Goal: Task Accomplishment & Management: Use online tool/utility

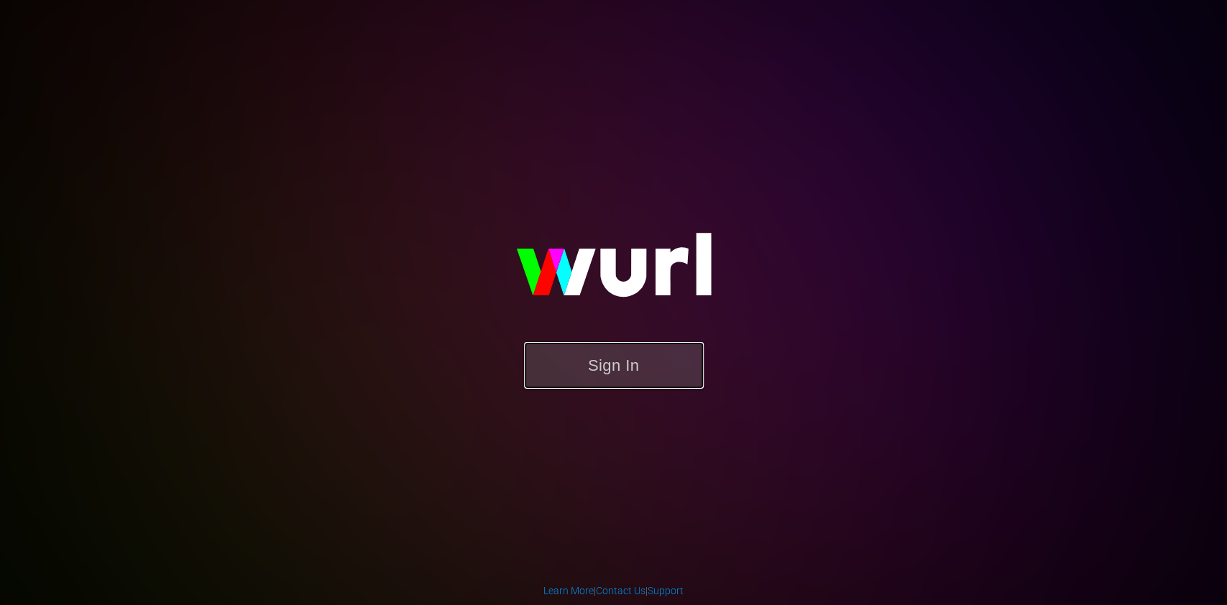
click at [611, 362] on button "Sign In" at bounding box center [614, 365] width 180 height 47
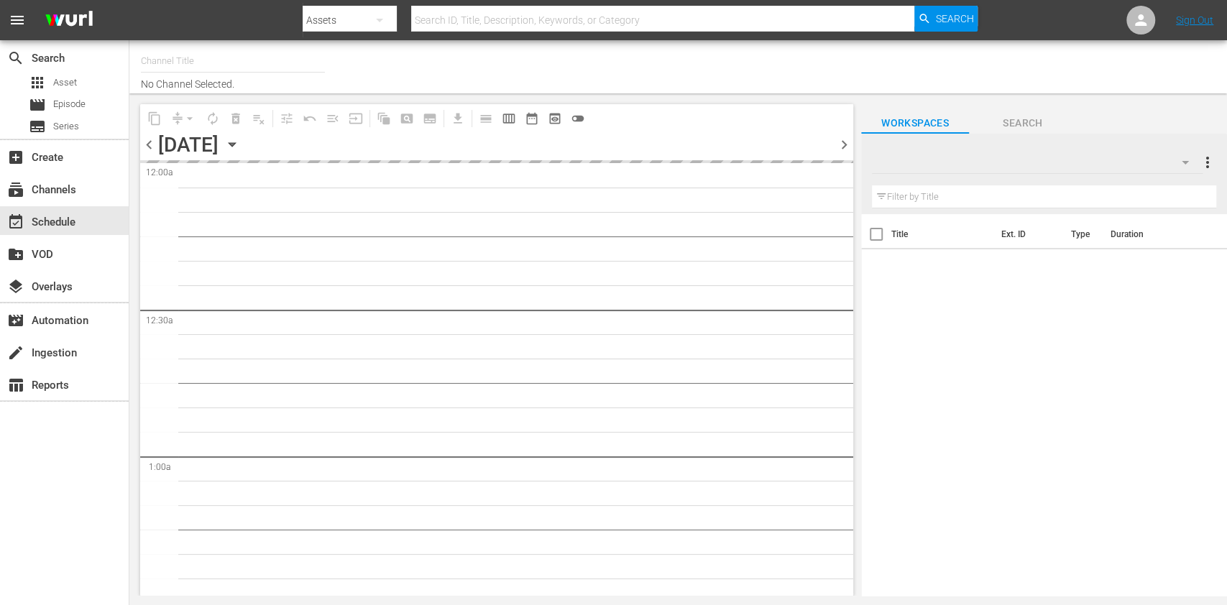
type input "ARD Plus Lindenstraße (1886)"
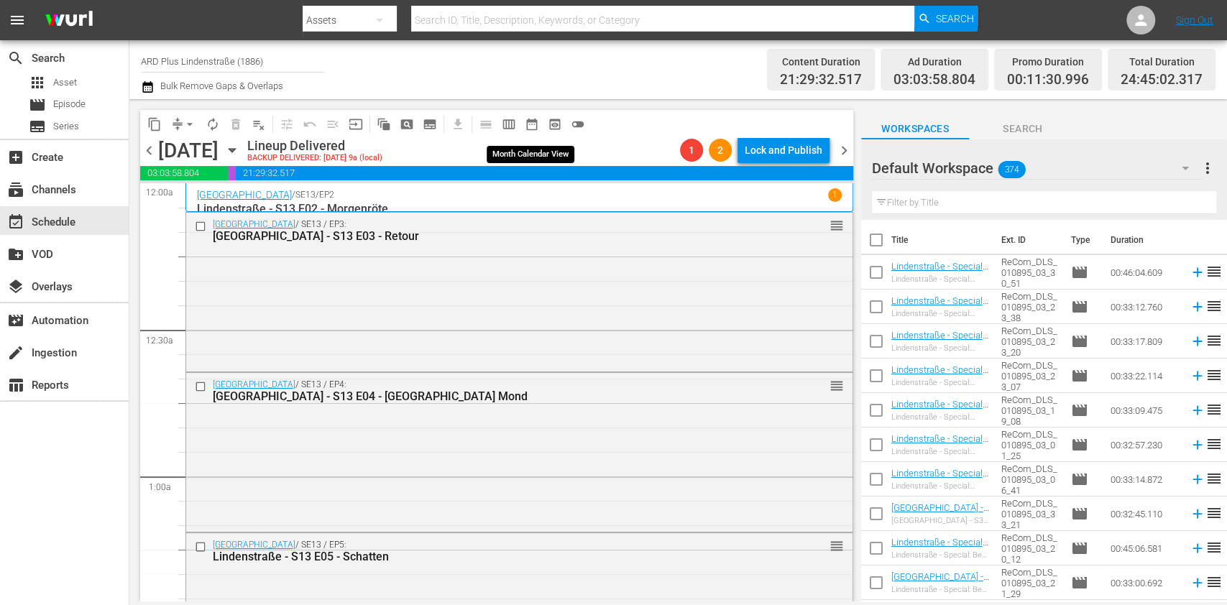
click at [538, 125] on span "date_range_outlined" at bounding box center [532, 124] width 14 height 14
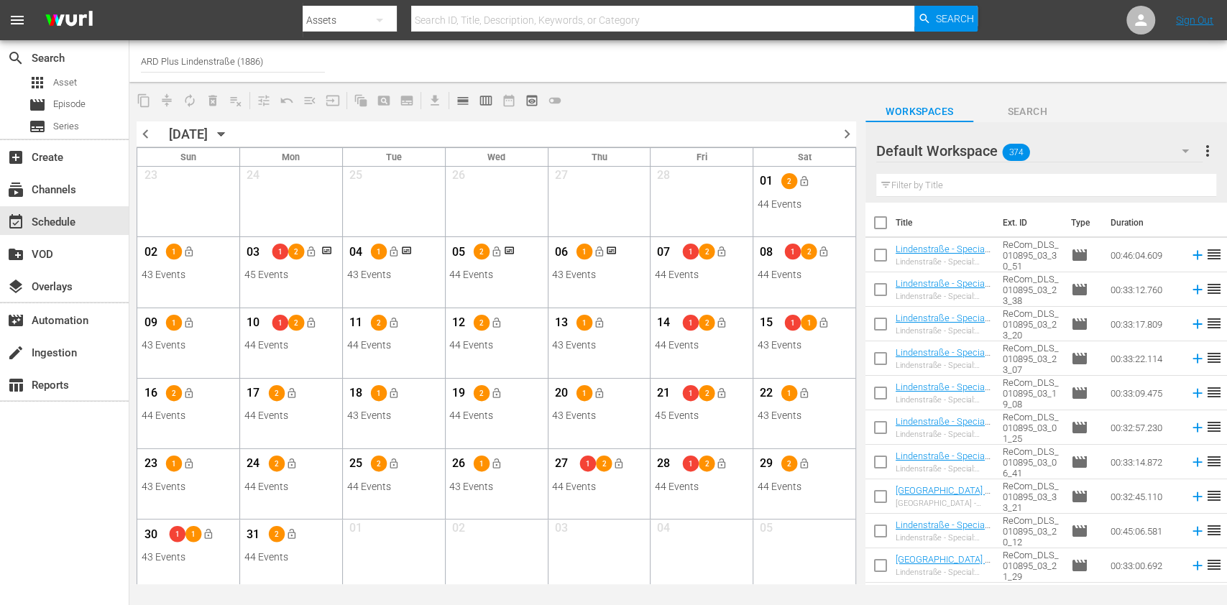
click at [843, 134] on span "chevron_right" at bounding box center [847, 134] width 18 height 18
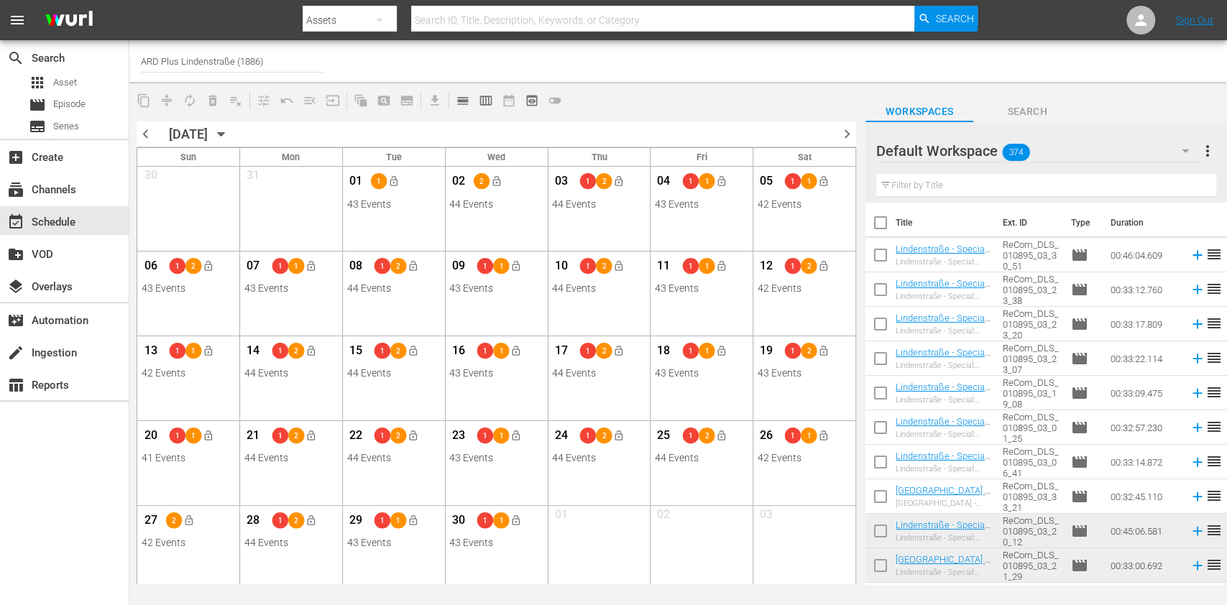
click at [841, 137] on span "chevron_right" at bounding box center [847, 134] width 18 height 18
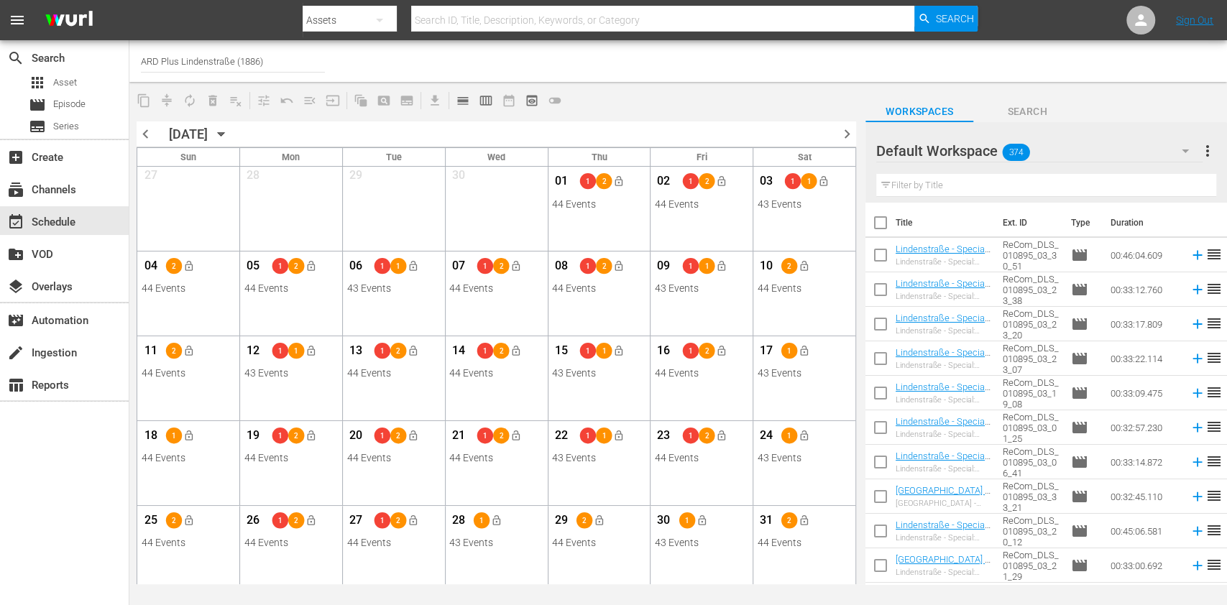
click at [849, 131] on span "chevron_right" at bounding box center [847, 134] width 18 height 18
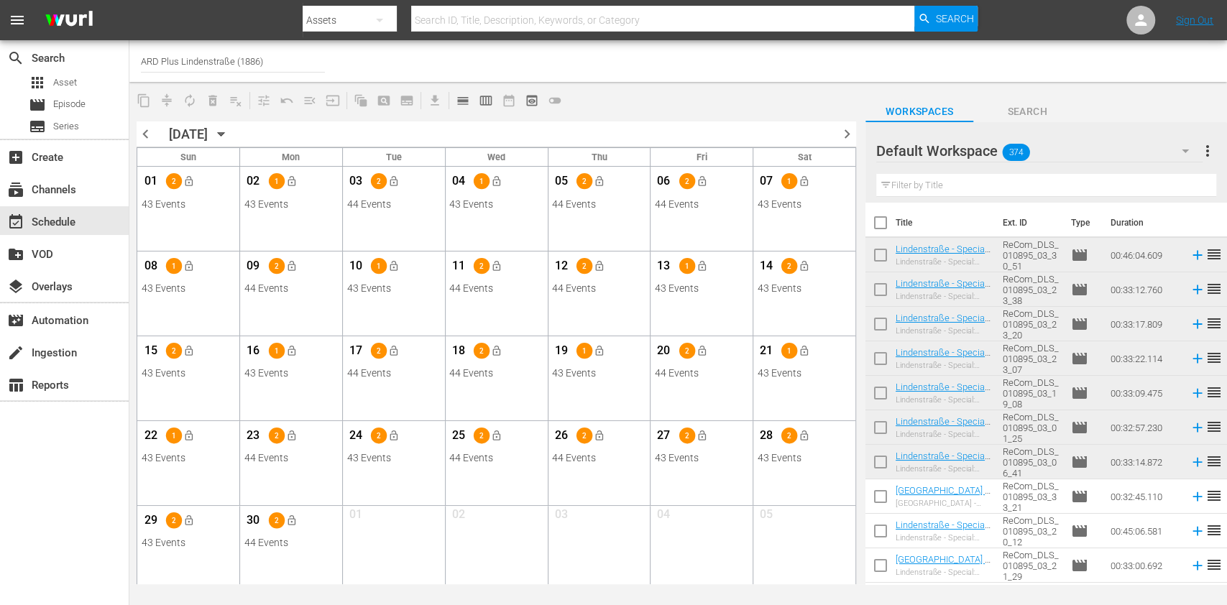
click at [845, 130] on span "chevron_right" at bounding box center [847, 134] width 18 height 18
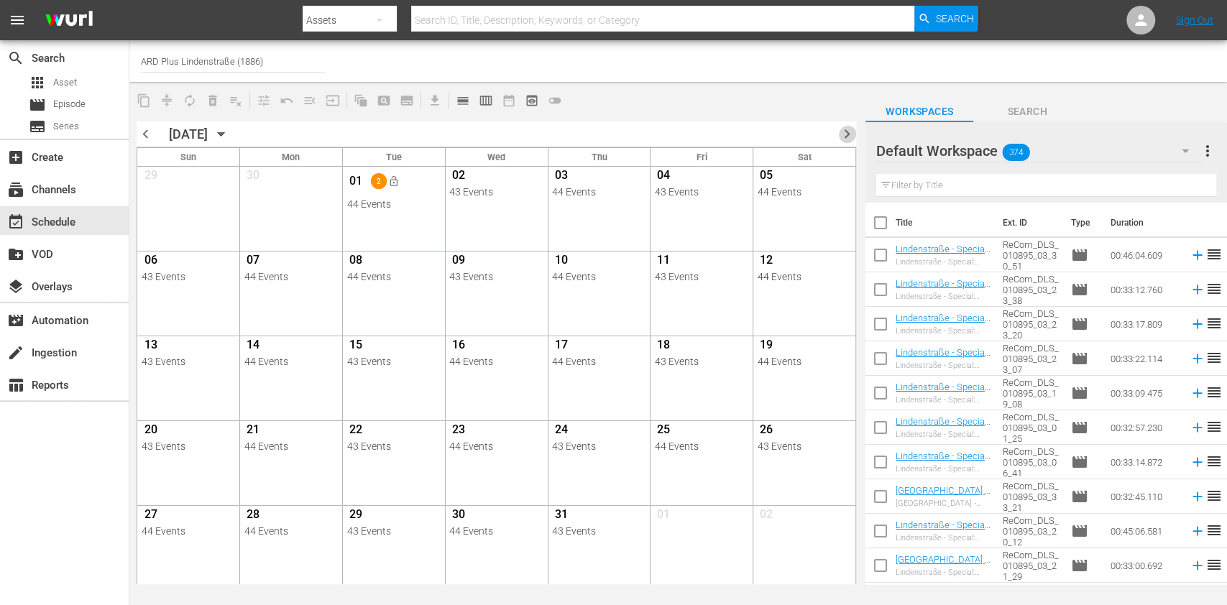
click at [844, 133] on span "chevron_right" at bounding box center [847, 134] width 18 height 18
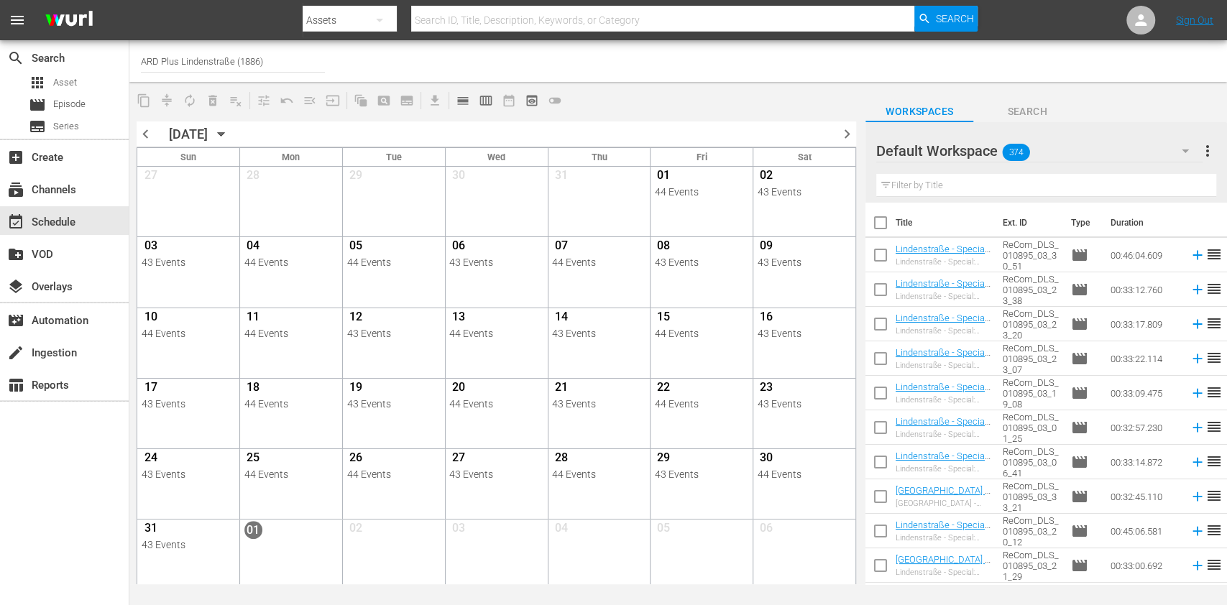
click at [851, 134] on span "chevron_right" at bounding box center [847, 134] width 18 height 18
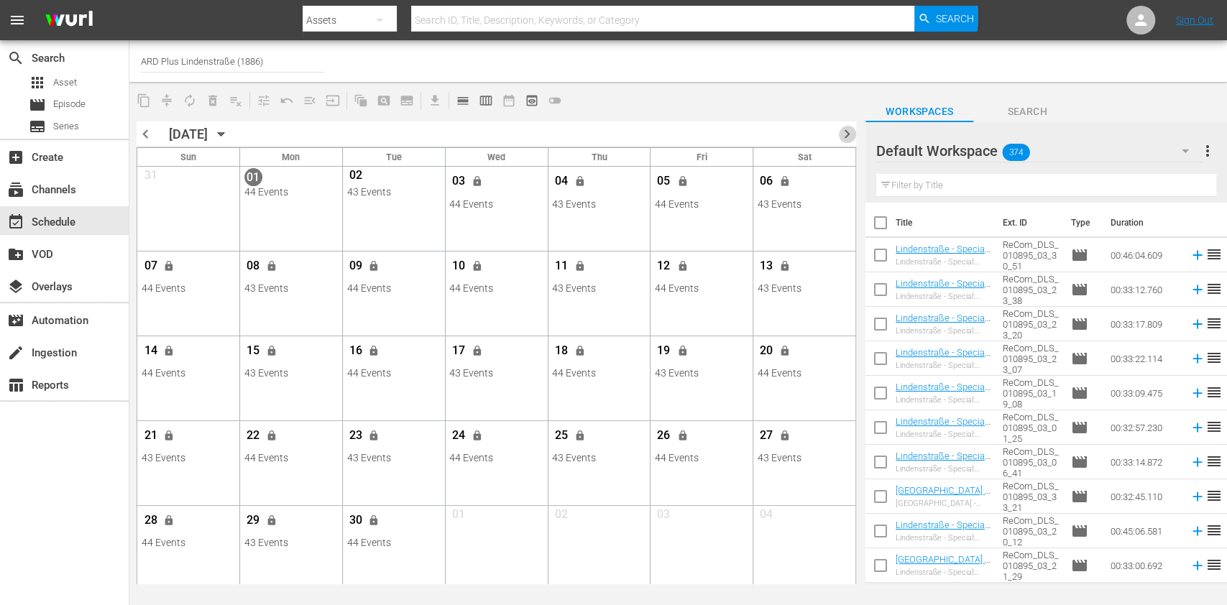
click at [850, 133] on span "chevron_right" at bounding box center [847, 134] width 18 height 18
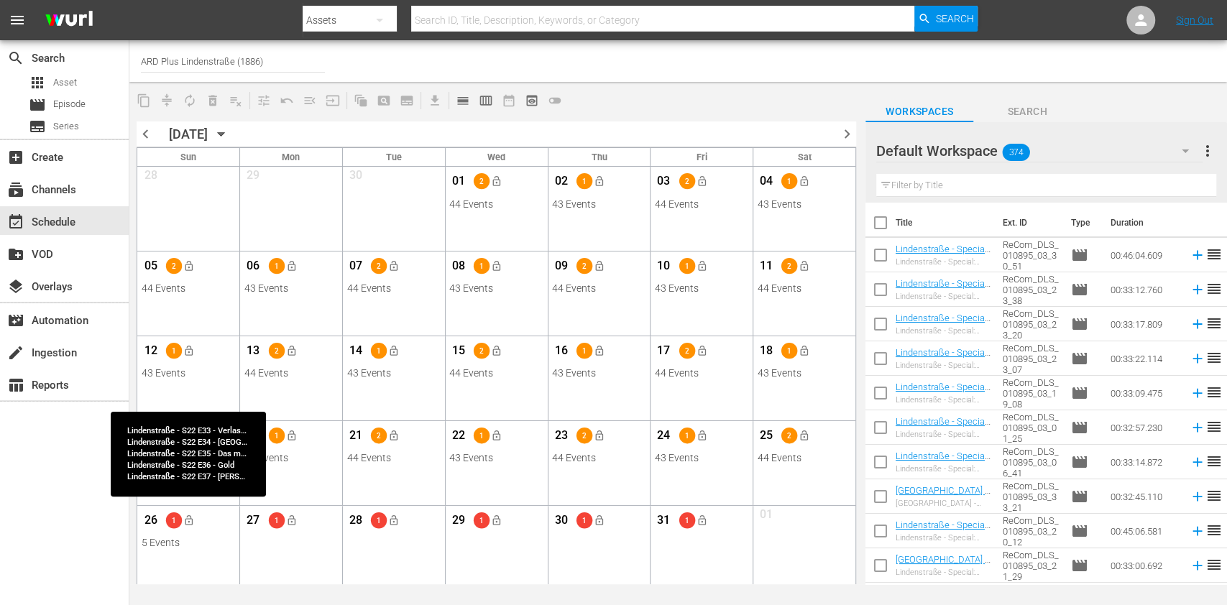
click at [226, 540] on div "5 Events" at bounding box center [189, 543] width 94 height 12
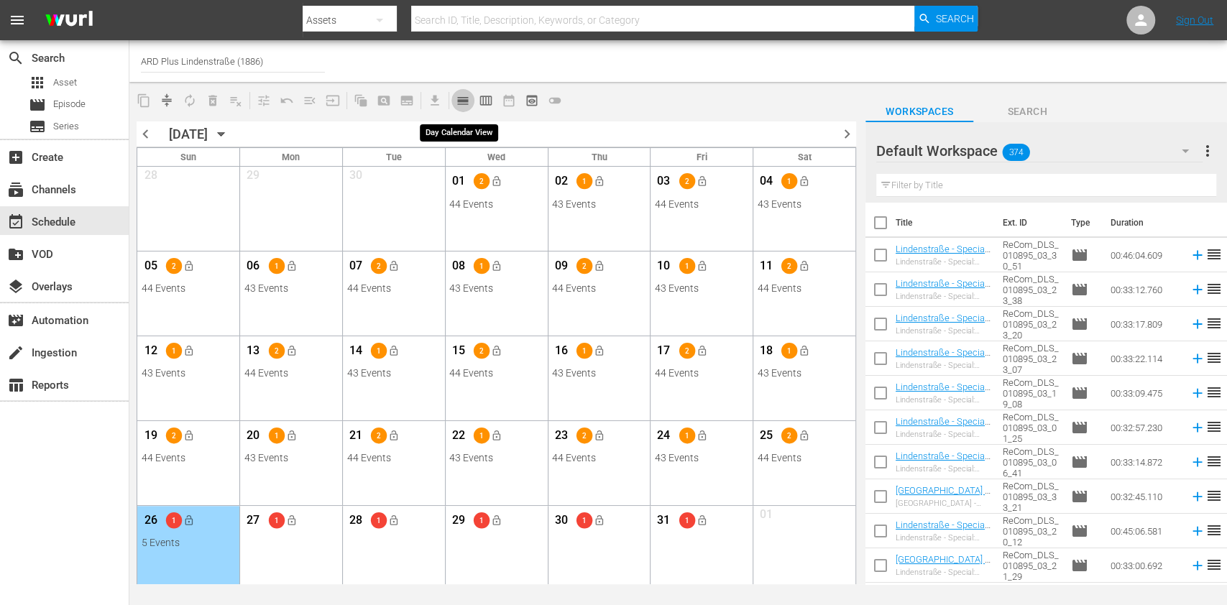
click at [462, 101] on span "calendar_view_day_outlined" at bounding box center [463, 100] width 14 height 14
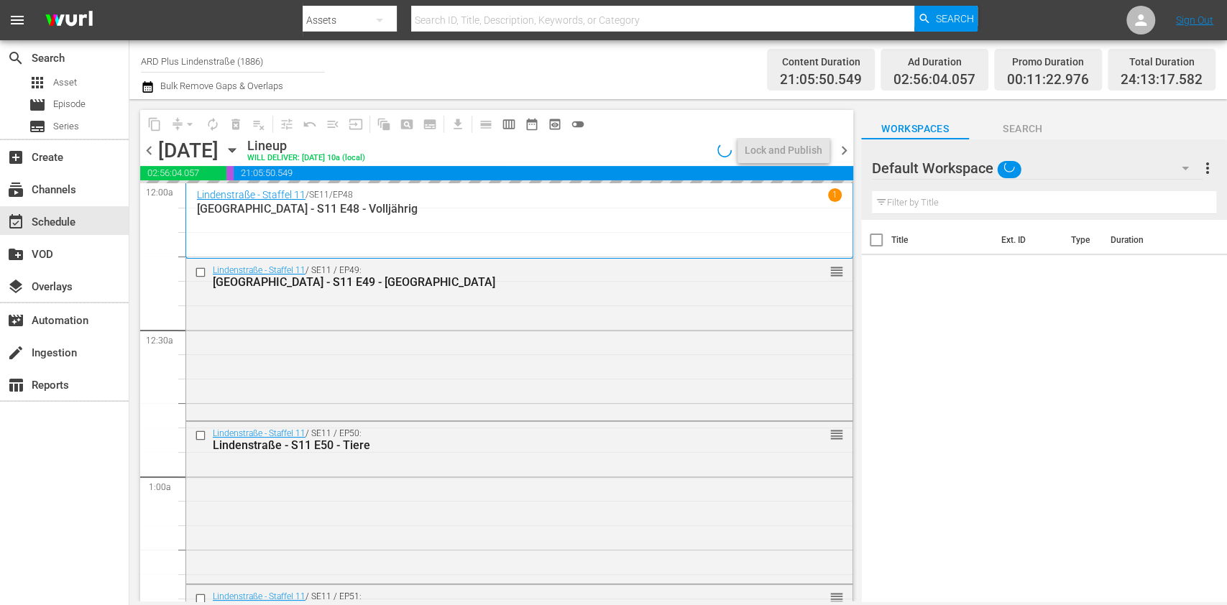
click at [845, 152] on span "chevron_right" at bounding box center [844, 151] width 18 height 18
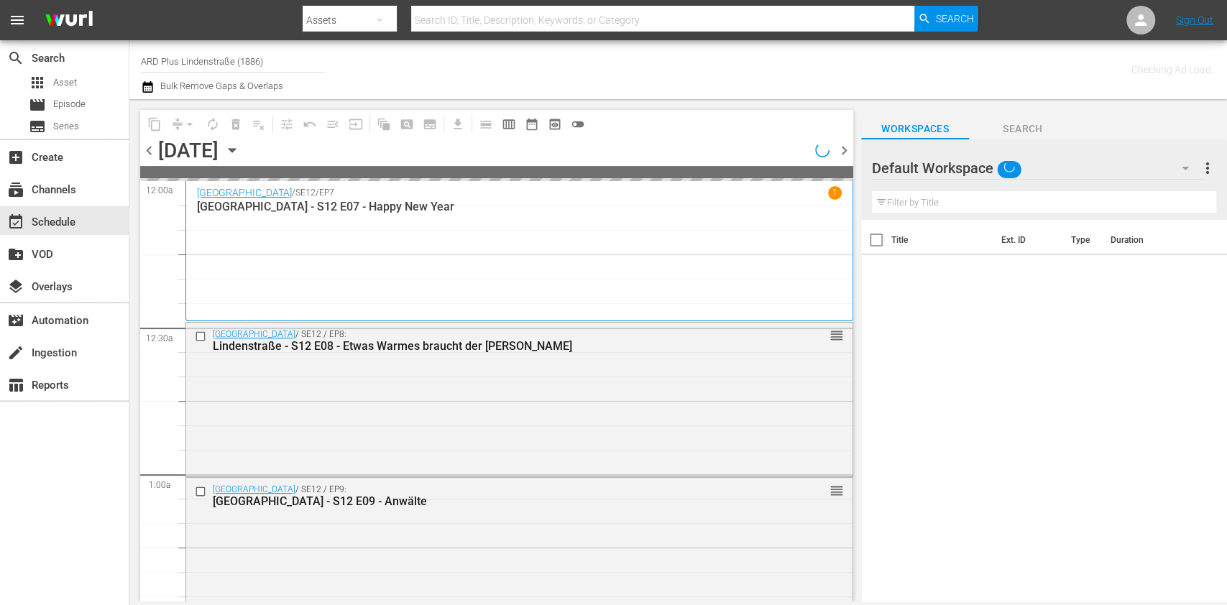
click at [845, 152] on span "chevron_right" at bounding box center [844, 151] width 18 height 18
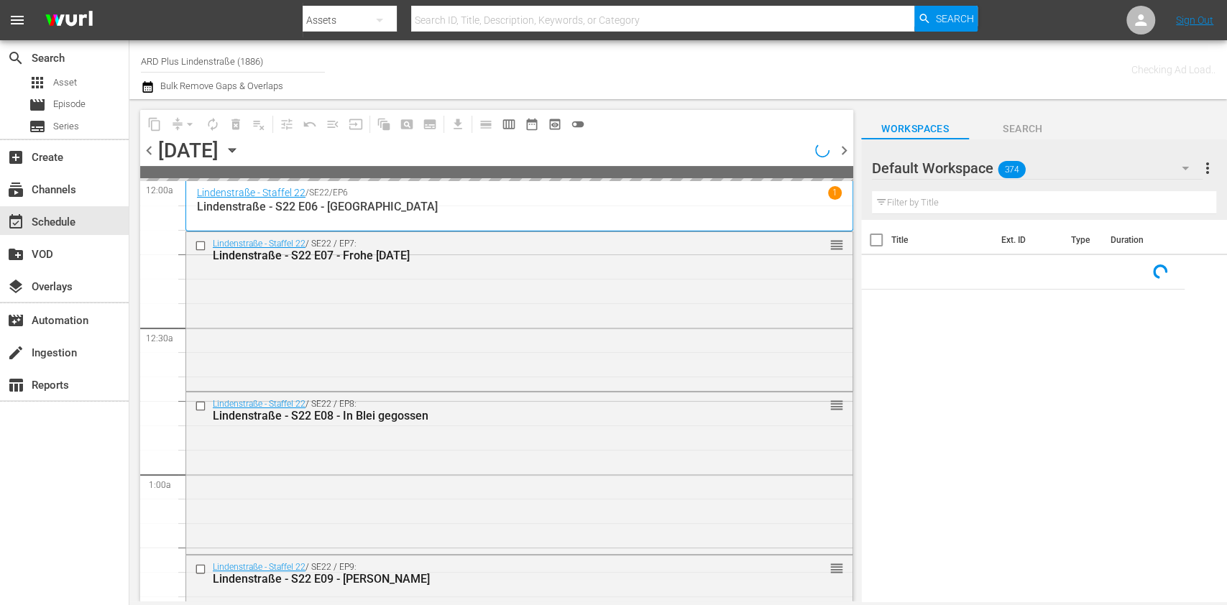
click at [844, 151] on span "chevron_right" at bounding box center [844, 151] width 18 height 18
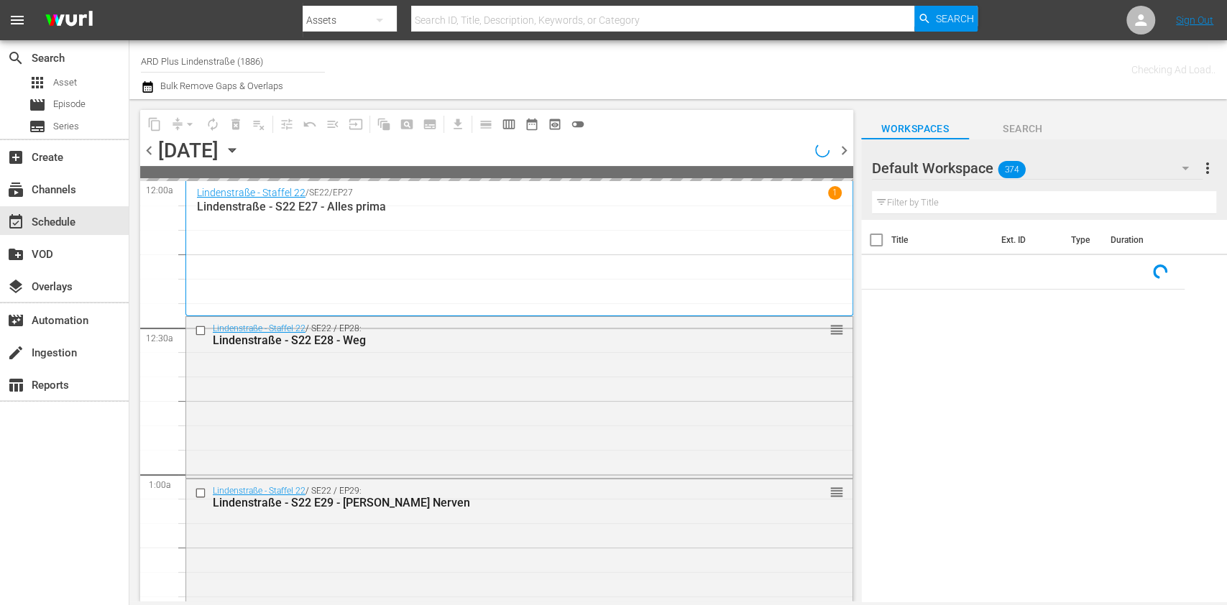
click at [834, 158] on div at bounding box center [822, 150] width 26 height 24
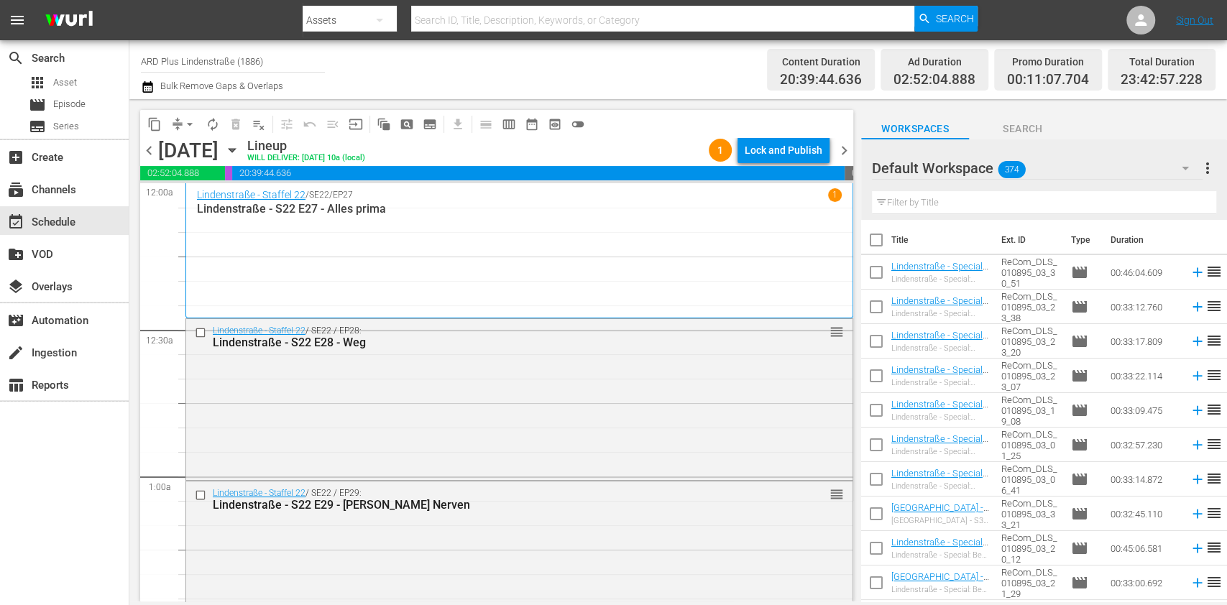
click at [845, 152] on span "chevron_right" at bounding box center [844, 151] width 18 height 18
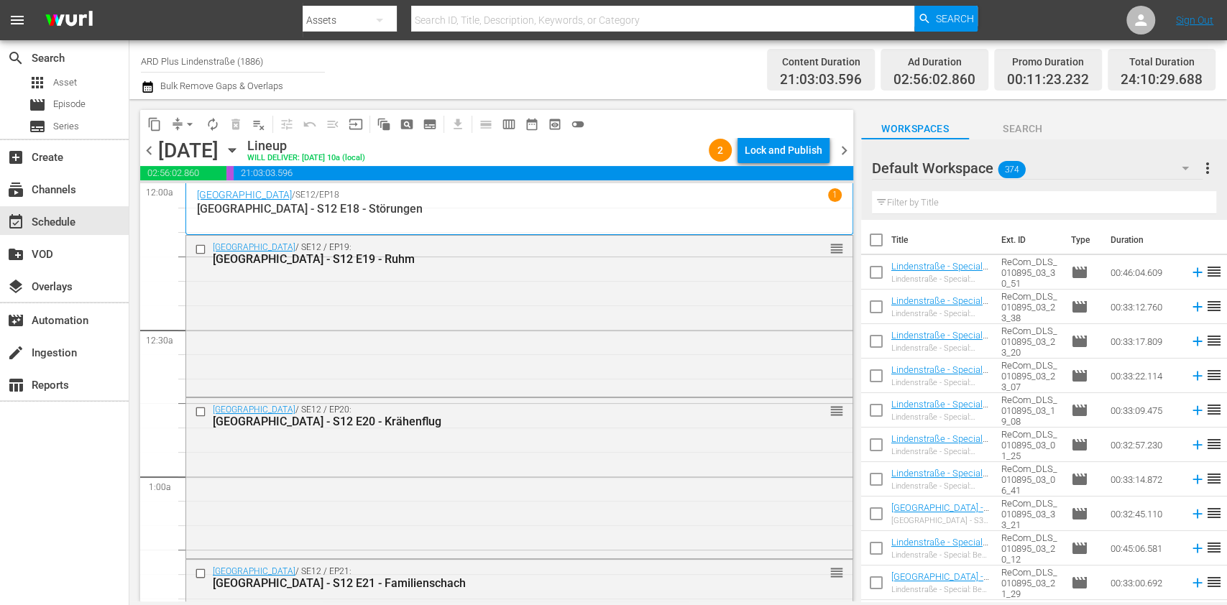
click at [832, 195] on div "content_copy compress arrow_drop_down autorenew_outlined delete_forever_outline…" at bounding box center [496, 356] width 713 height 492
click at [845, 142] on span "chevron_right" at bounding box center [844, 151] width 18 height 18
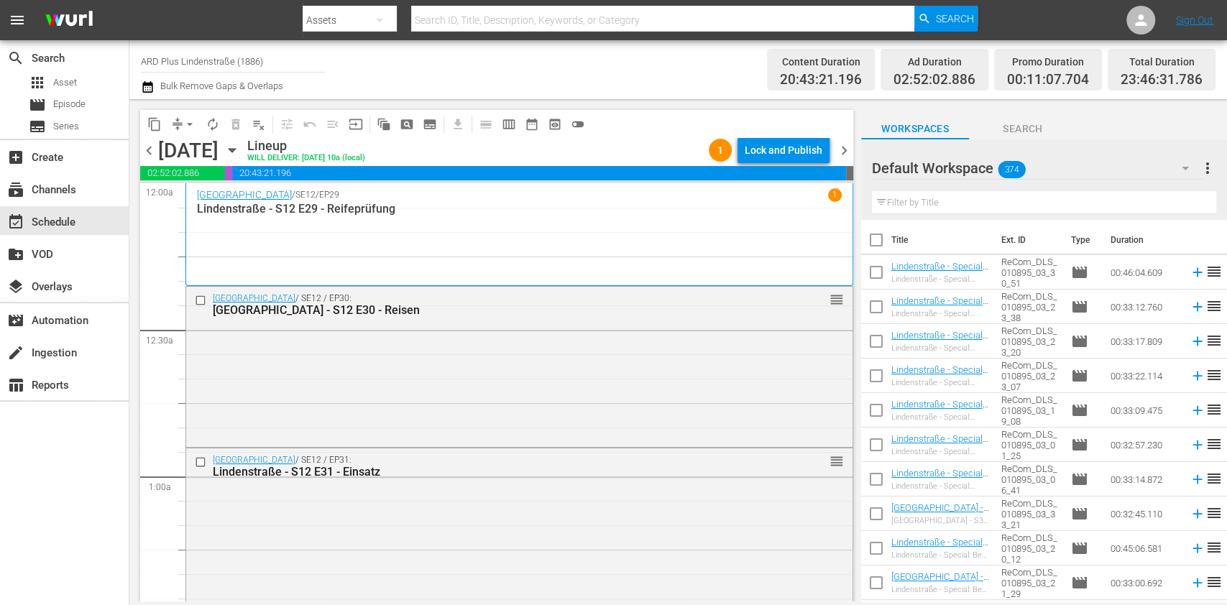
click at [847, 142] on span "chevron_right" at bounding box center [844, 151] width 18 height 18
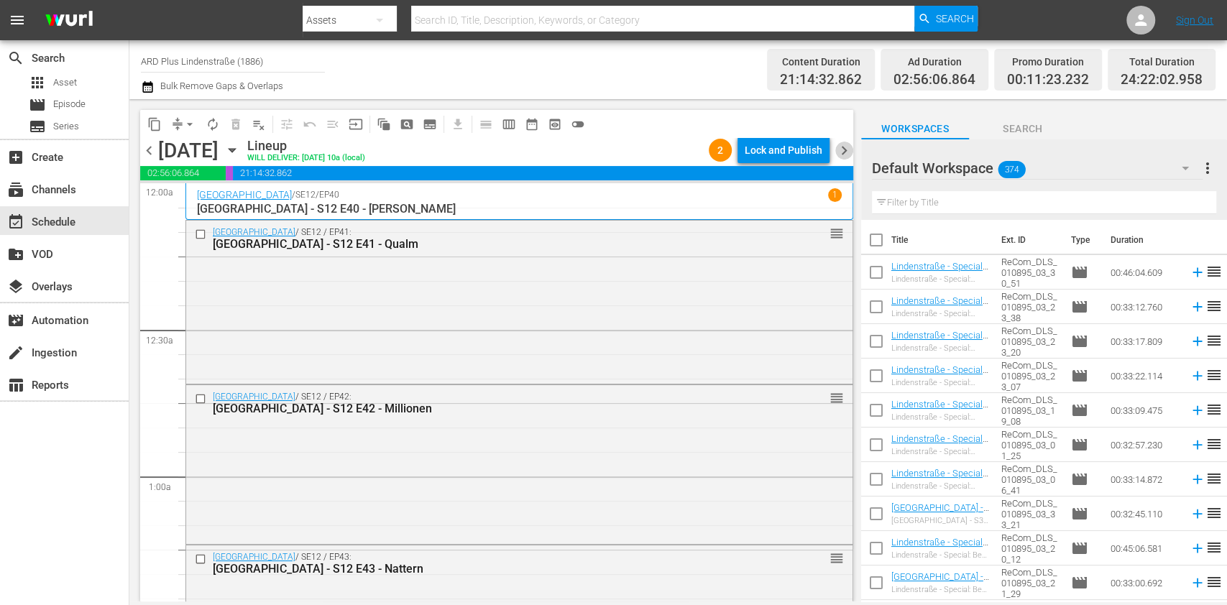
click at [847, 150] on span "chevron_right" at bounding box center [844, 151] width 18 height 18
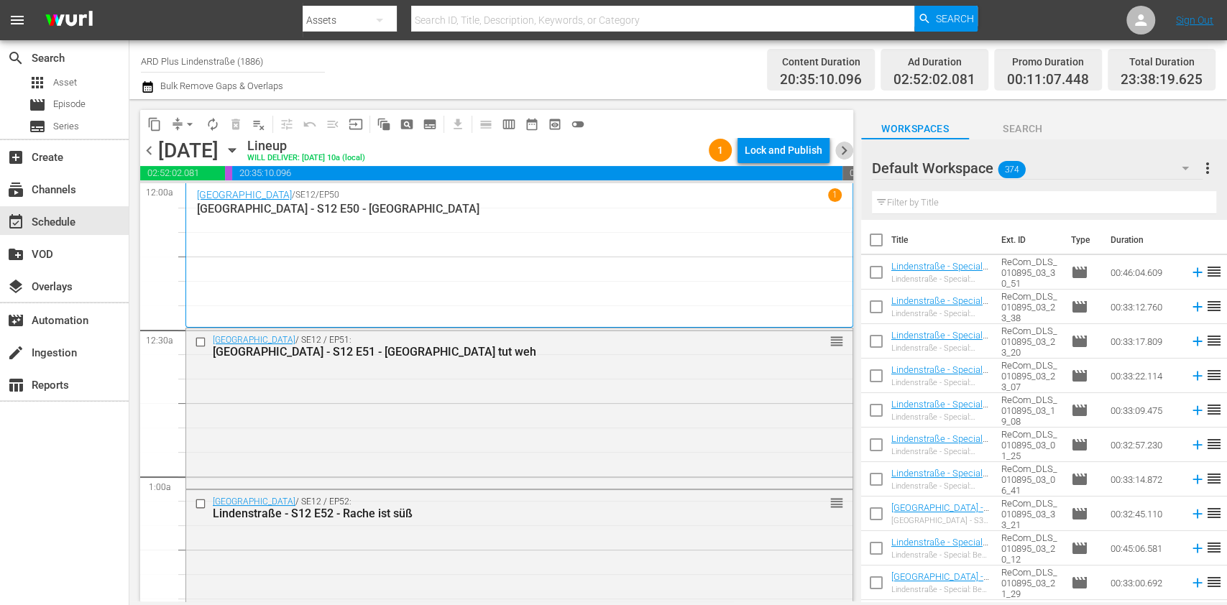
click at [848, 150] on span "chevron_right" at bounding box center [844, 151] width 18 height 18
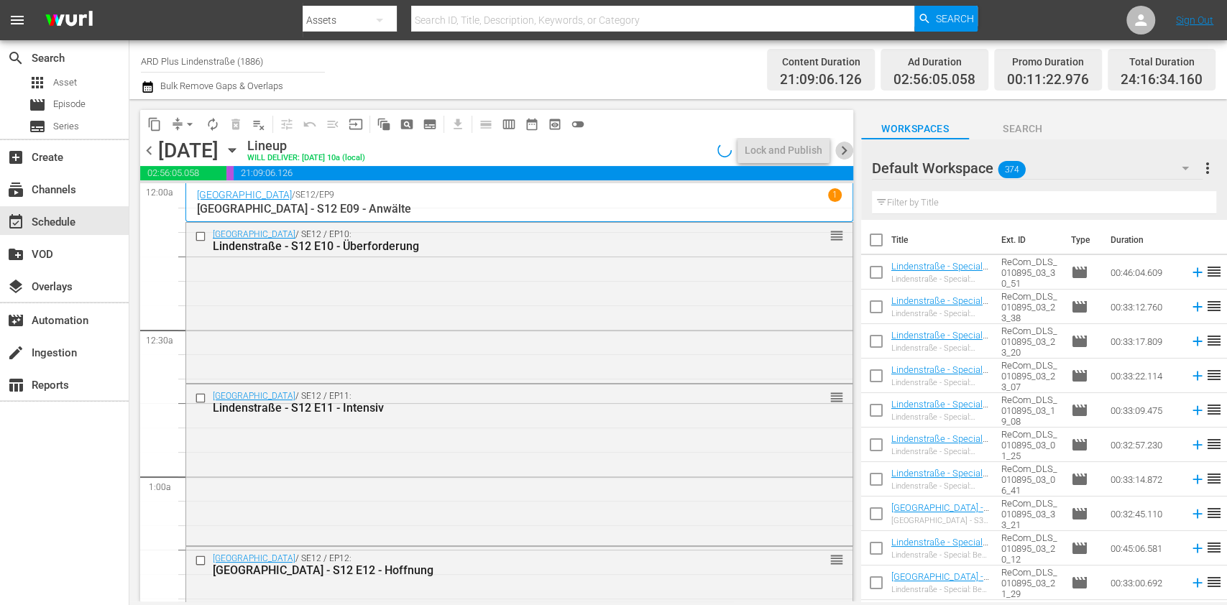
click at [848, 150] on span "chevron_right" at bounding box center [844, 151] width 18 height 18
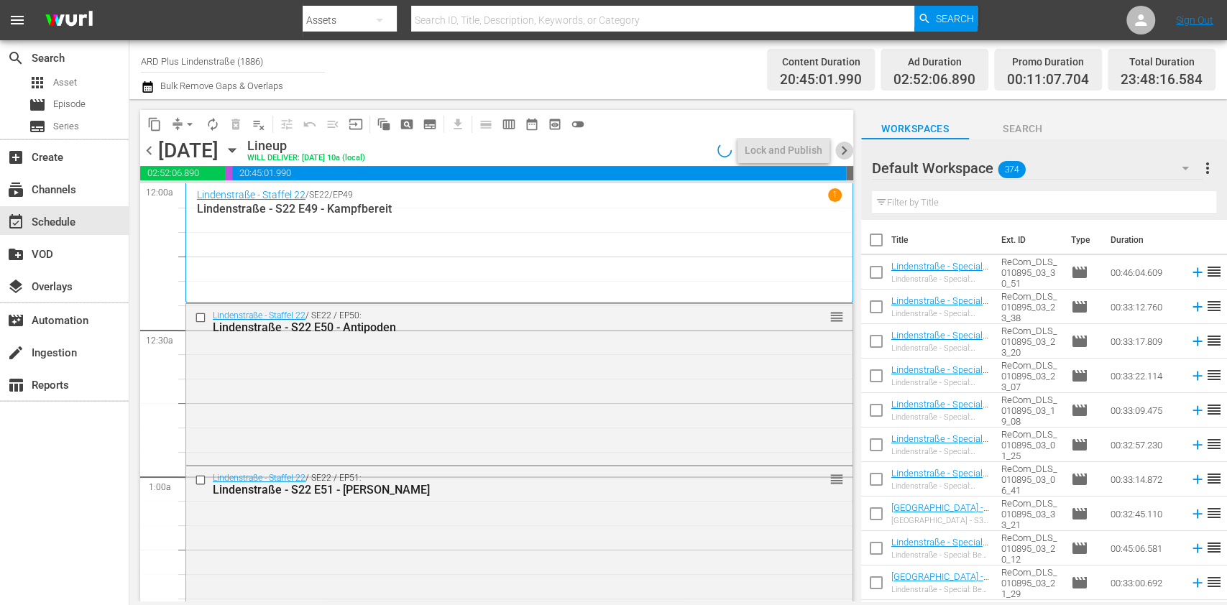
click at [848, 150] on span "chevron_right" at bounding box center [844, 151] width 18 height 18
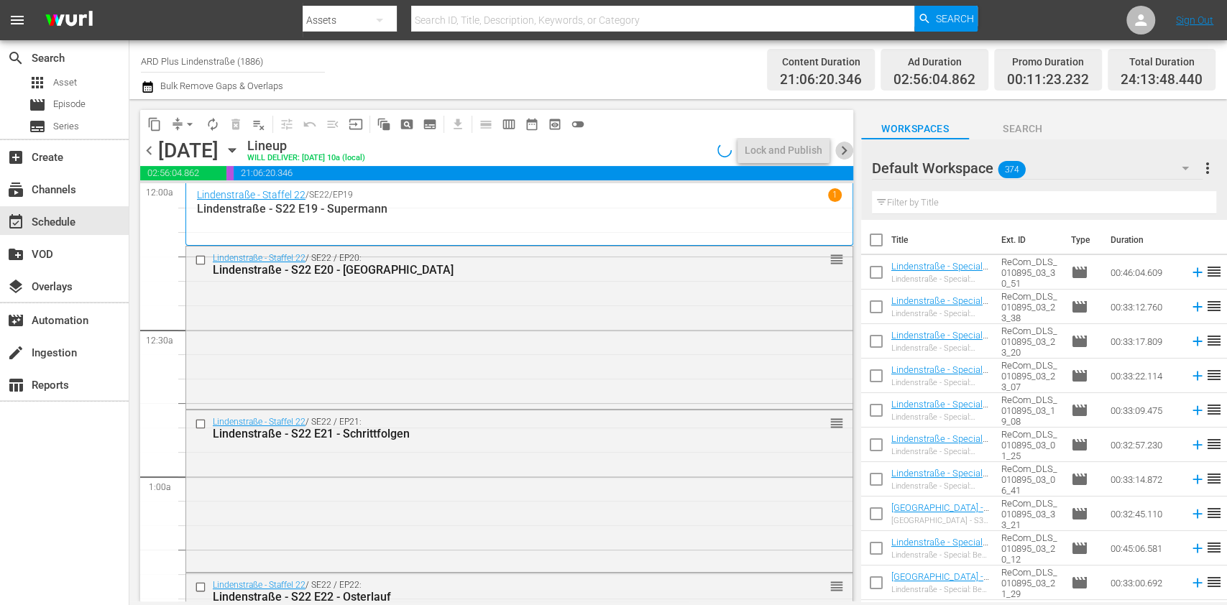
click at [848, 150] on span "chevron_right" at bounding box center [844, 151] width 18 height 18
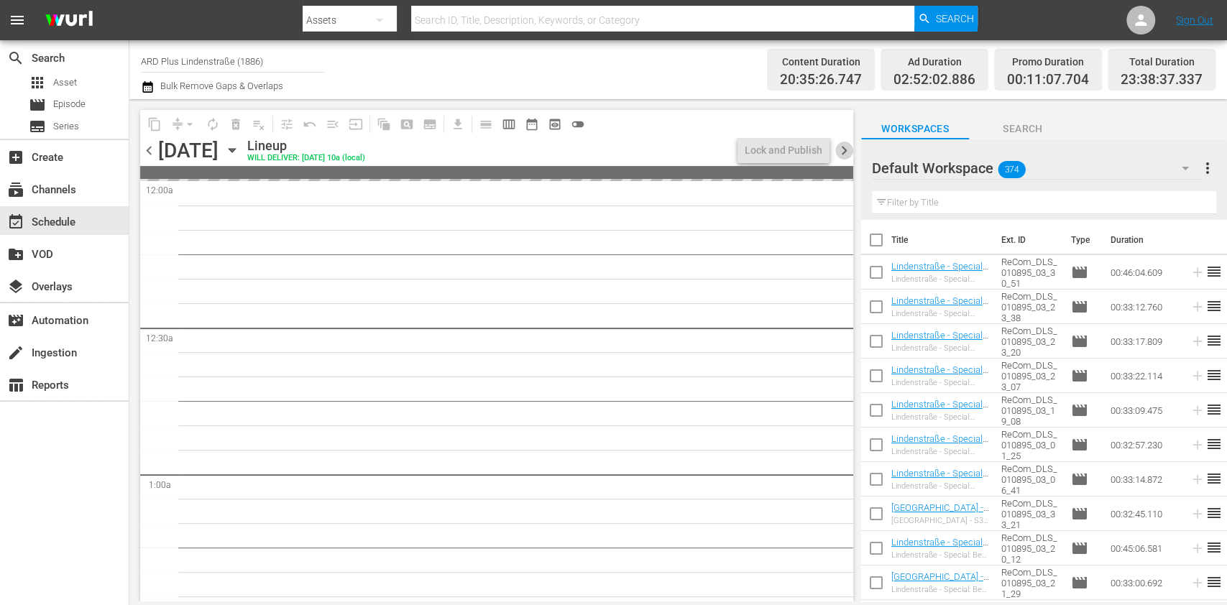
click at [848, 150] on span "chevron_right" at bounding box center [844, 151] width 18 height 18
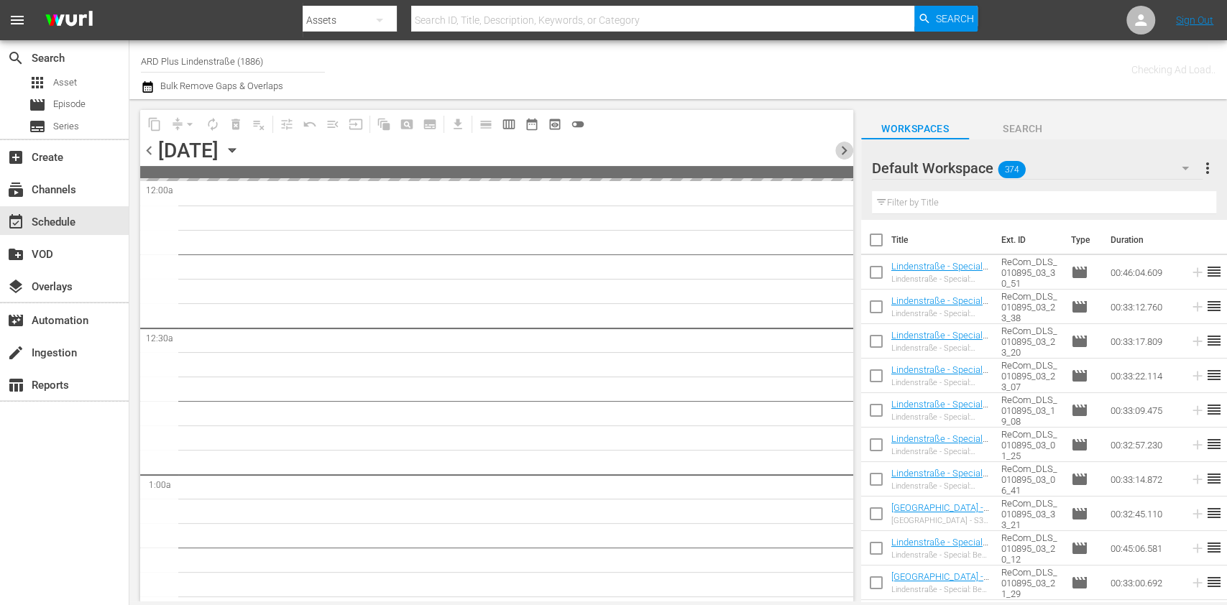
click at [848, 150] on span "chevron_right" at bounding box center [844, 151] width 18 height 18
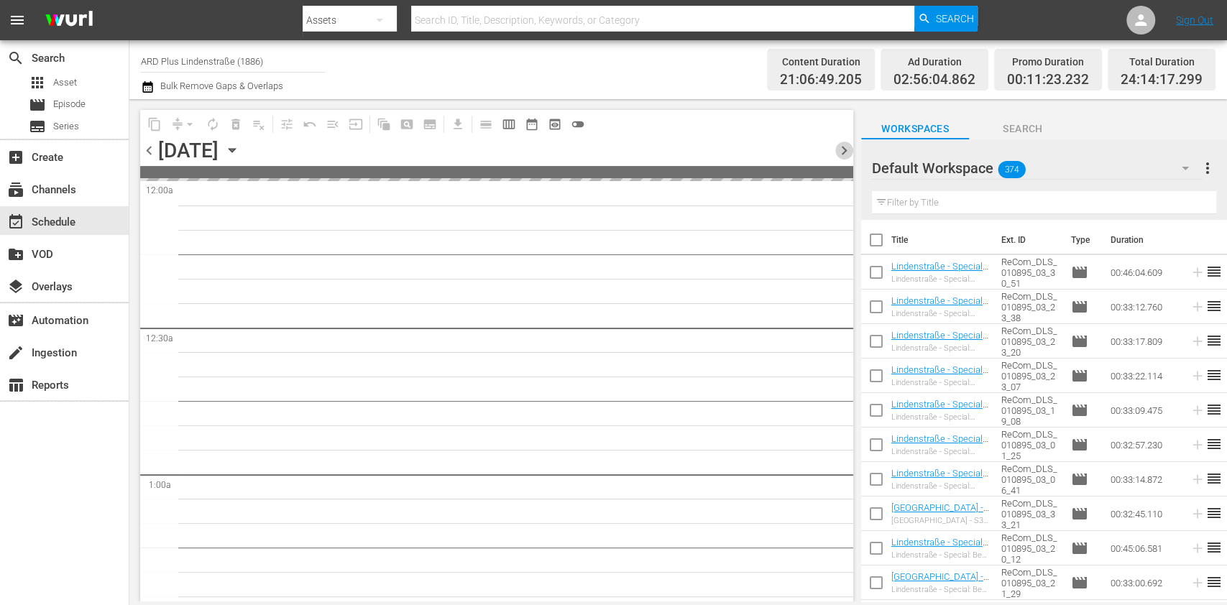
click at [848, 150] on span "chevron_right" at bounding box center [844, 151] width 18 height 18
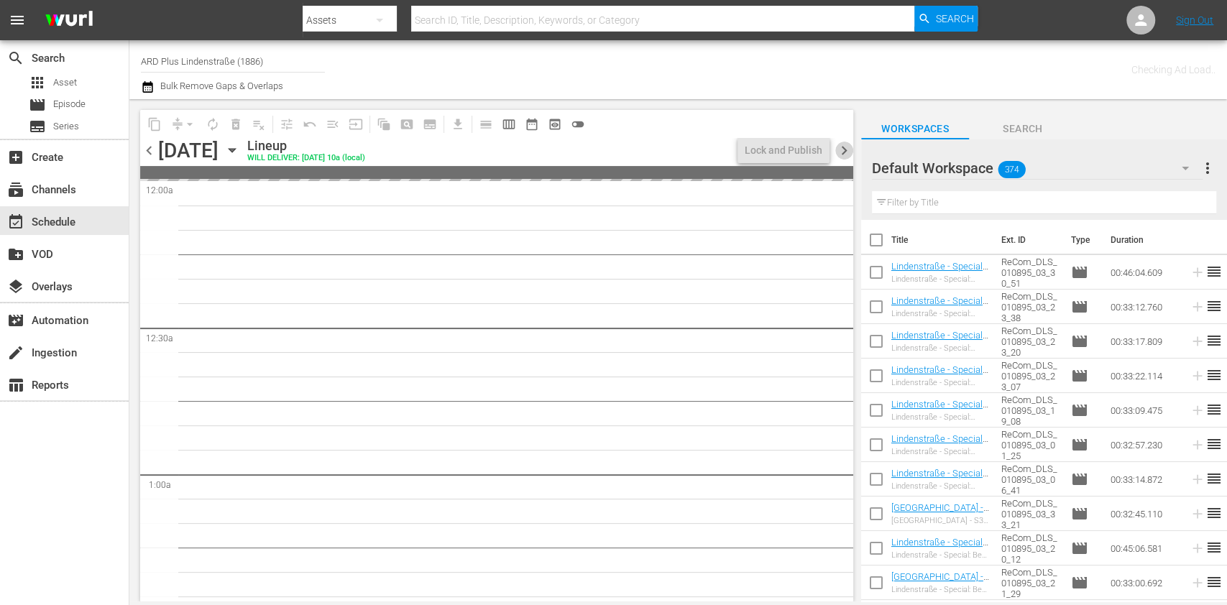
click at [848, 150] on span "chevron_right" at bounding box center [844, 151] width 18 height 18
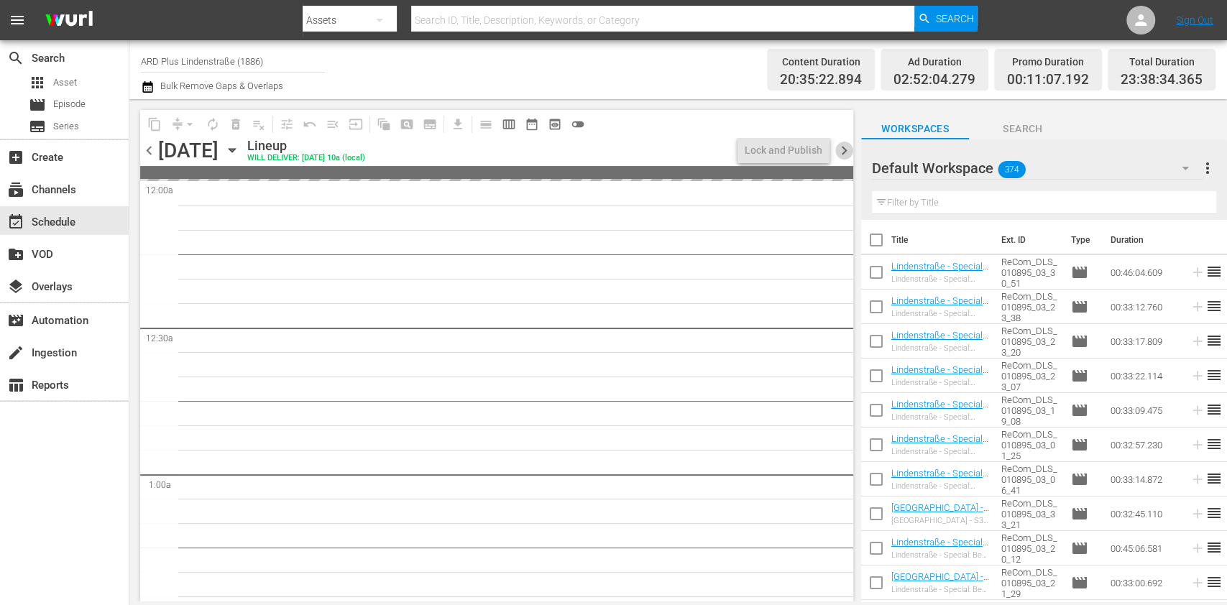
click at [848, 150] on span "chevron_right" at bounding box center [844, 151] width 18 height 18
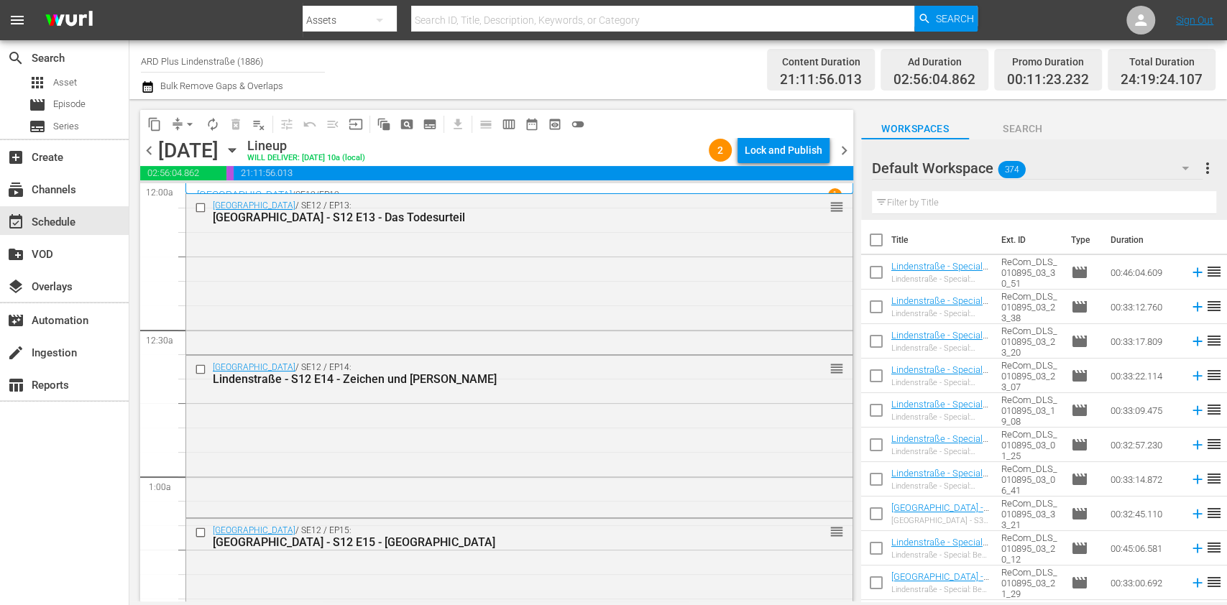
click at [842, 140] on div "chevron_left [DATE] [DATE] Lineup WILL DELIVER: [DATE] 10a (local) 2 Lock and P…" at bounding box center [496, 152] width 713 height 28
click at [840, 152] on span "chevron_right" at bounding box center [844, 151] width 18 height 18
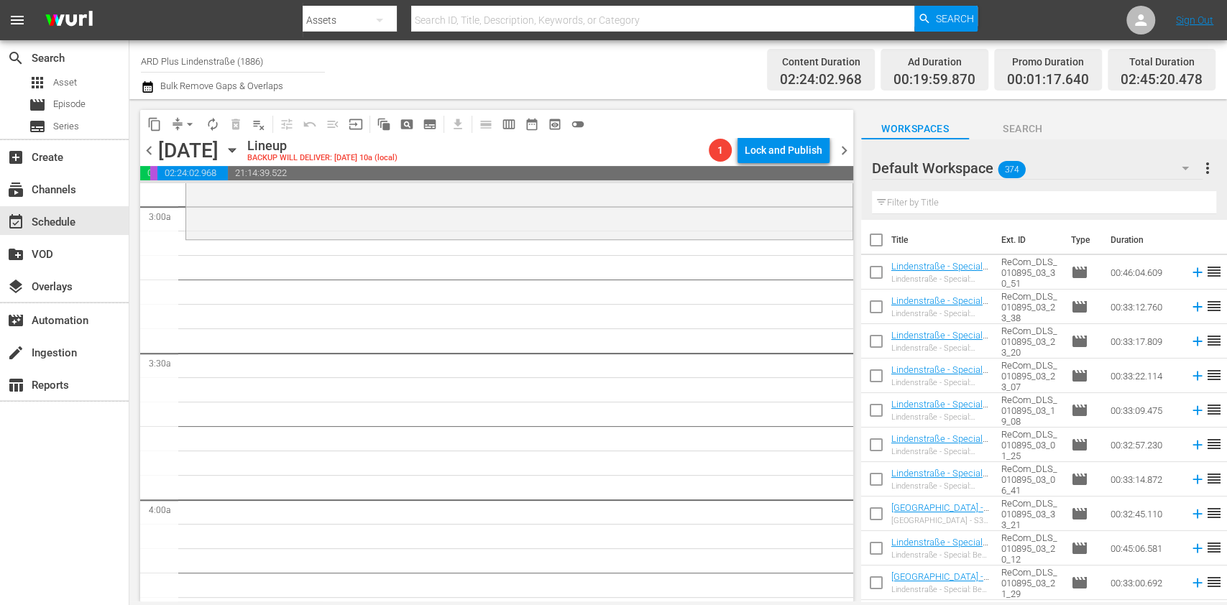
scroll to position [863, 0]
click at [1032, 119] on button "Search" at bounding box center [1023, 125] width 108 height 29
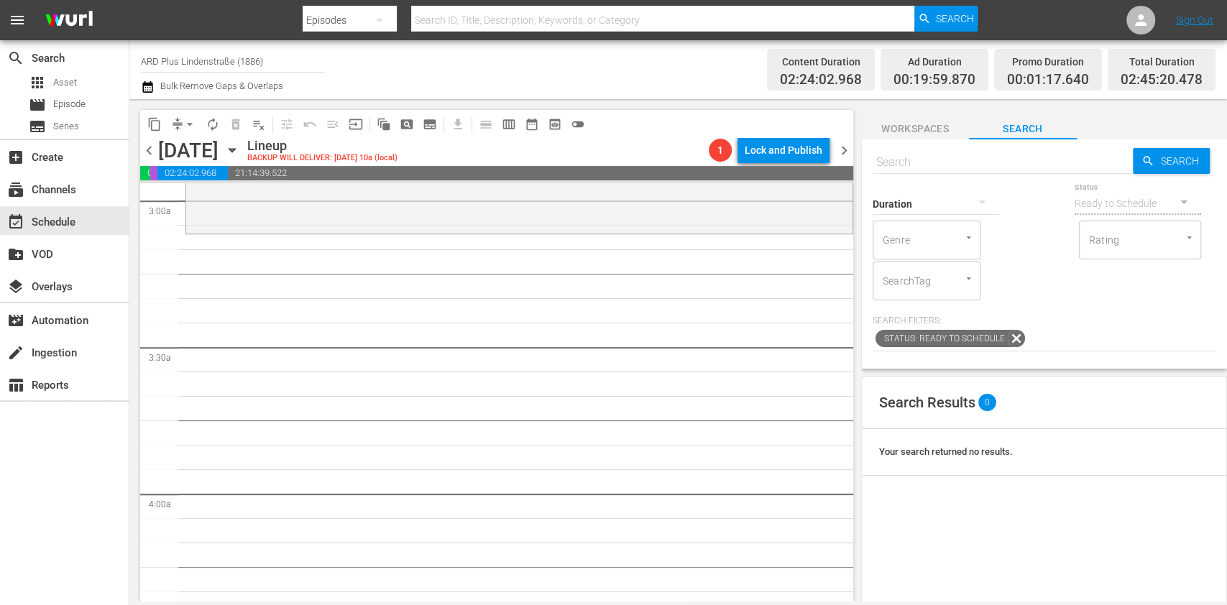
click at [956, 157] on input "text" at bounding box center [1003, 162] width 260 height 35
type input "lindenstraße - s28 e46"
click at [987, 155] on input "text" at bounding box center [1003, 162] width 260 height 35
type input "lindenstraße - s28 e46"
click at [963, 162] on input "lindenstraße - s28 e46" at bounding box center [1003, 162] width 260 height 35
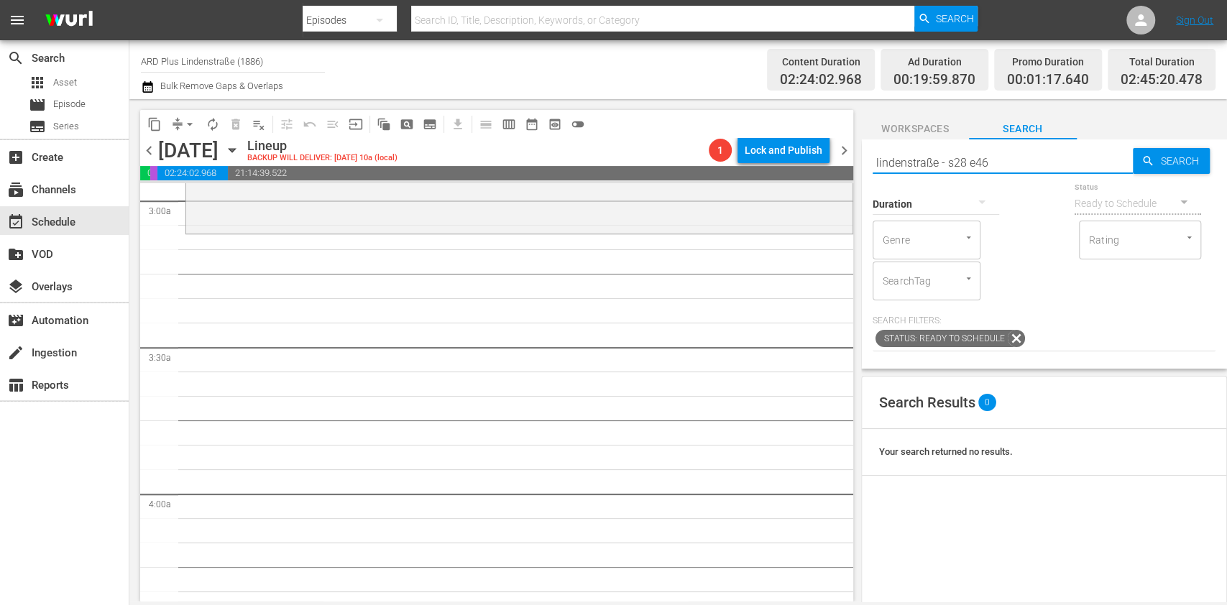
type input "lindenstraße - s28 e46"
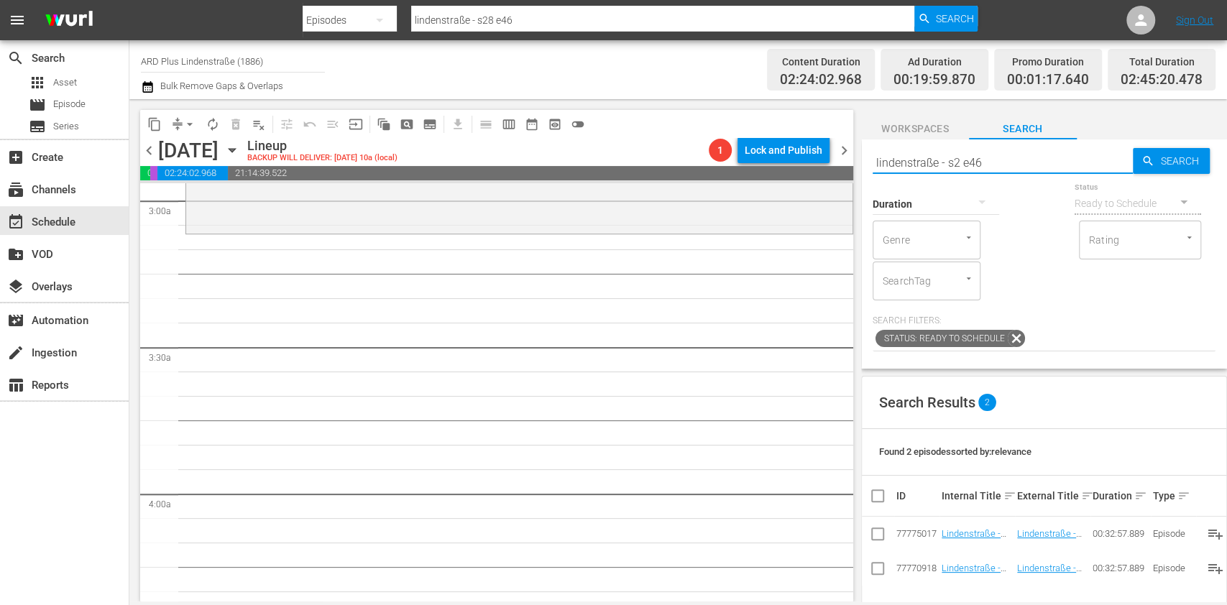
type input "lindenstraße - s22 e46"
click at [1040, 153] on input "lindenstraße - s22 e46" at bounding box center [1003, 162] width 260 height 35
type input "lindenstraße - s22 e46"
type input "lindenstraße - s22 e"
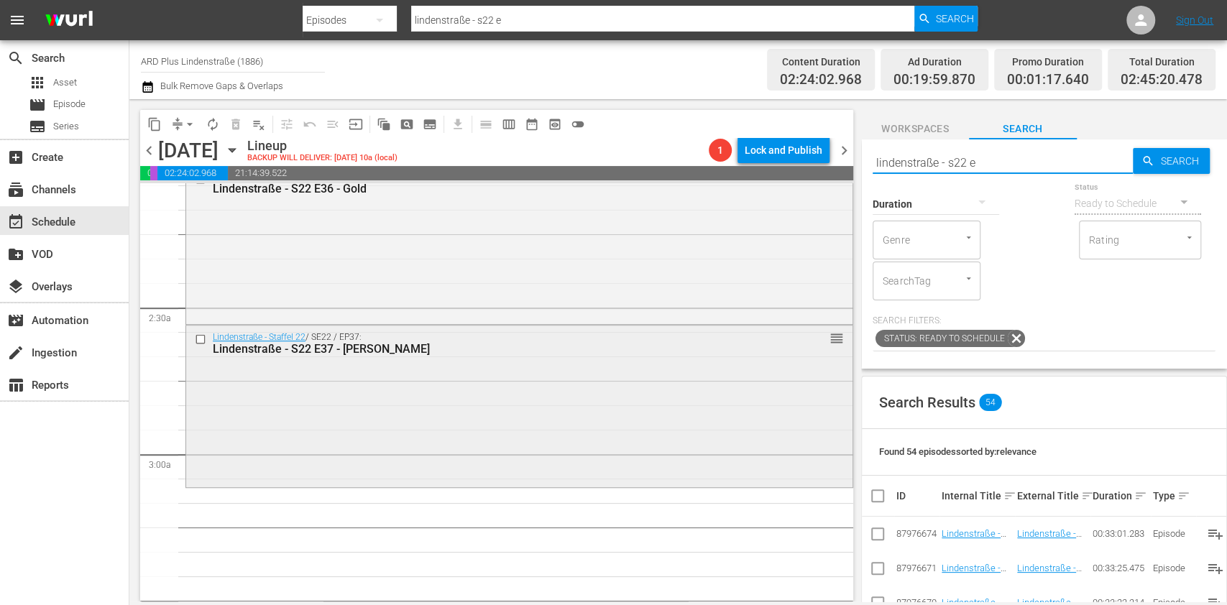
scroll to position [766, 0]
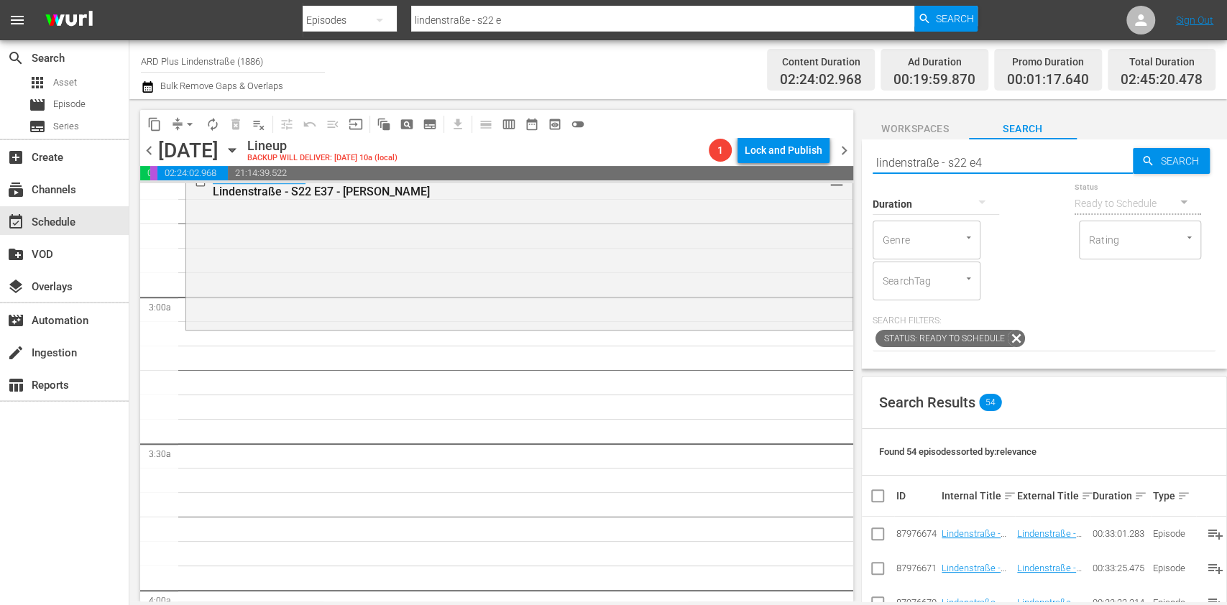
type input "lindenstraße - s22 e4"
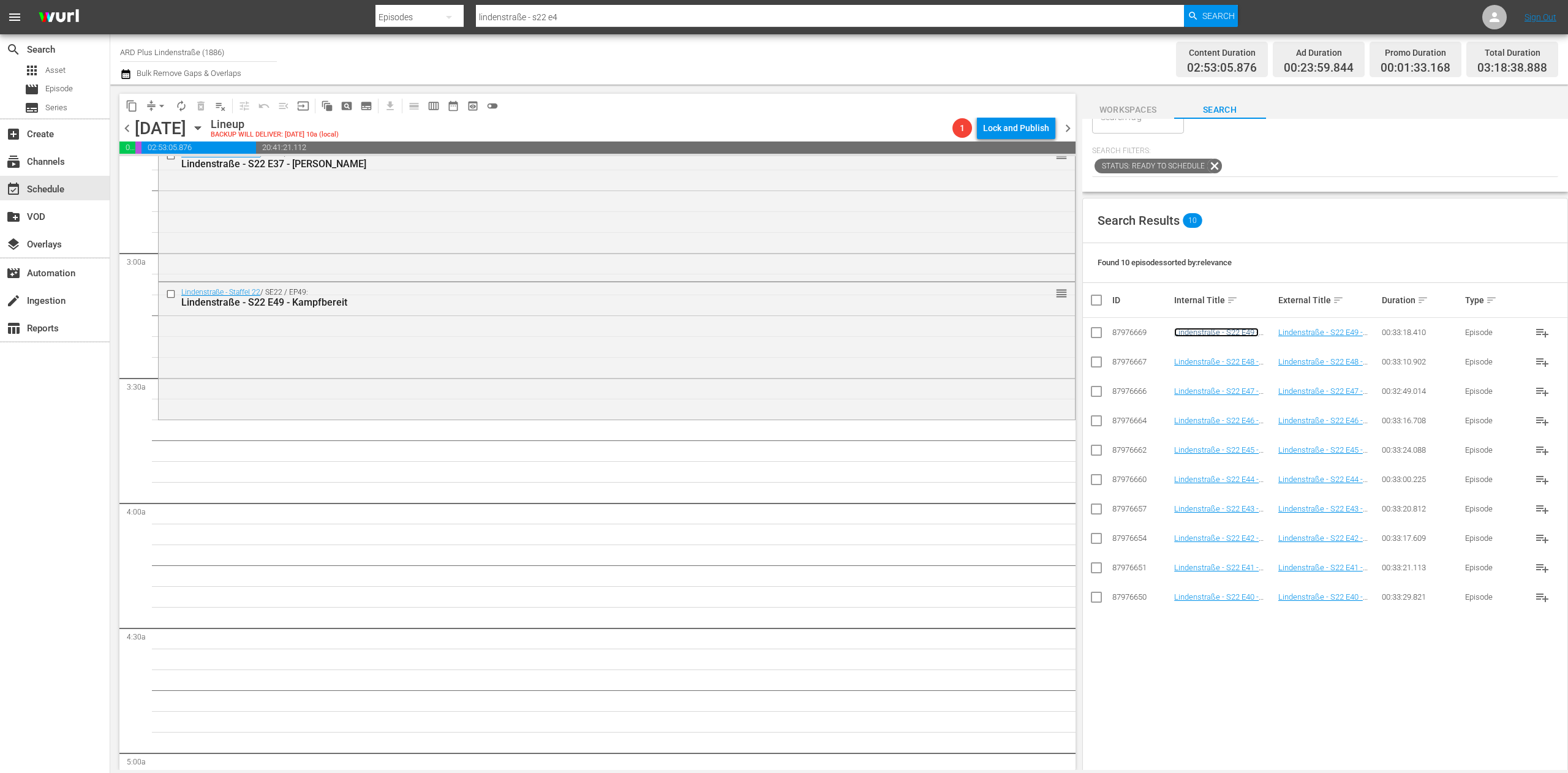
scroll to position [0, 0]
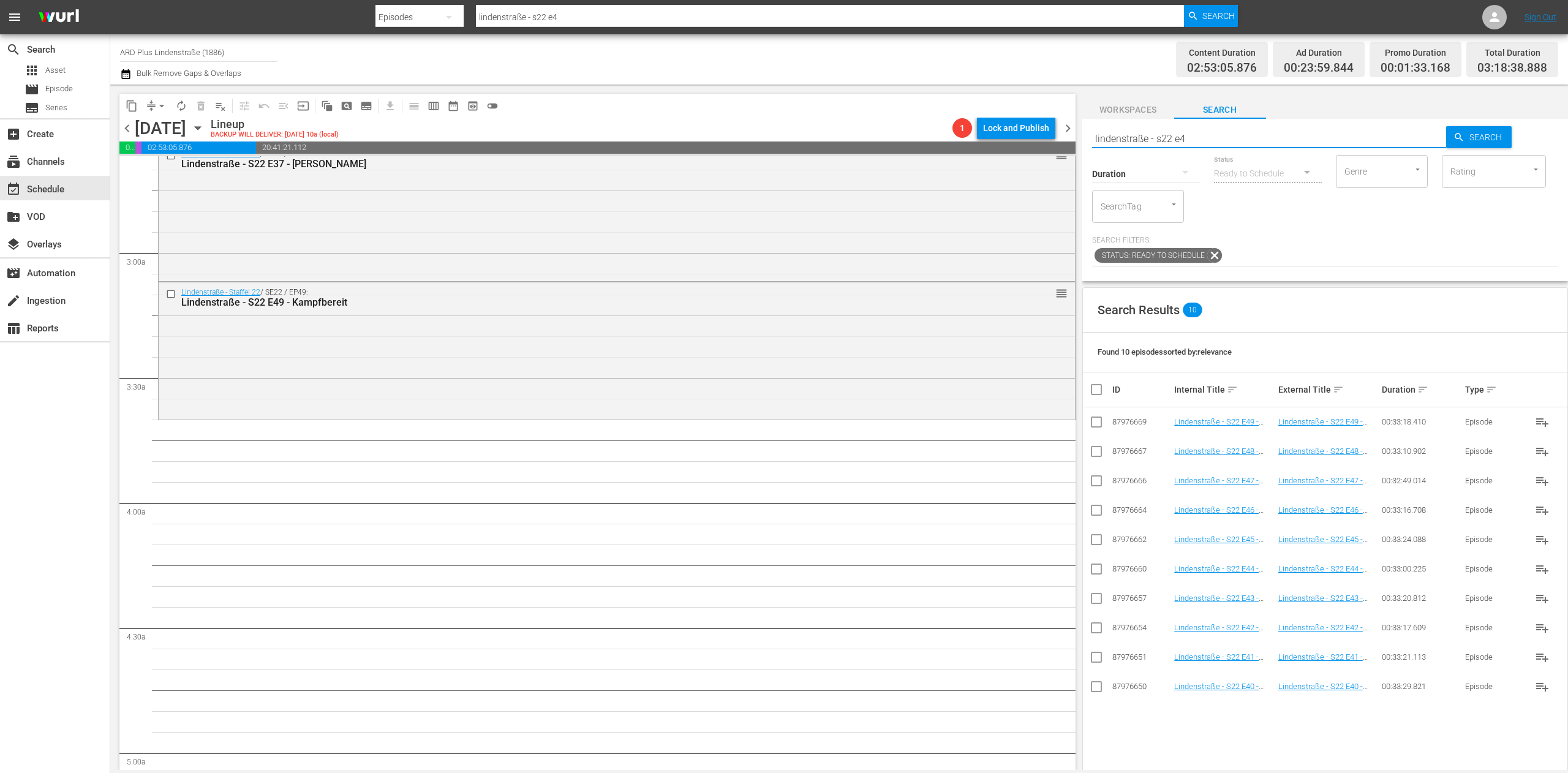
click at [1045, 152] on input "lindenstraße - s22 e4" at bounding box center [1270, 138] width 355 height 30
type input "lindenstraße - s22 e5"
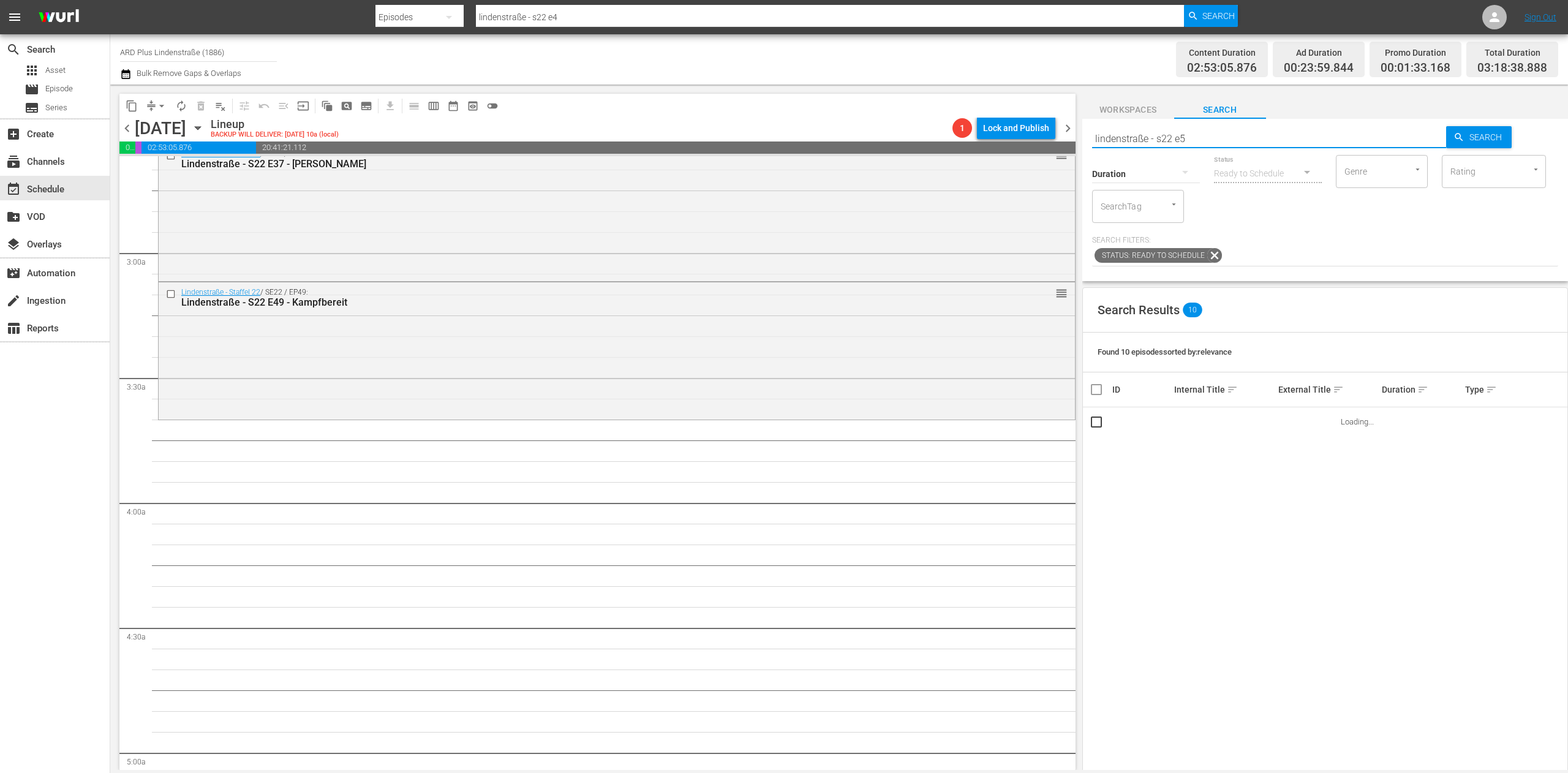
type input "lindenstraße - s22 e5"
click at [1045, 485] on td at bounding box center [1097, 481] width 27 height 30
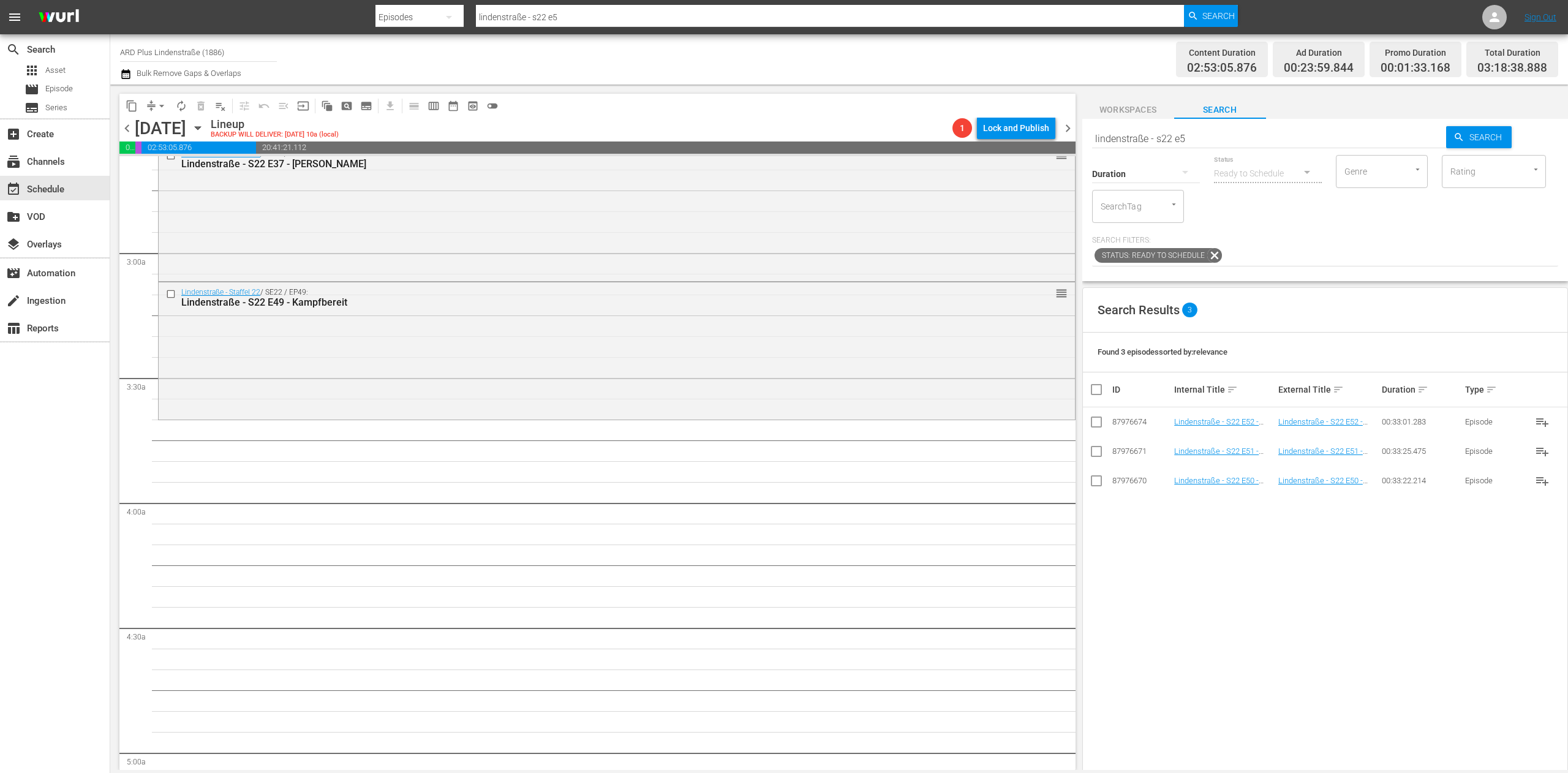
click at [1045, 484] on input "checkbox" at bounding box center [1096, 483] width 14 height 14
checkbox input "true"
click at [1045, 413] on input "checkbox" at bounding box center [1096, 413] width 14 height 14
checkbox input "true"
click at [1045, 379] on input "checkbox" at bounding box center [1096, 384] width 14 height 14
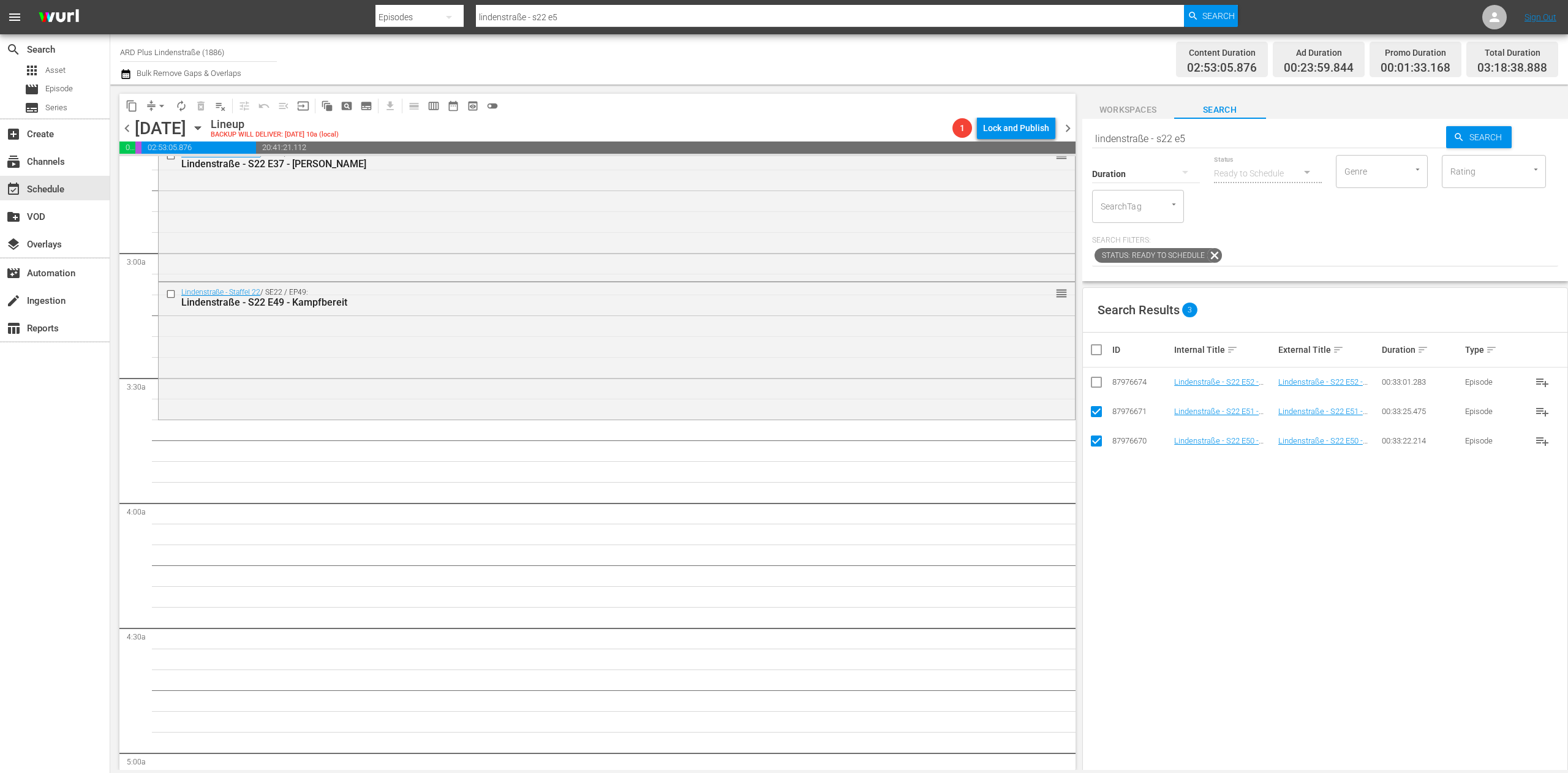
checkbox input "true"
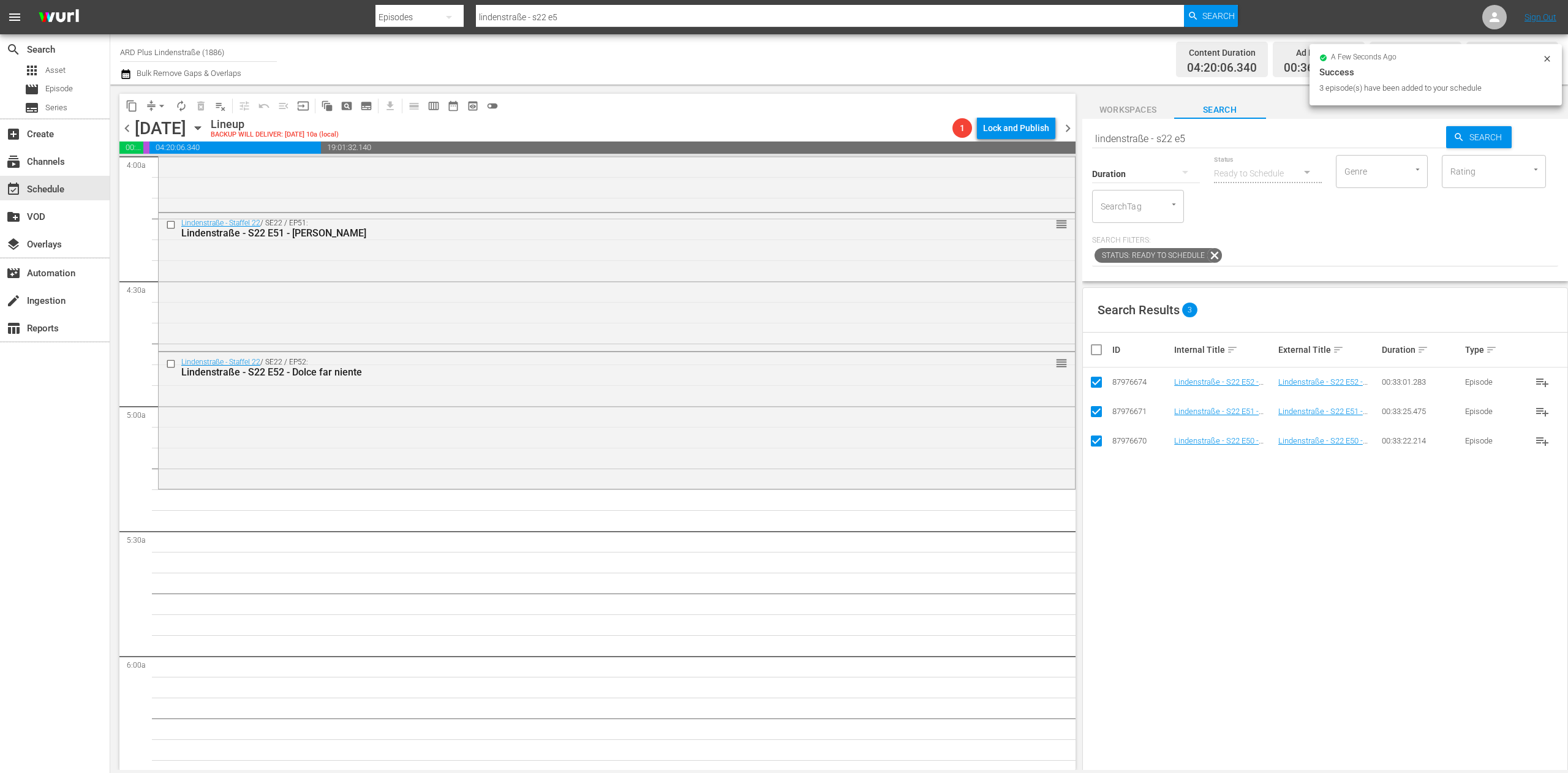
scroll to position [1021, 0]
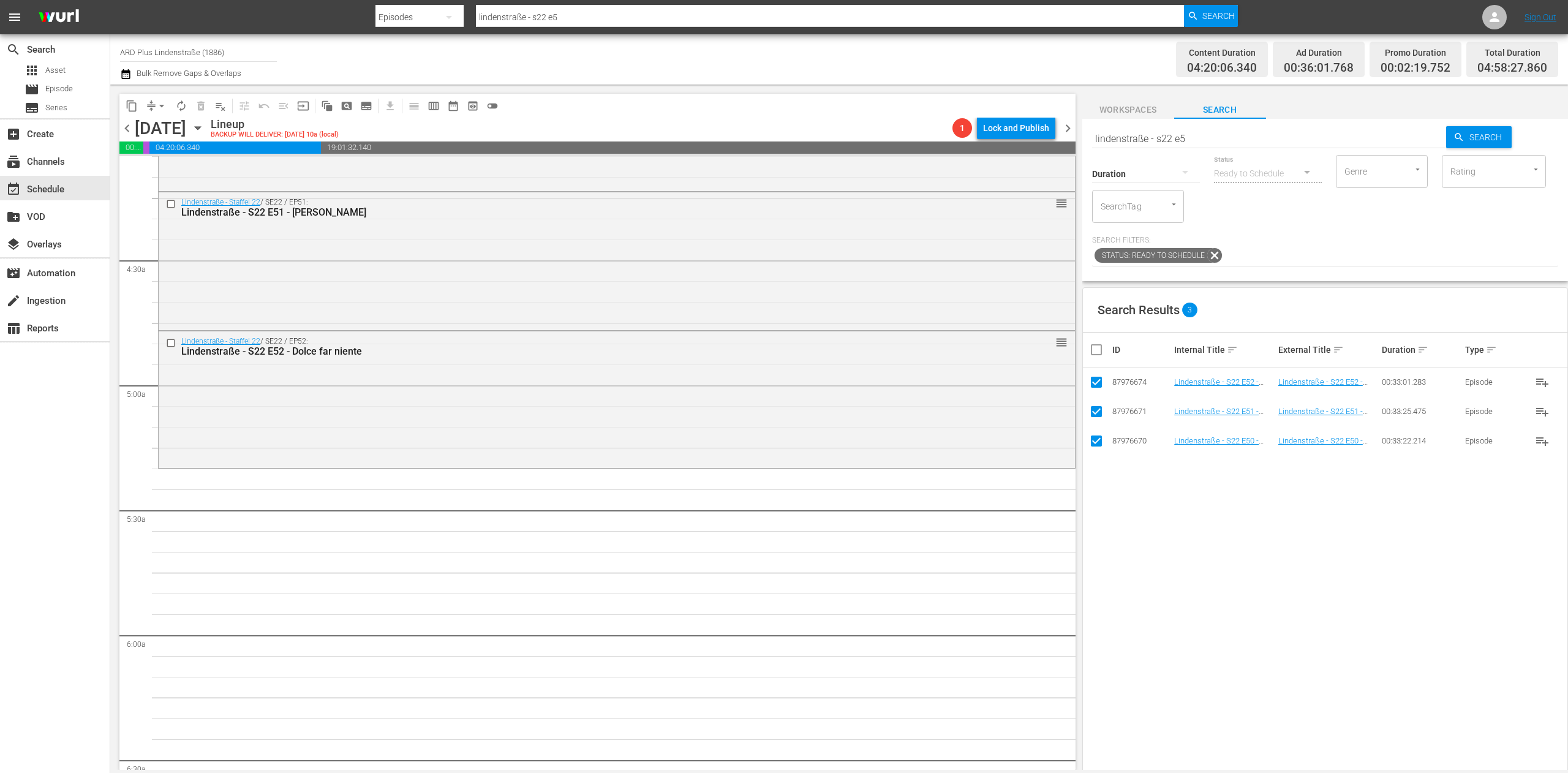
click at [1045, 353] on input "checkbox" at bounding box center [1101, 349] width 25 height 14
checkbox input "false"
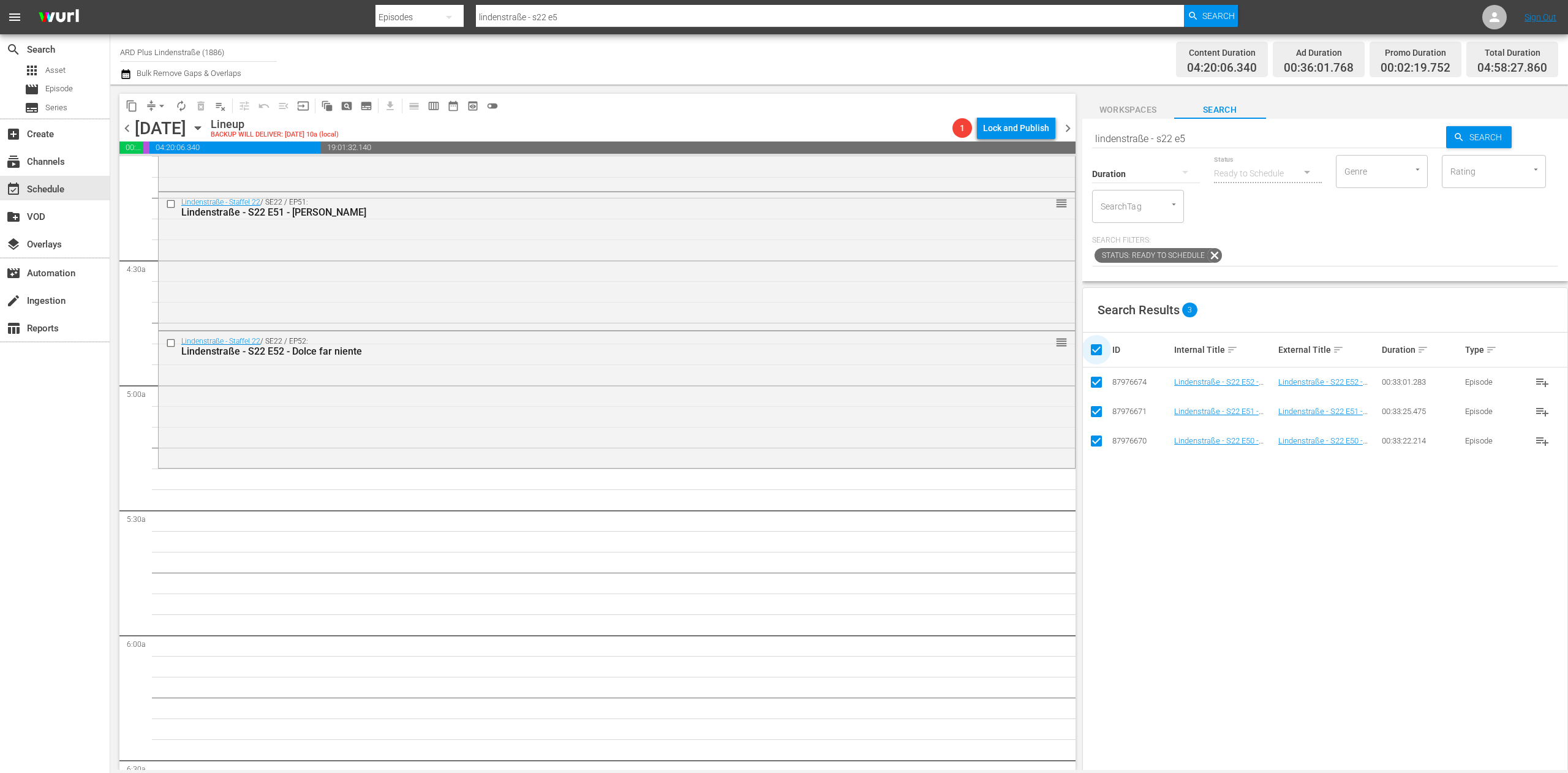
checkbox input "false"
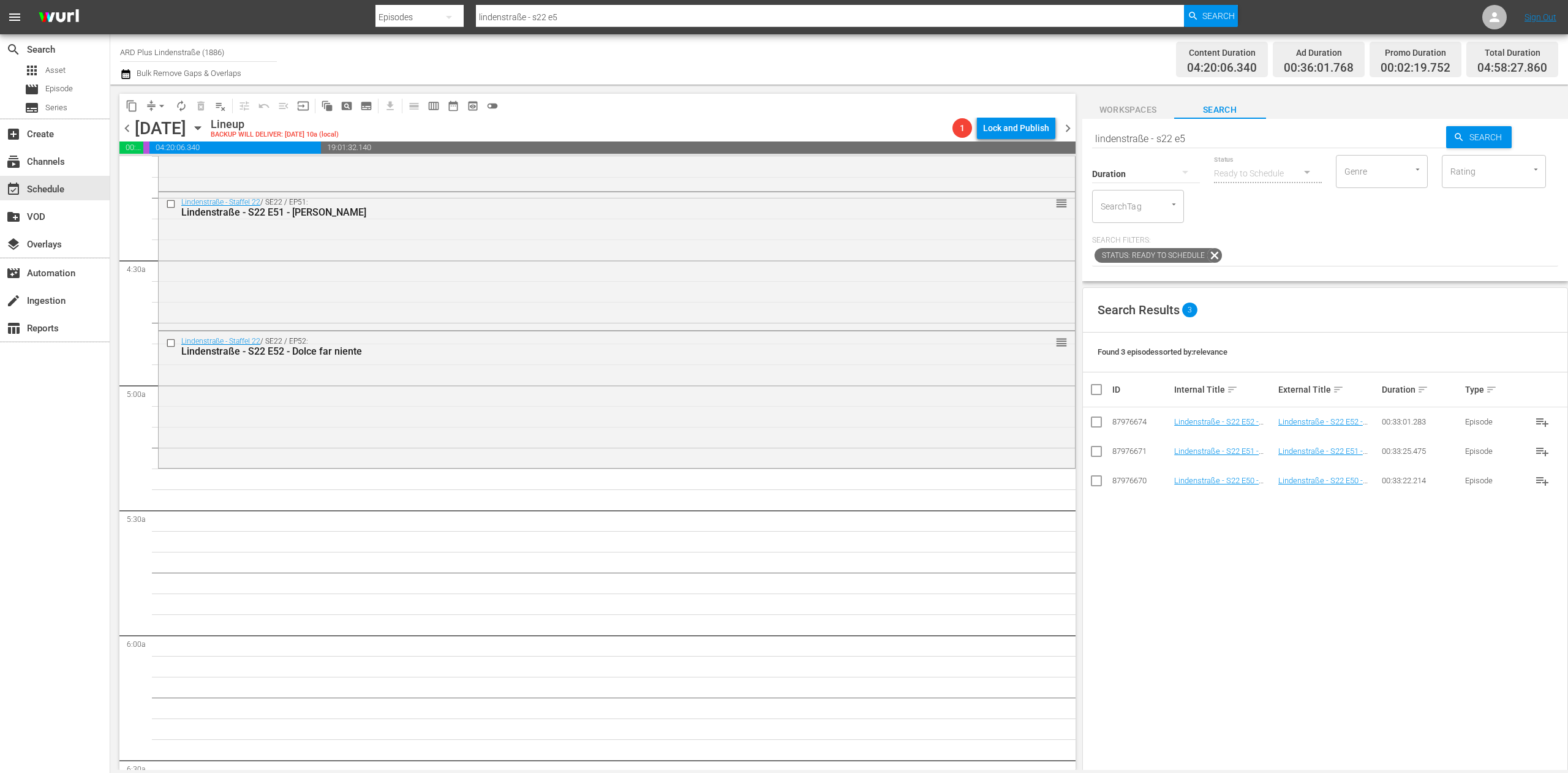
click at [1045, 124] on div "Search lindenstraße - s22 e5 Search Duration Status Ready to Schedule Genre Gen…" at bounding box center [1325, 199] width 486 height 163
click at [1045, 144] on input "lindenstraße - s22 e5" at bounding box center [1270, 138] width 355 height 30
type input "lindenstraße - s22 e0"
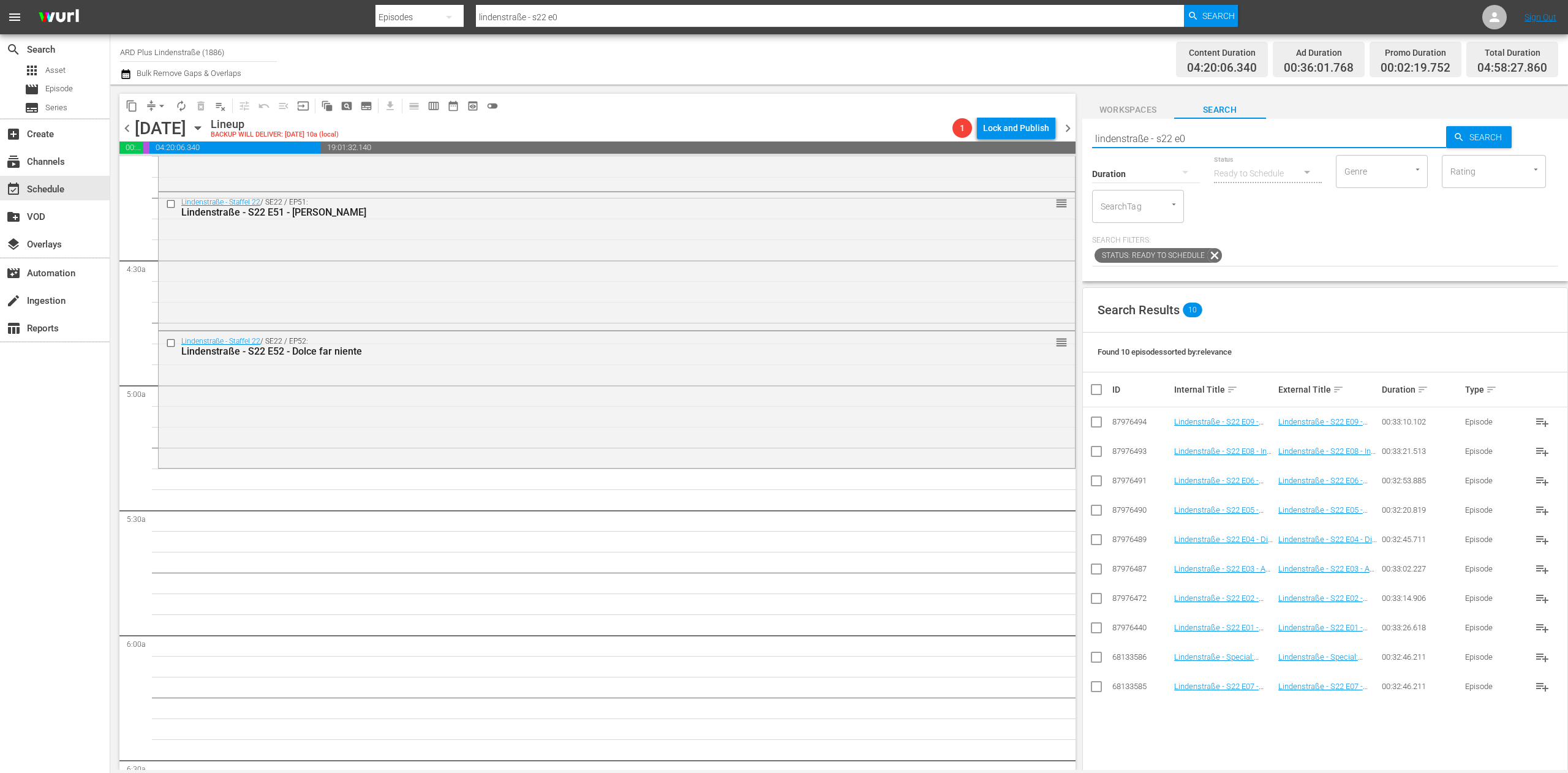
click at [1045, 516] on input "checkbox" at bounding box center [1096, 630] width 14 height 14
checkbox input "true"
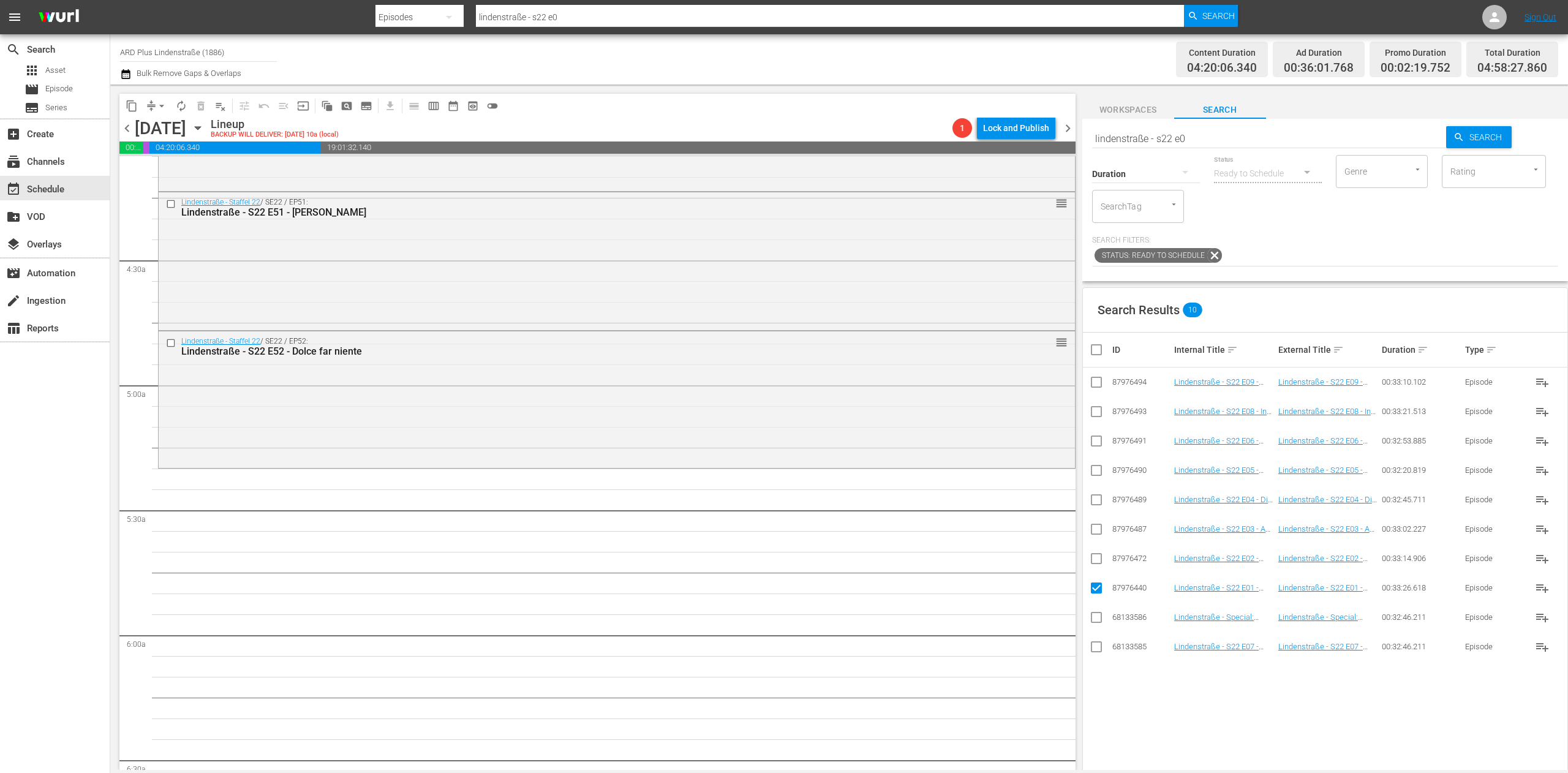
click at [1045, 516] on td at bounding box center [1097, 558] width 27 height 30
click at [1045, 516] on input "checkbox" at bounding box center [1096, 561] width 14 height 14
checkbox input "true"
click at [1045, 516] on input "checkbox" at bounding box center [1096, 531] width 14 height 14
checkbox input "true"
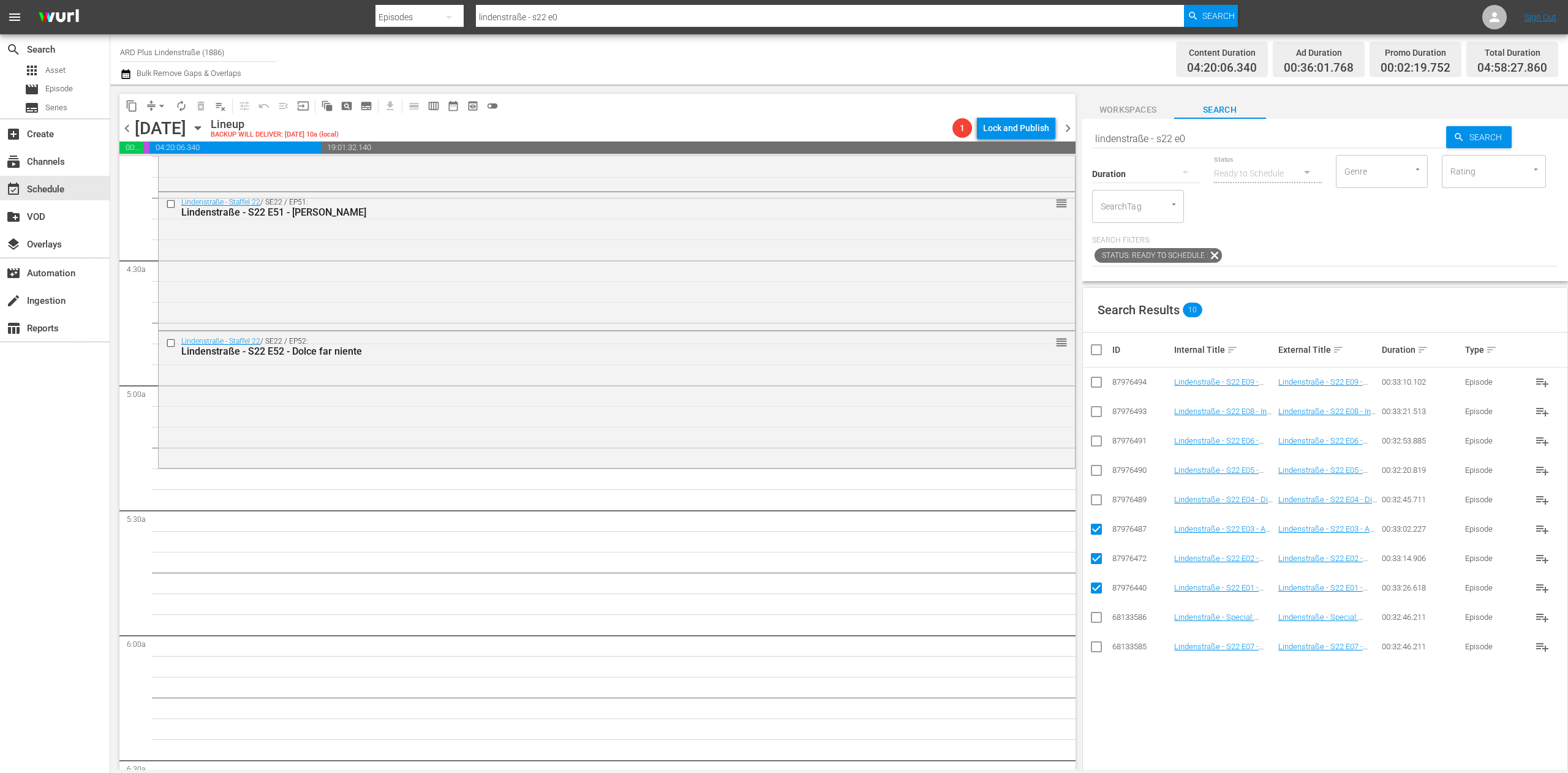
click at [1045, 495] on input "checkbox" at bounding box center [1096, 502] width 14 height 14
checkbox input "true"
click at [1045, 472] on input "checkbox" at bounding box center [1096, 472] width 14 height 14
checkbox input "true"
click at [1045, 448] on input "checkbox" at bounding box center [1096, 443] width 14 height 14
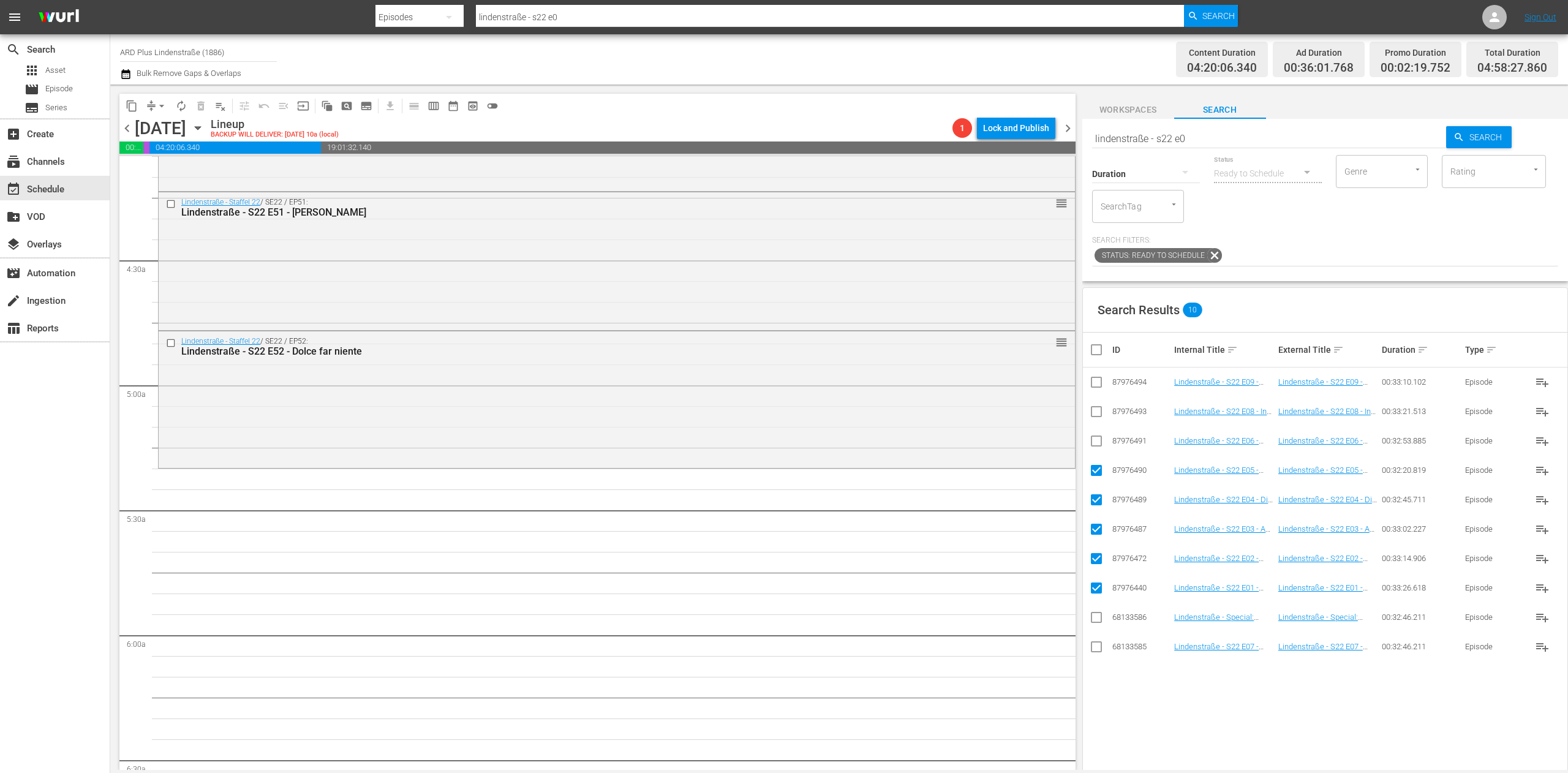
checkbox input "true"
click at [1045, 516] on input "checkbox" at bounding box center [1096, 649] width 14 height 14
checkbox input "true"
click at [1045, 413] on input "checkbox" at bounding box center [1096, 413] width 14 height 14
checkbox input "true"
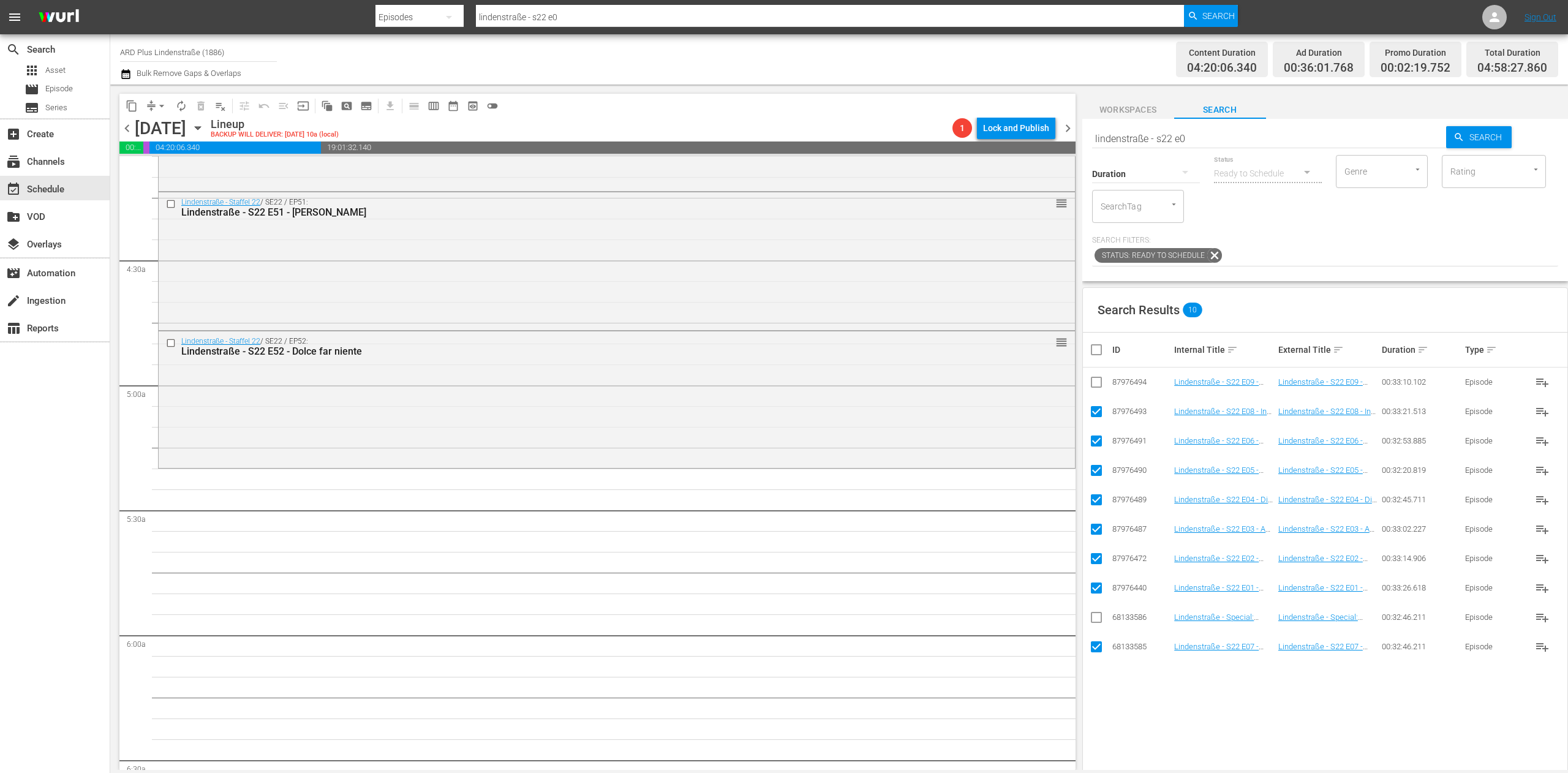
click at [1045, 392] on input "checkbox" at bounding box center [1096, 384] width 14 height 14
checkbox input "true"
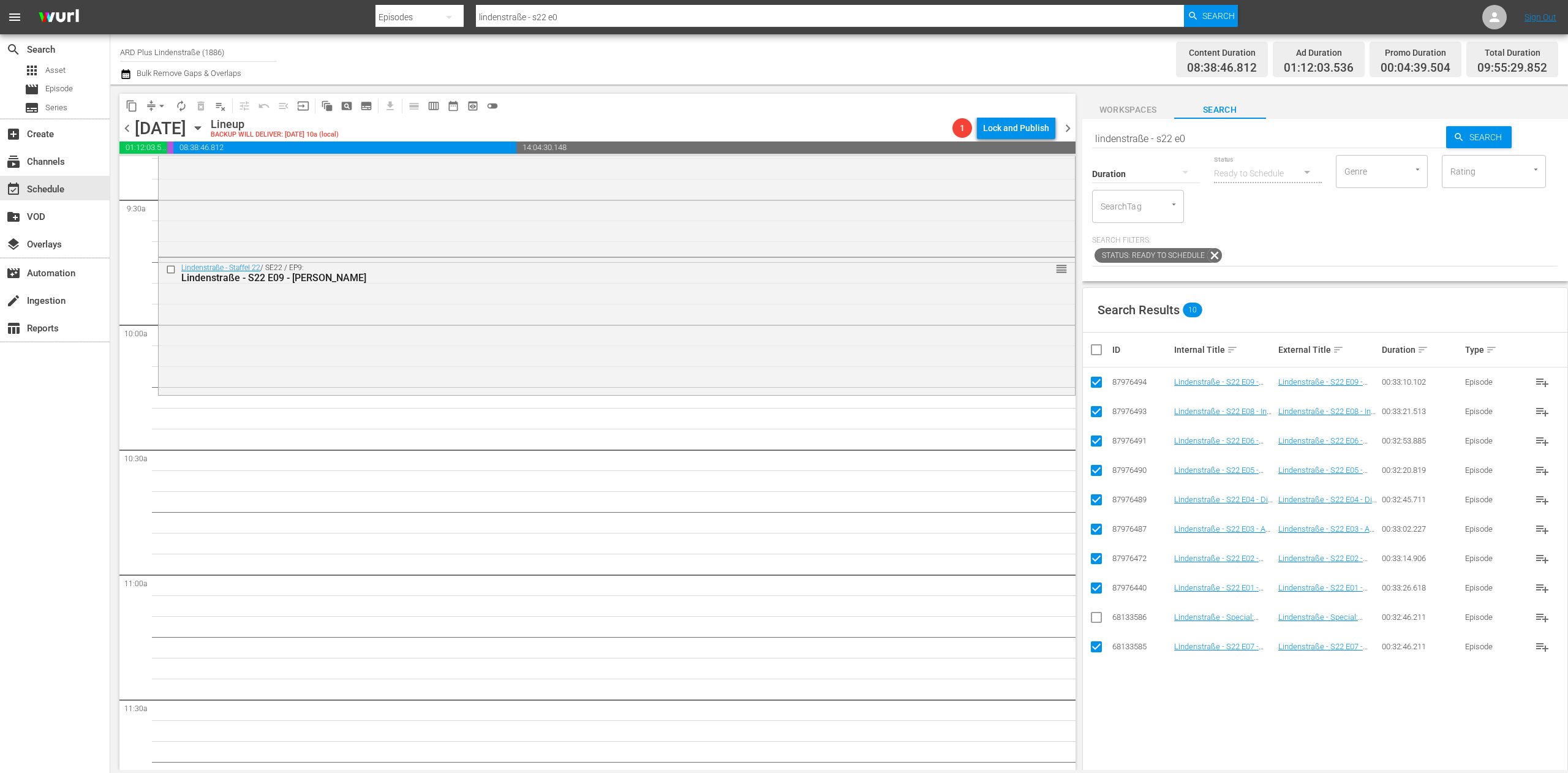
scroll to position [2368, 0]
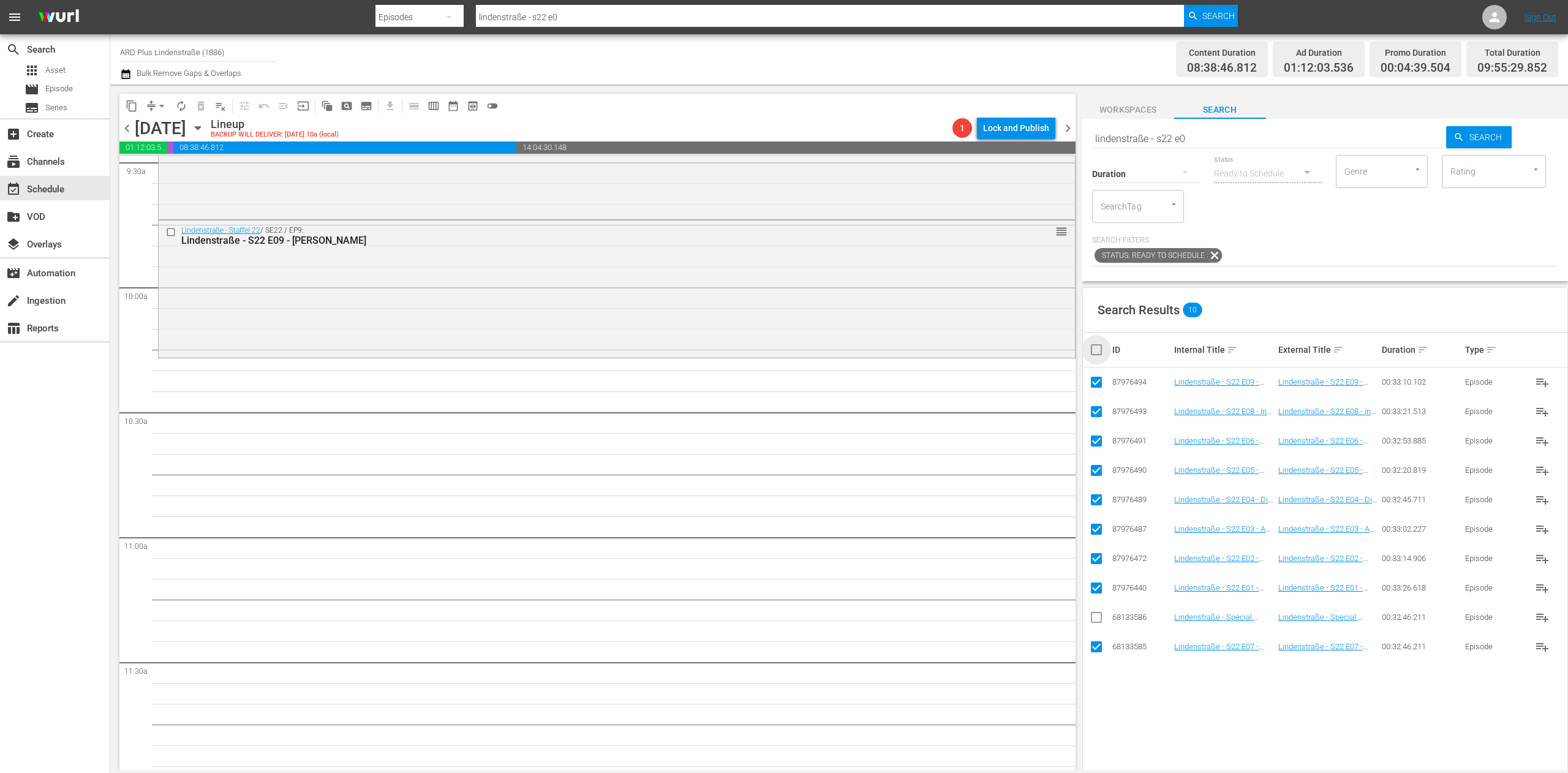
click at [1045, 352] on input "checkbox" at bounding box center [1101, 349] width 25 height 14
checkbox input "true"
click at [1045, 352] on input "checkbox" at bounding box center [1101, 349] width 25 height 14
checkbox input "false"
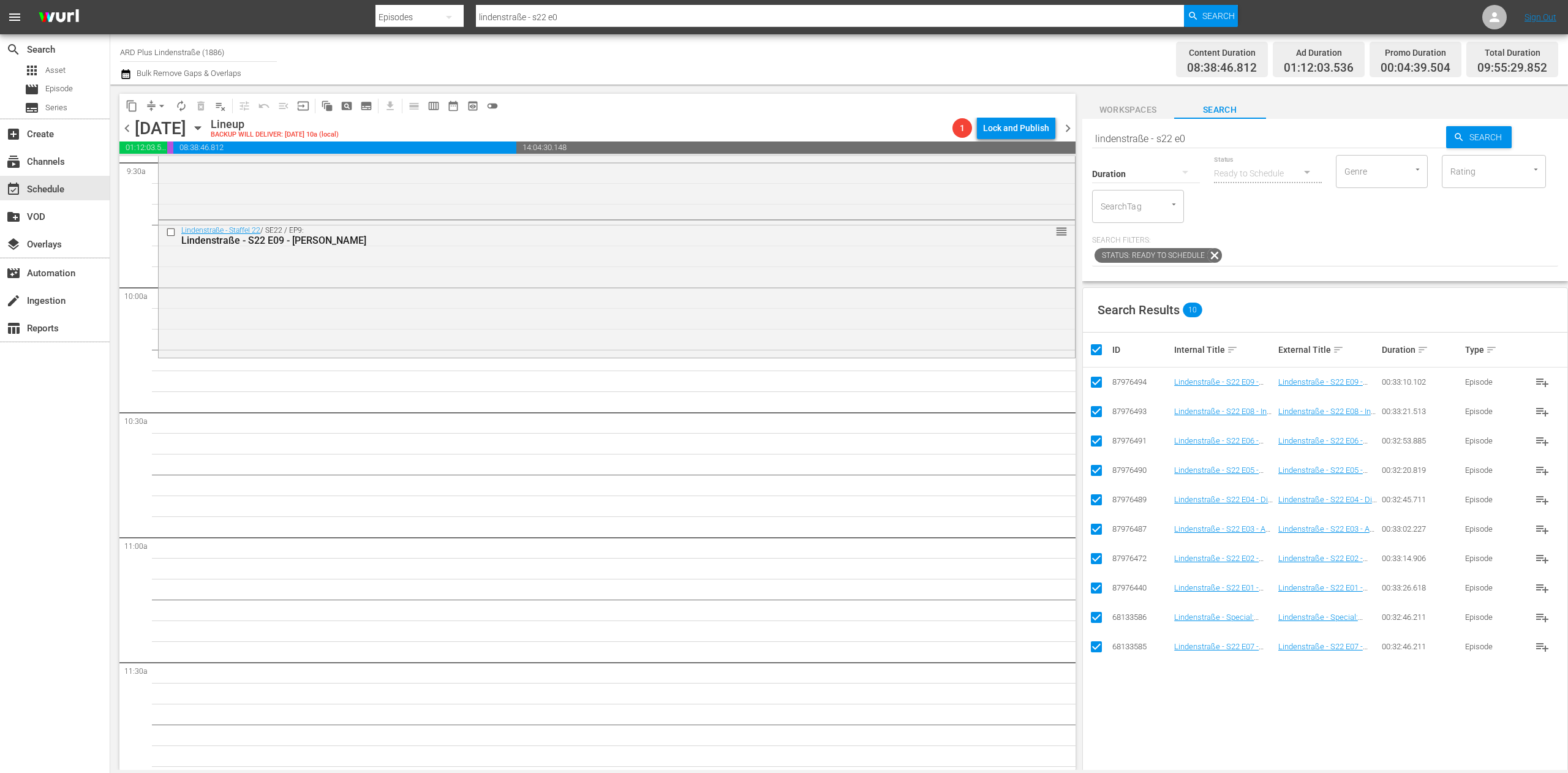
checkbox input "false"
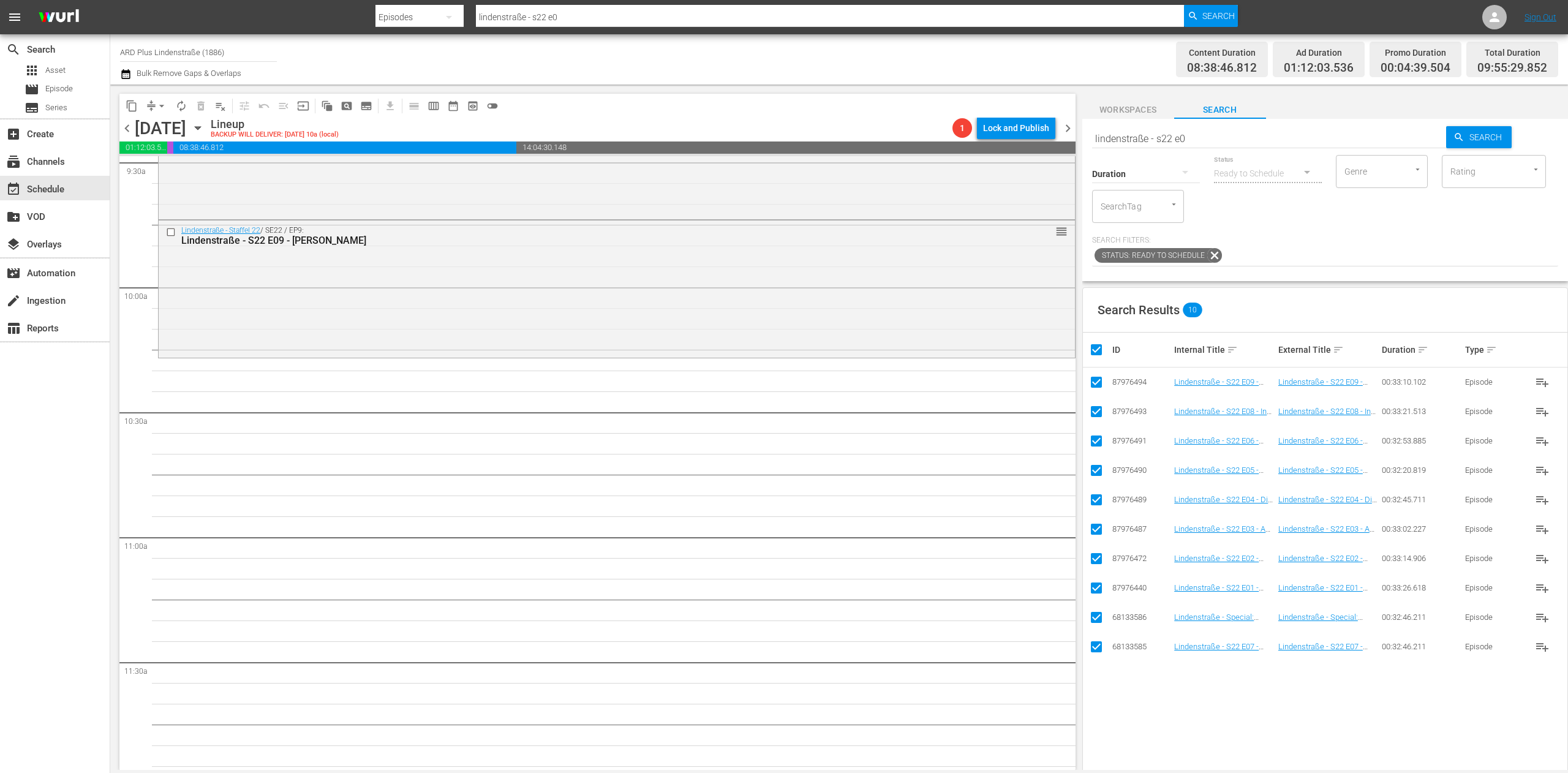
checkbox input "false"
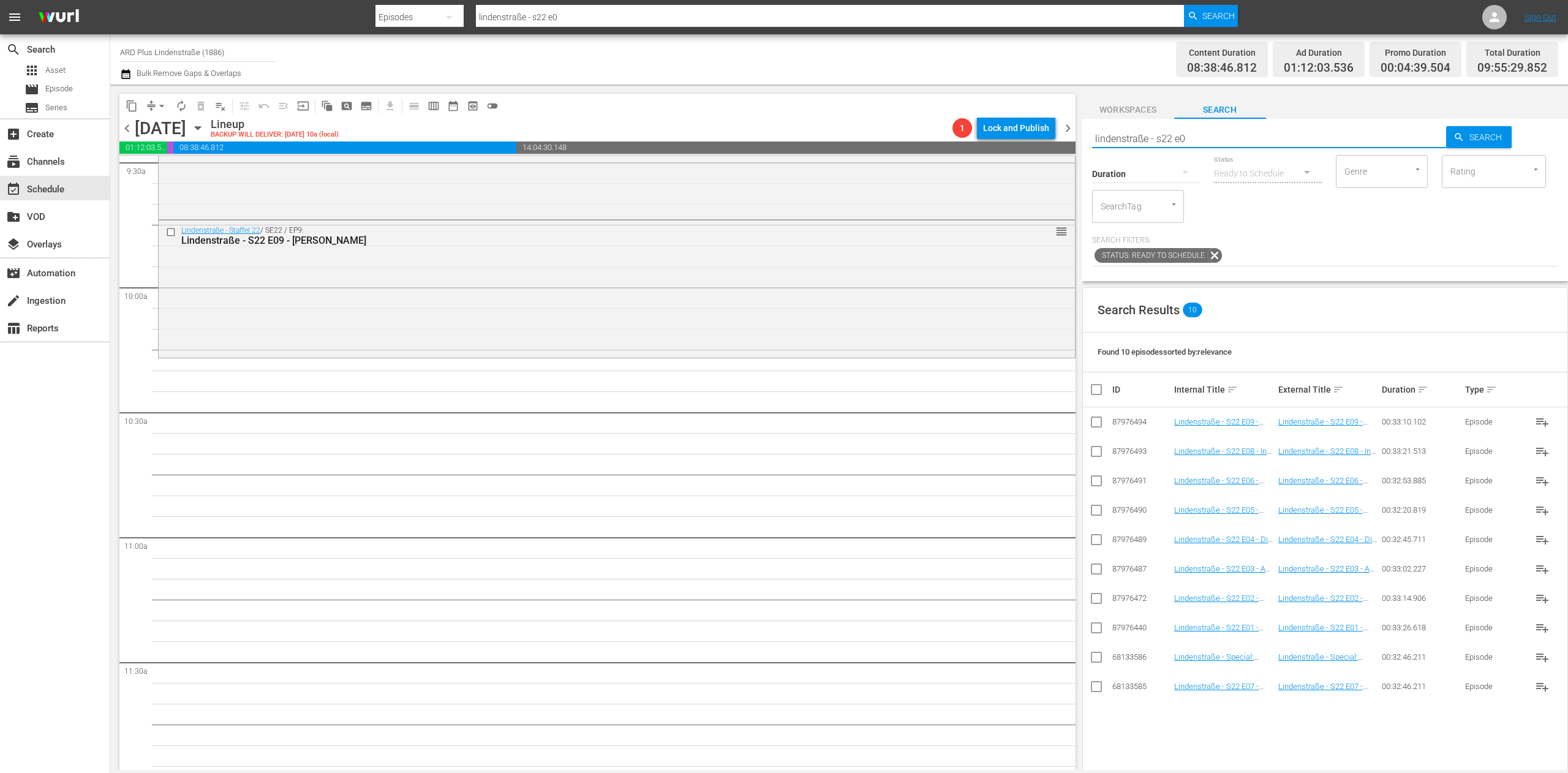
click at [1045, 145] on input "lindenstraße - s22 e0" at bounding box center [1270, 138] width 355 height 30
type input "lindenstraße - s22 e1"
click at [1045, 516] on input "checkbox" at bounding box center [1096, 718] width 14 height 14
checkbox input "true"
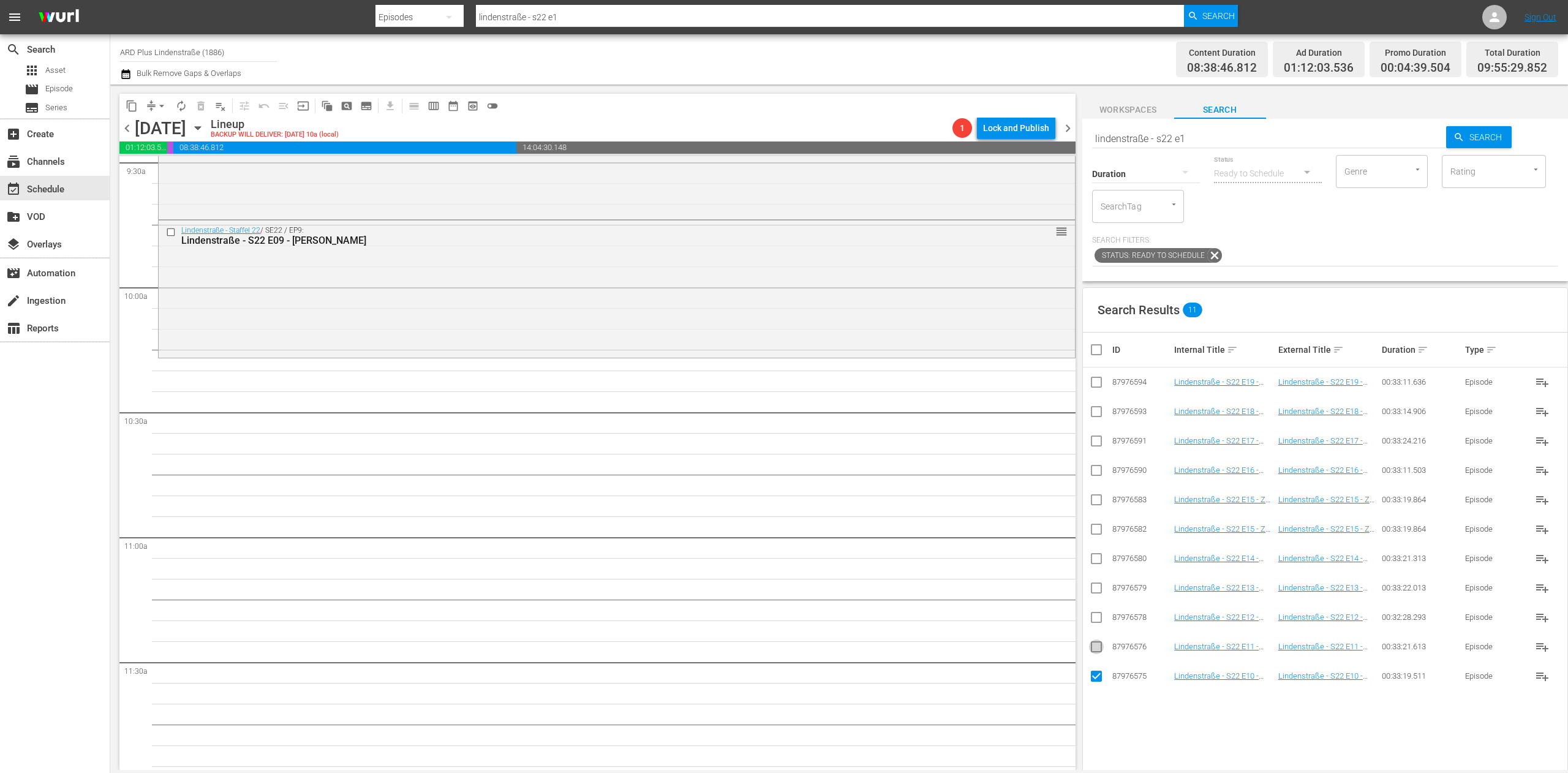
click at [1045, 516] on input "checkbox" at bounding box center [1096, 649] width 14 height 14
checkbox input "true"
click at [1045, 516] on input "checkbox" at bounding box center [1096, 620] width 14 height 14
checkbox input "true"
click at [1045, 516] on input "checkbox" at bounding box center [1096, 590] width 14 height 14
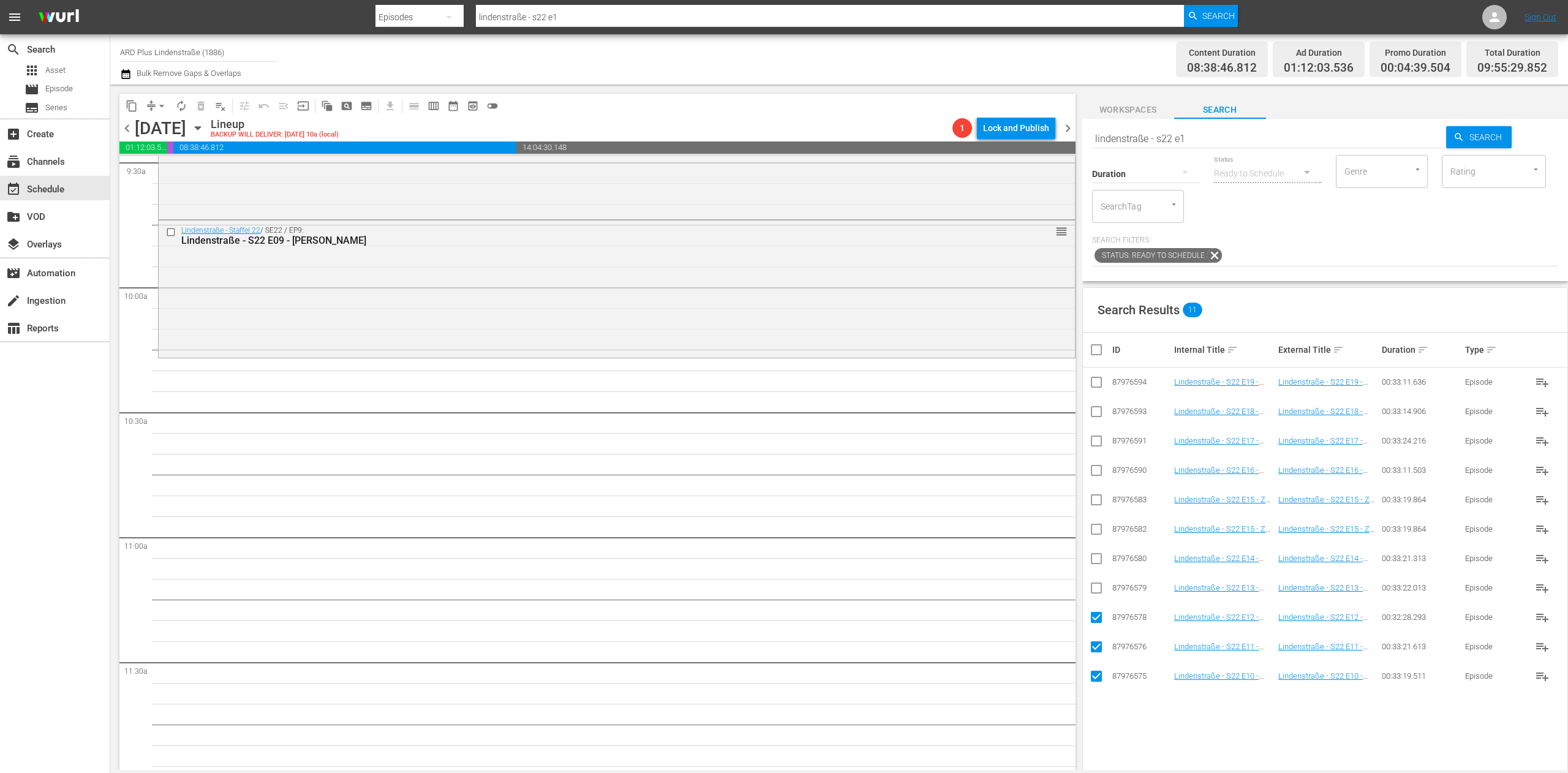
checkbox input "true"
click at [1045, 516] on input "checkbox" at bounding box center [1096, 561] width 14 height 14
checkbox input "true"
click at [1045, 516] on input "checkbox" at bounding box center [1096, 531] width 14 height 14
checkbox input "true"
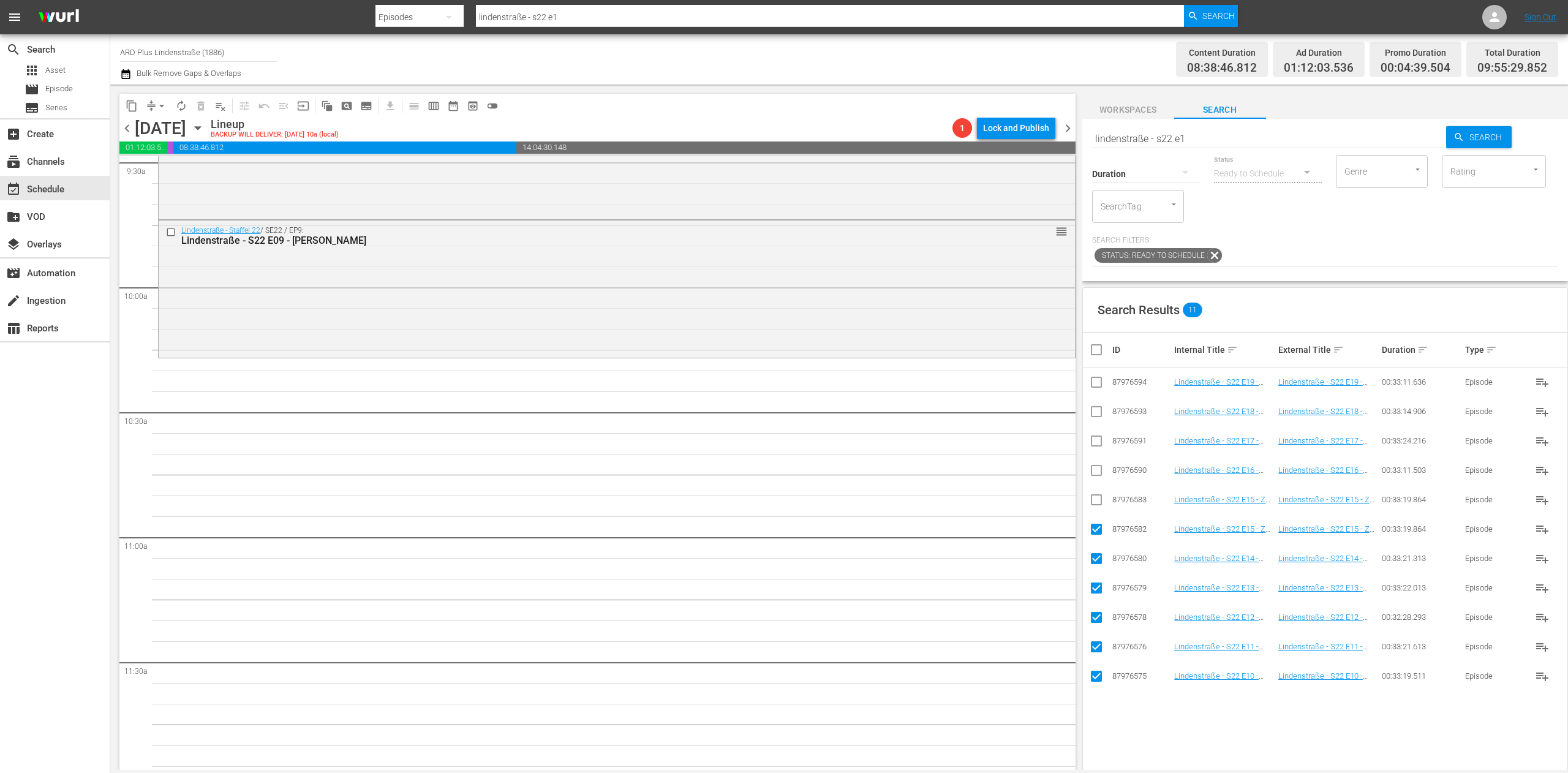
click at [1045, 472] on input "checkbox" at bounding box center [1096, 472] width 14 height 14
checkbox input "true"
click at [1045, 445] on input "checkbox" at bounding box center [1096, 443] width 14 height 14
checkbox input "true"
click at [1045, 413] on input "checkbox" at bounding box center [1096, 413] width 14 height 14
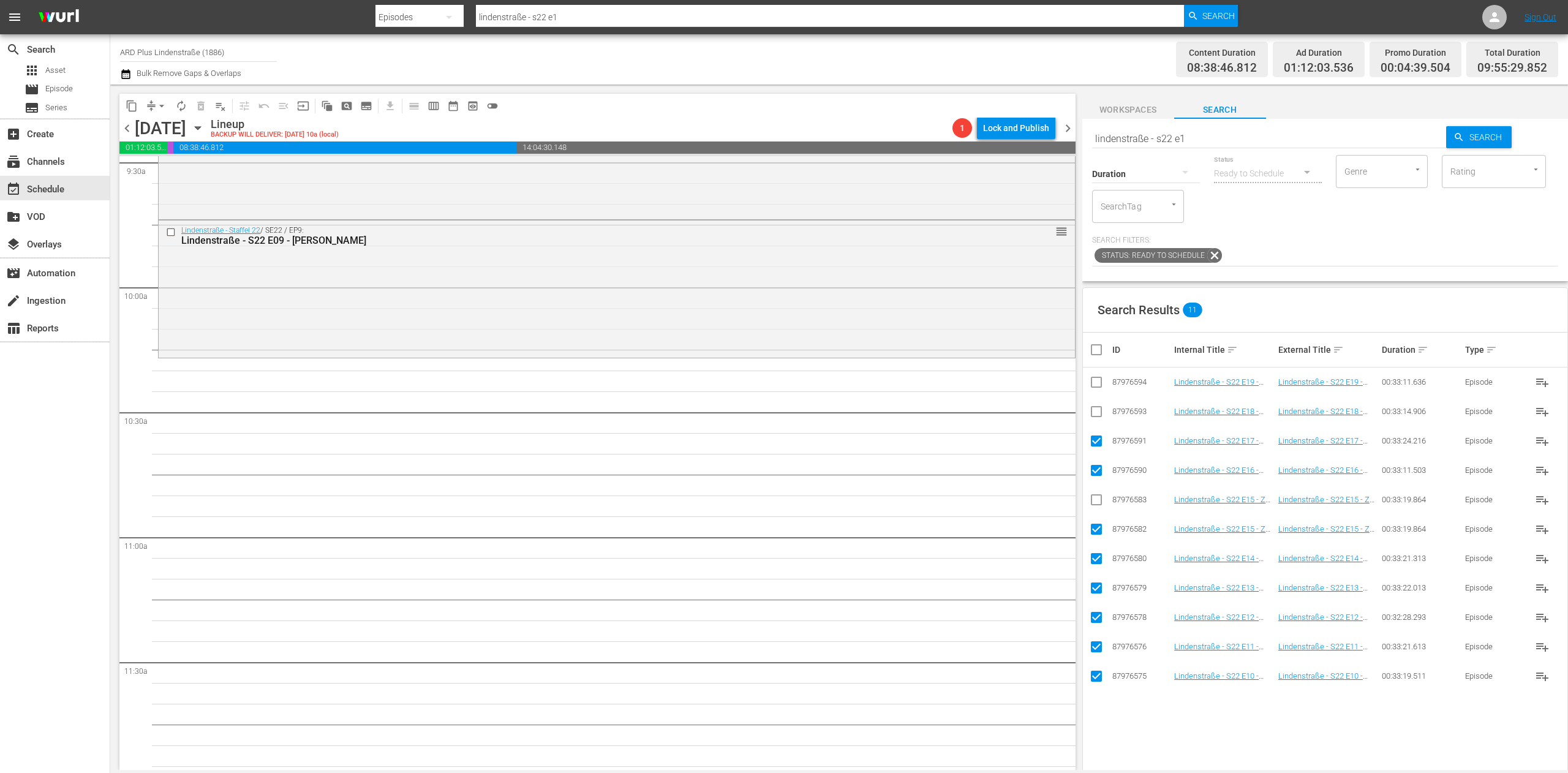
checkbox input "true"
click at [1045, 374] on td at bounding box center [1097, 382] width 27 height 30
click at [1045, 383] on input "checkbox" at bounding box center [1096, 384] width 14 height 14
checkbox input "true"
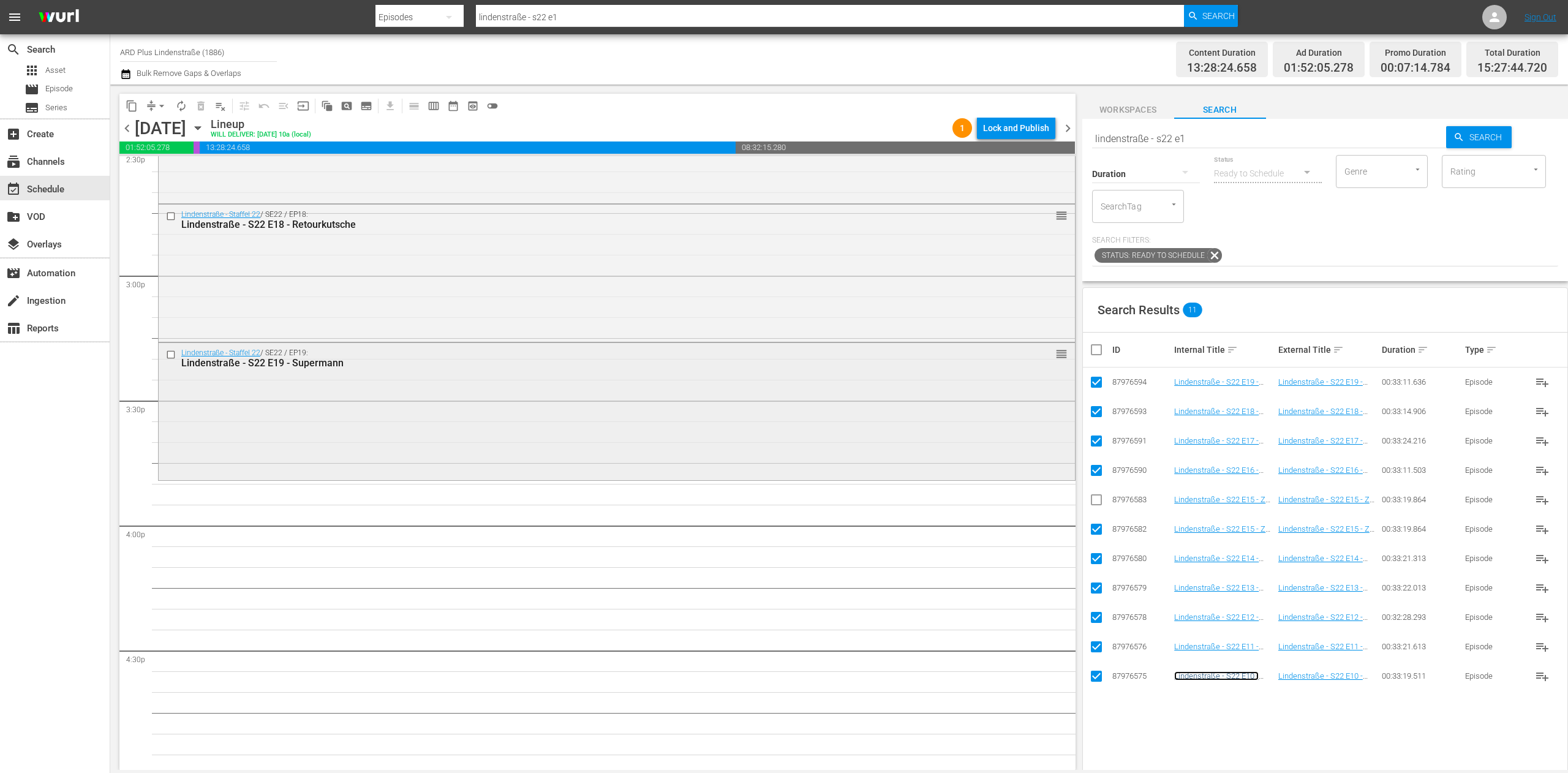
scroll to position [3594, 0]
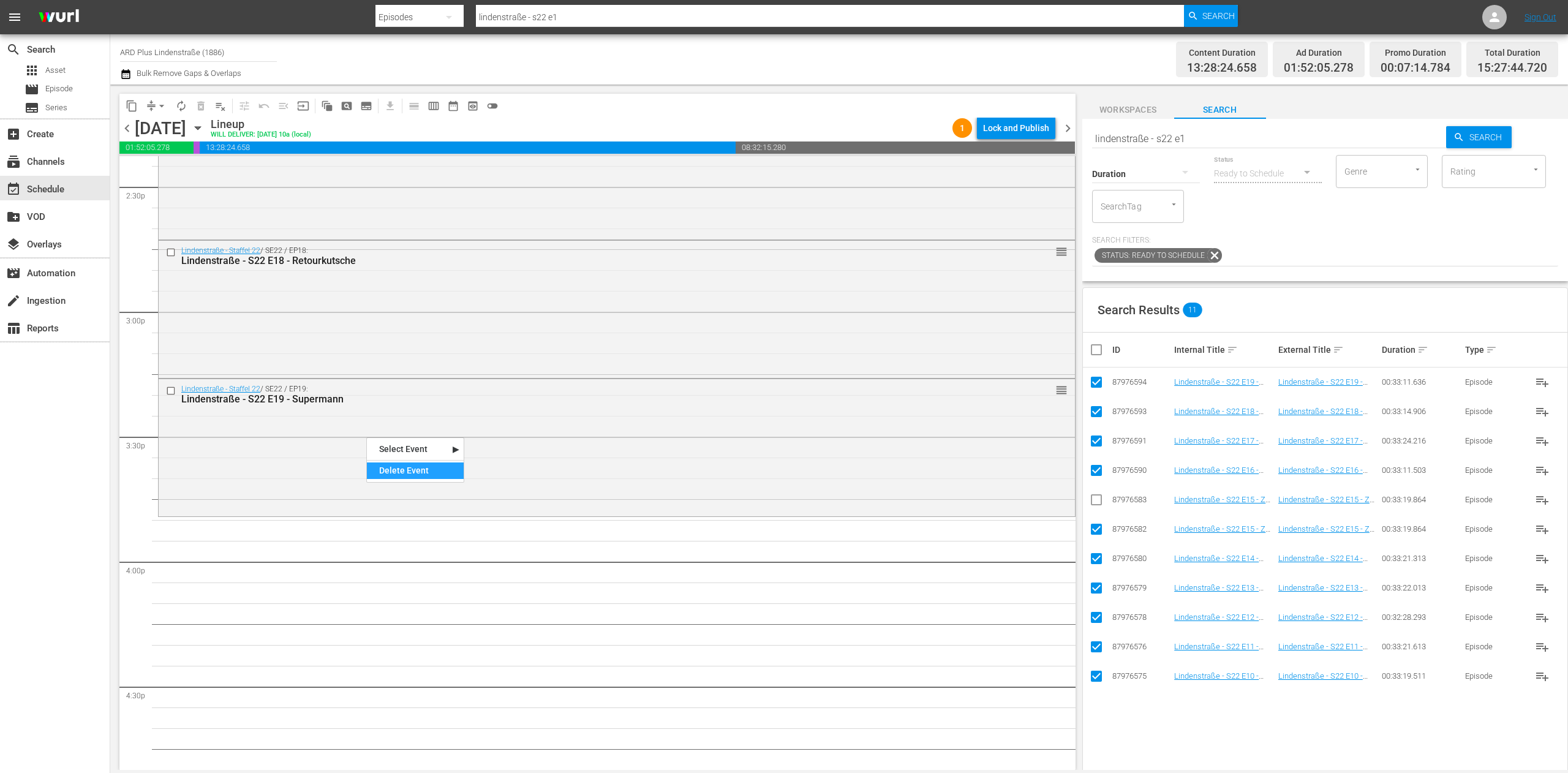
click at [395, 473] on div "Delete Event" at bounding box center [416, 470] width 97 height 16
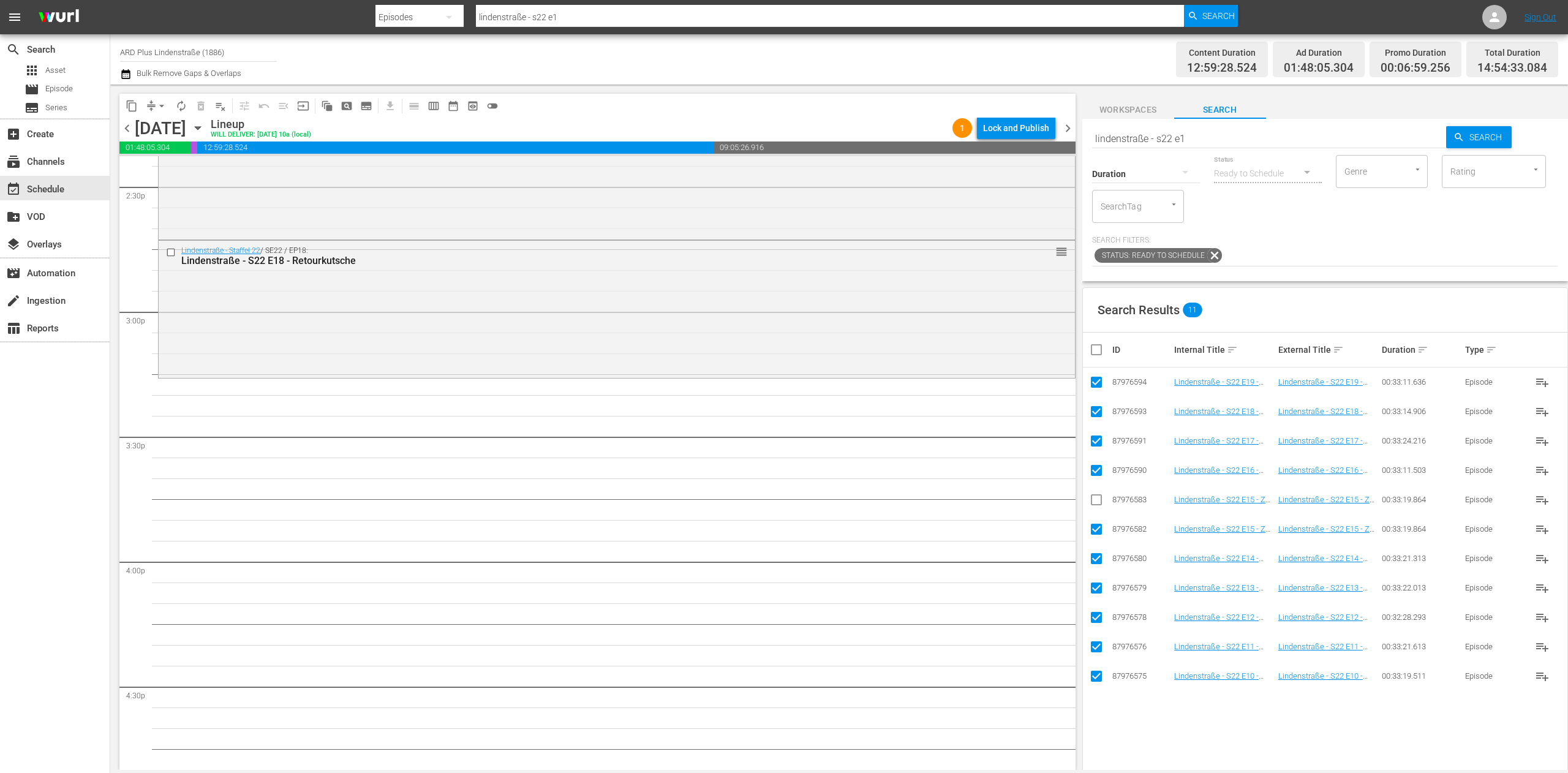
click at [1045, 352] on input "checkbox" at bounding box center [1101, 349] width 25 height 14
checkbox input "true"
click at [1045, 352] on input "checkbox" at bounding box center [1101, 349] width 25 height 14
checkbox input "false"
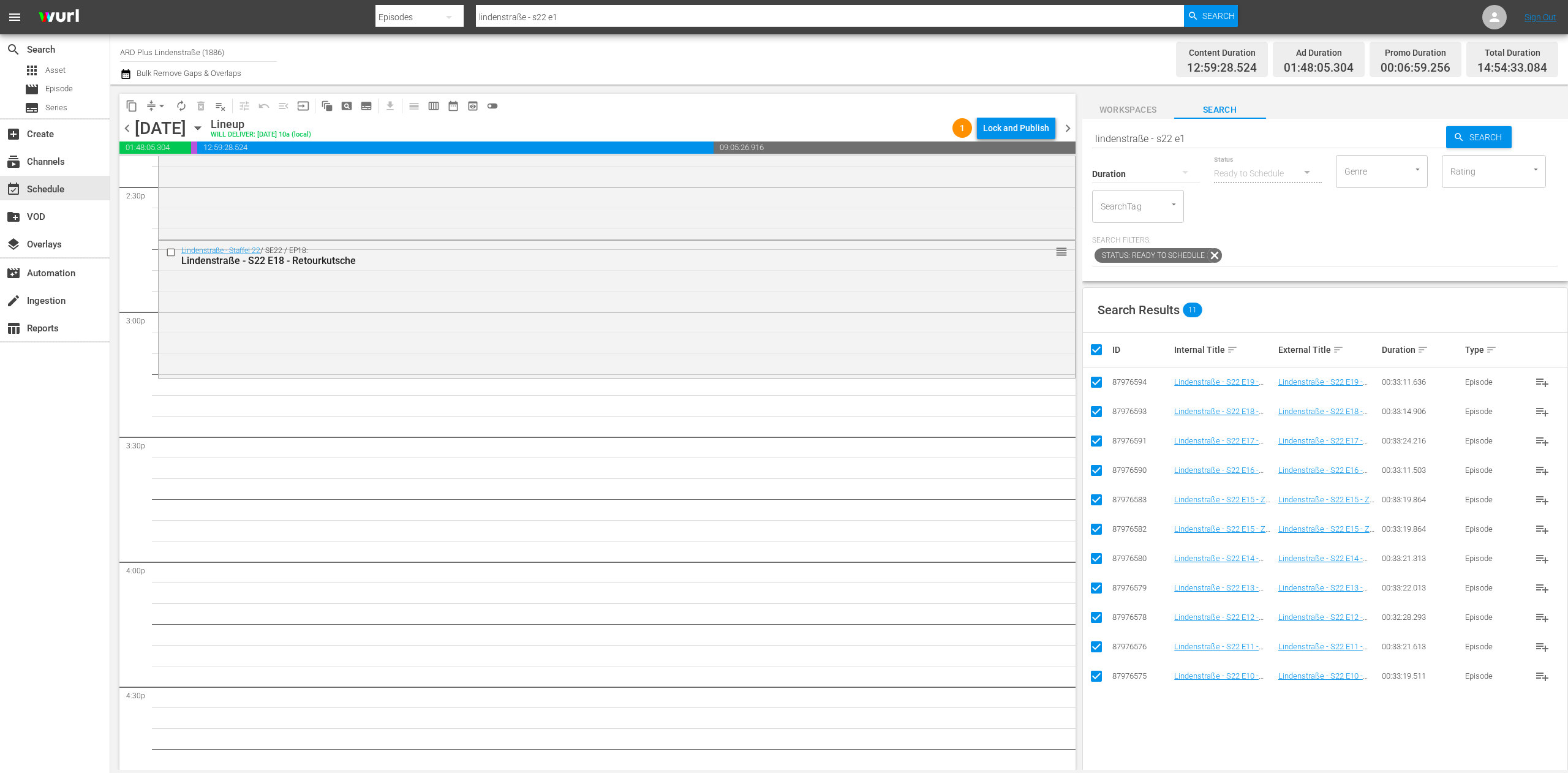
checkbox input "false"
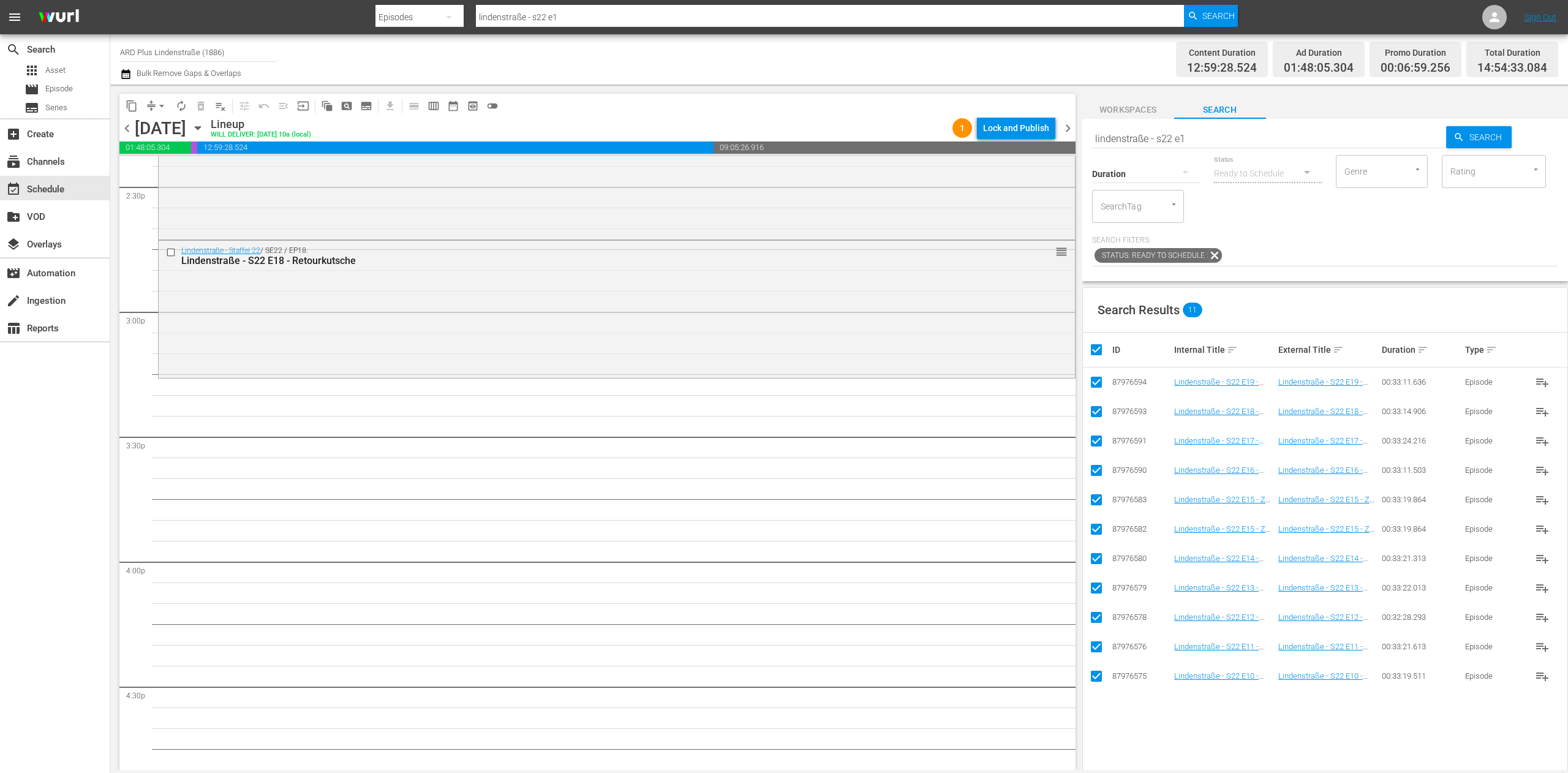
checkbox input "false"
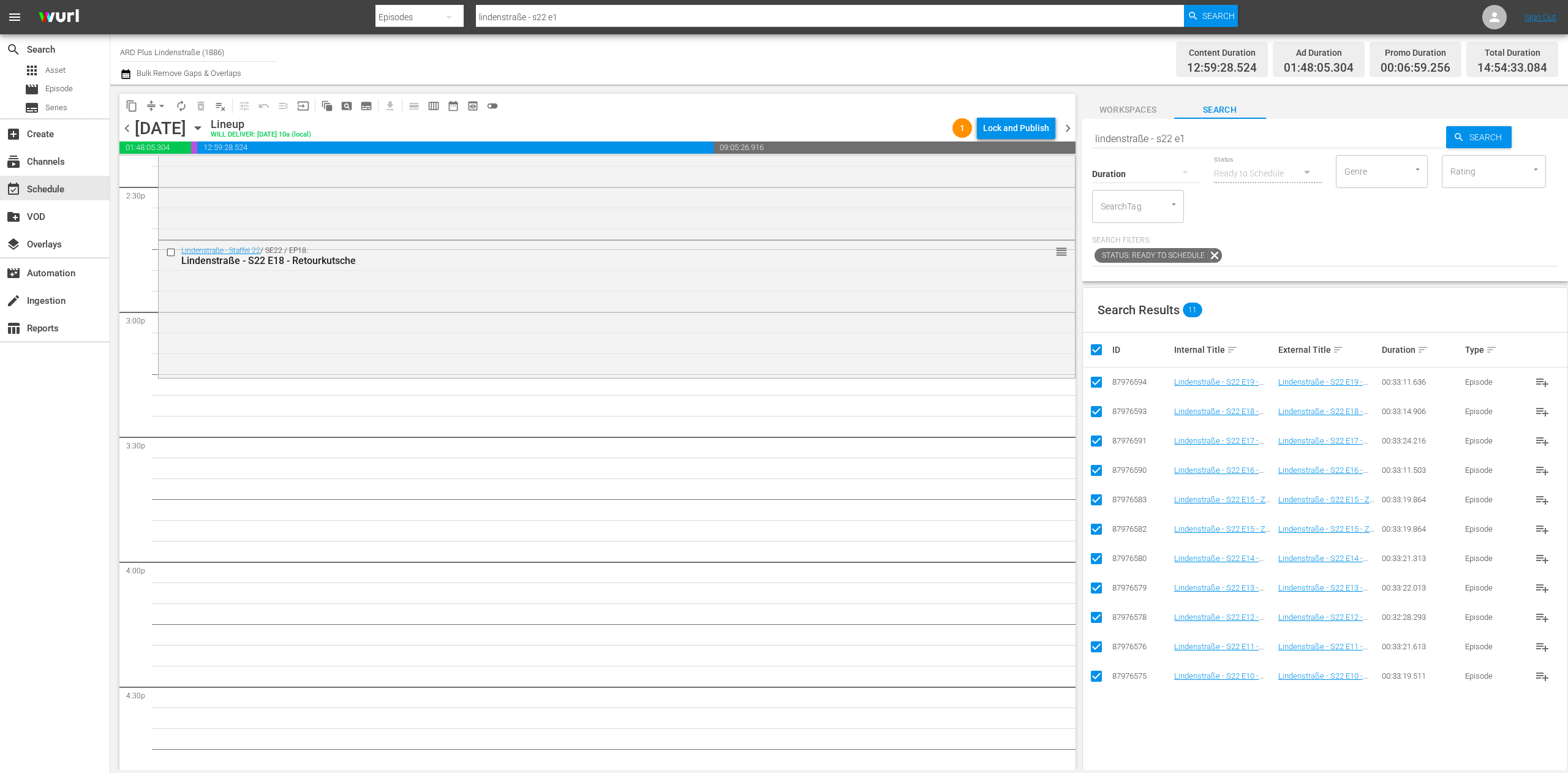
checkbox input "false"
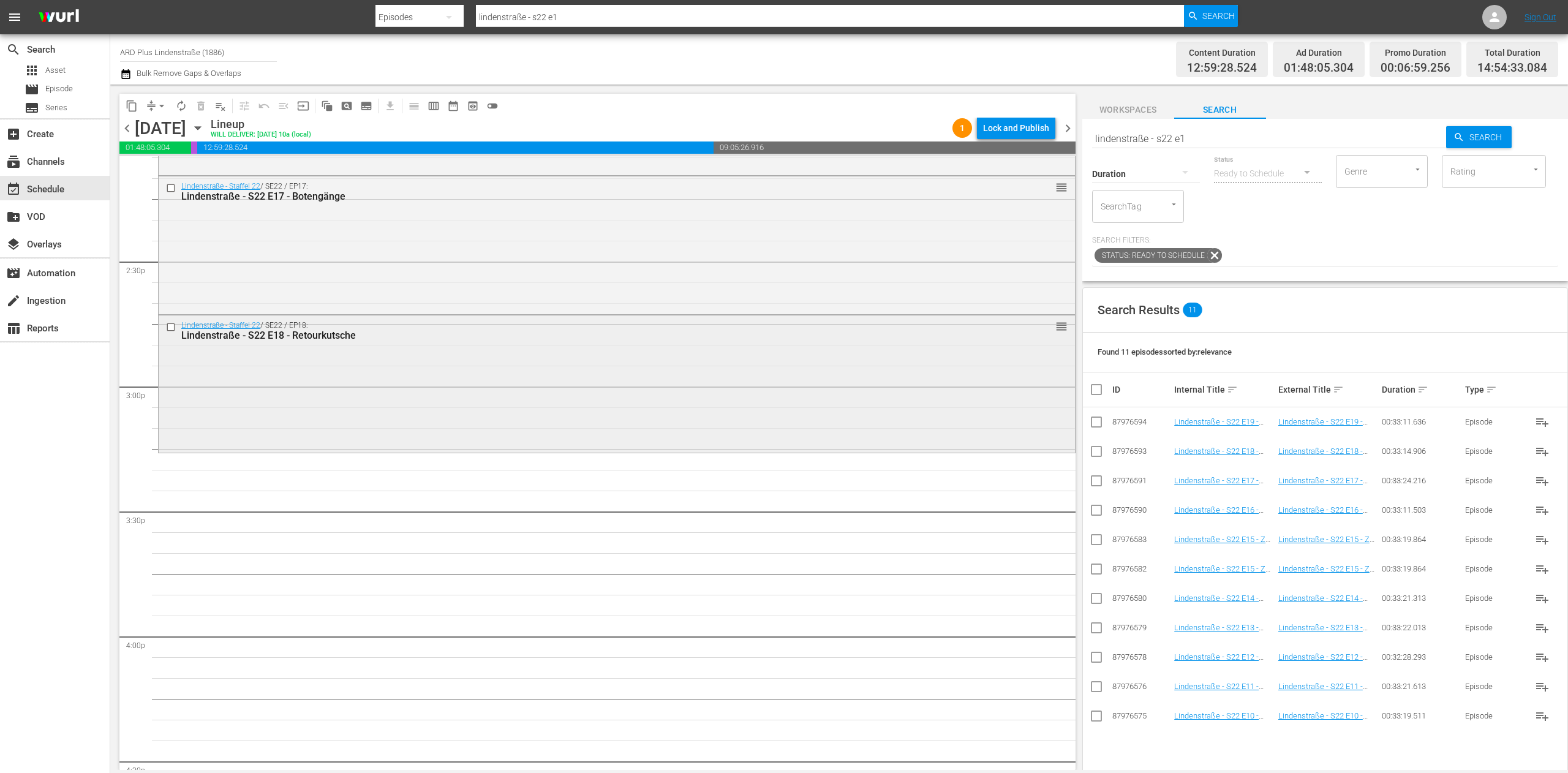
scroll to position [3554, 0]
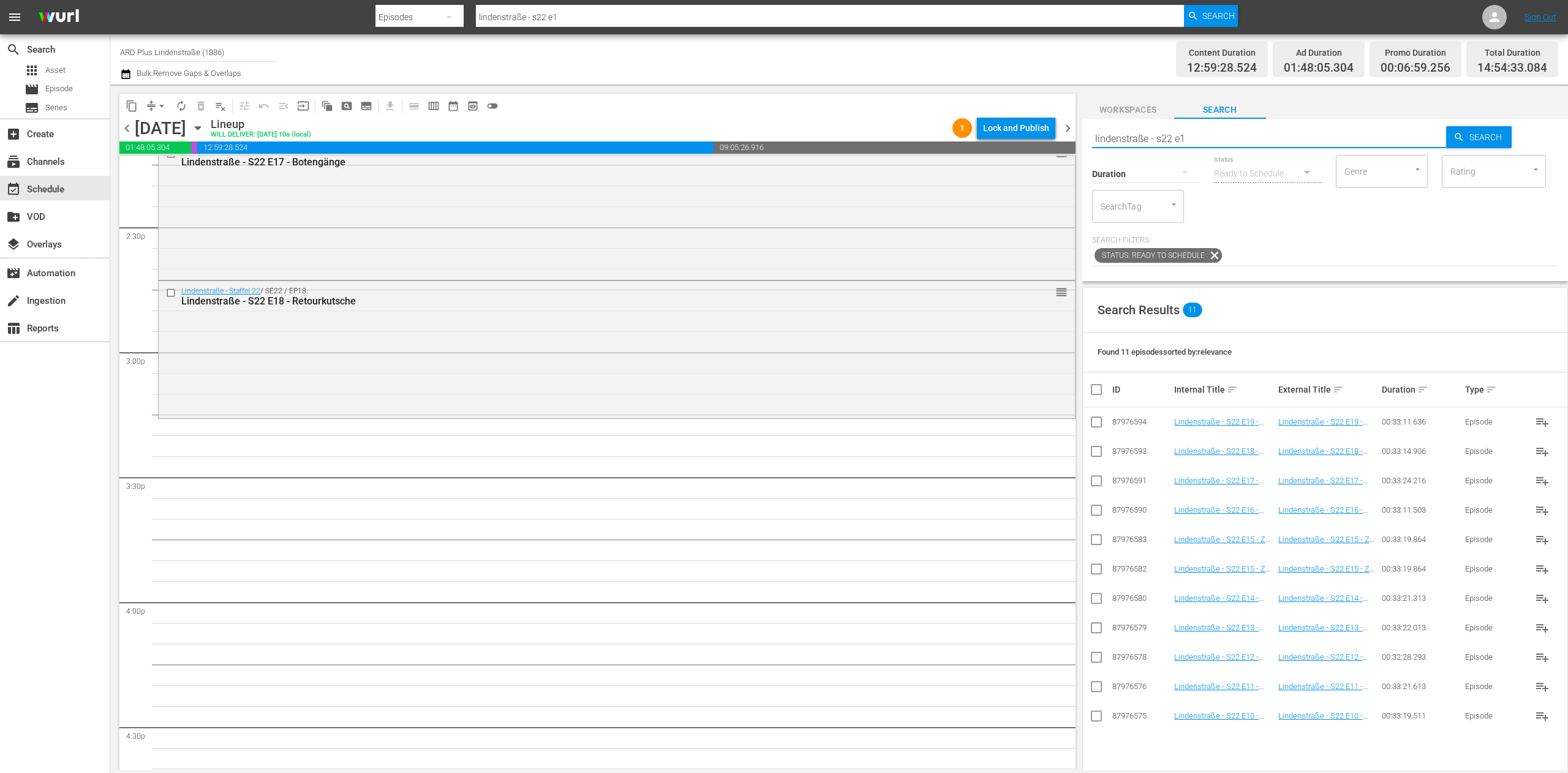
click at [1045, 129] on input "lindenstraße - s22 e1" at bounding box center [1270, 138] width 355 height 30
type input "lindenstraße - special: else"
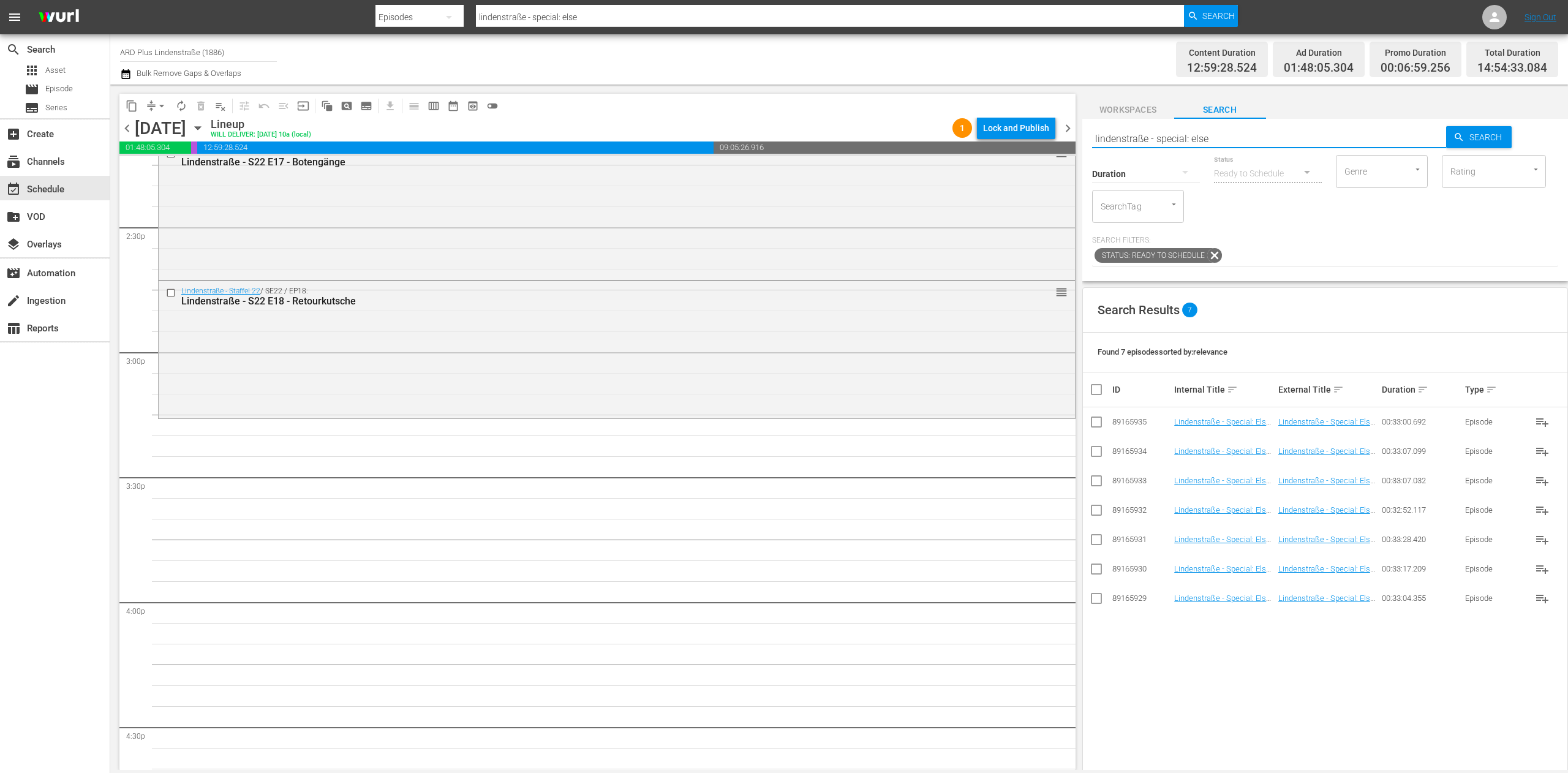
click at [1045, 415] on icon at bounding box center [1096, 422] width 14 height 14
click at [1045, 429] on input "checkbox" at bounding box center [1096, 424] width 14 height 14
checkbox input "true"
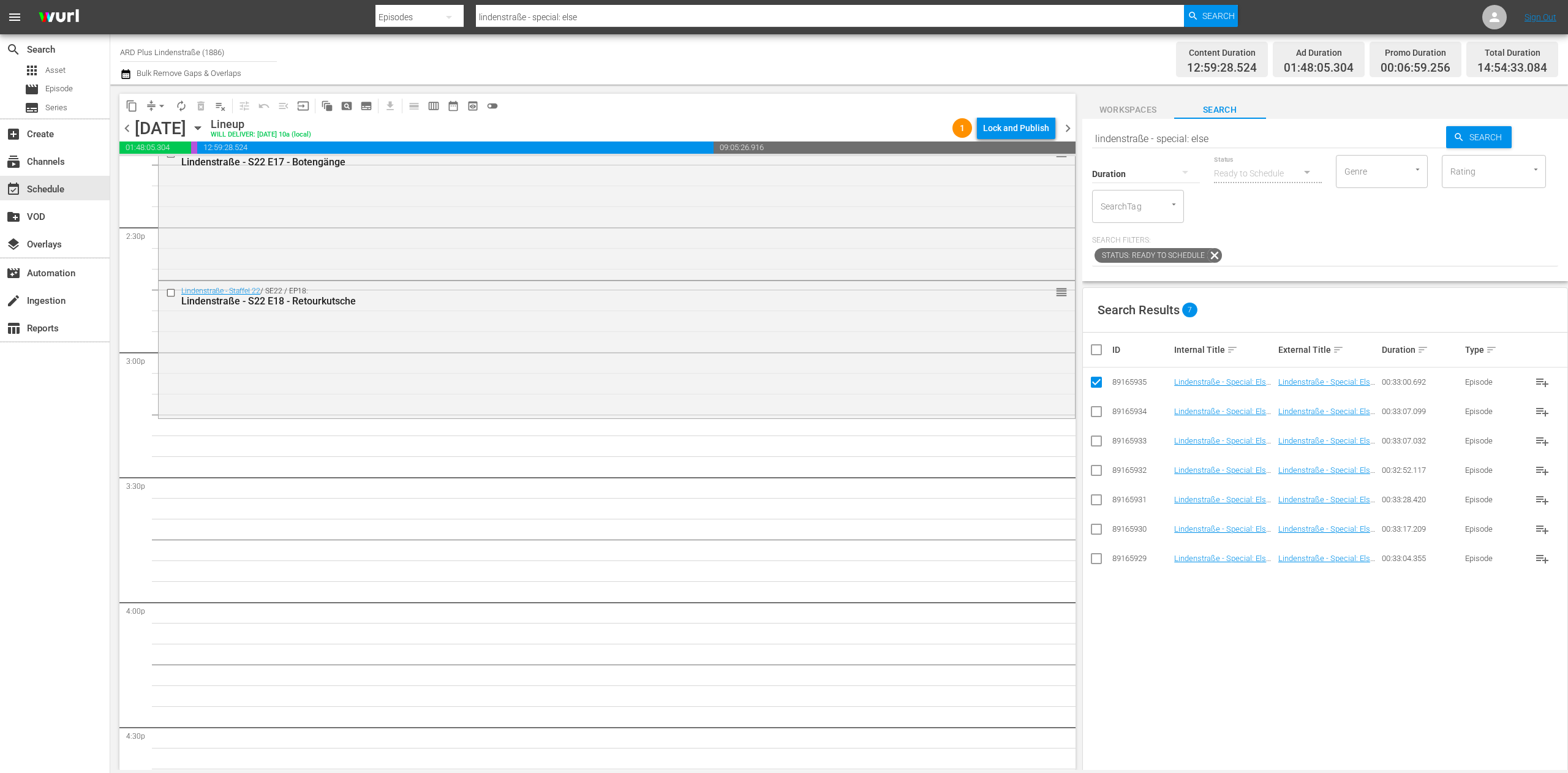
click at [1045, 408] on input "checkbox" at bounding box center [1096, 413] width 14 height 14
checkbox input "true"
click at [1045, 443] on input "checkbox" at bounding box center [1096, 443] width 14 height 14
checkbox input "true"
click at [1045, 472] on input "checkbox" at bounding box center [1096, 472] width 14 height 14
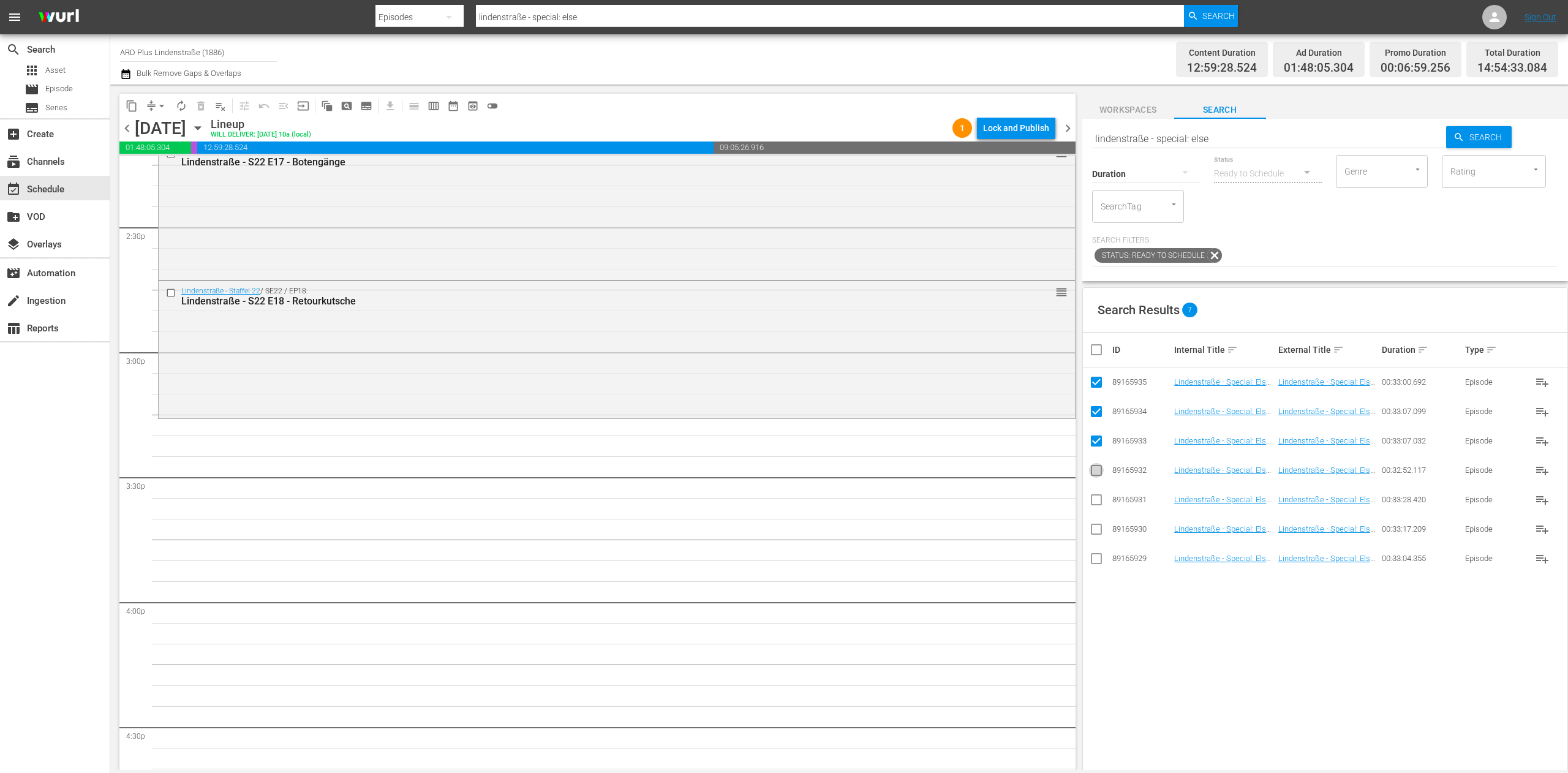
checkbox input "true"
click at [1045, 500] on input "checkbox" at bounding box center [1096, 502] width 14 height 14
checkbox input "true"
click at [1045, 516] on input "checkbox" at bounding box center [1096, 531] width 14 height 14
checkbox input "true"
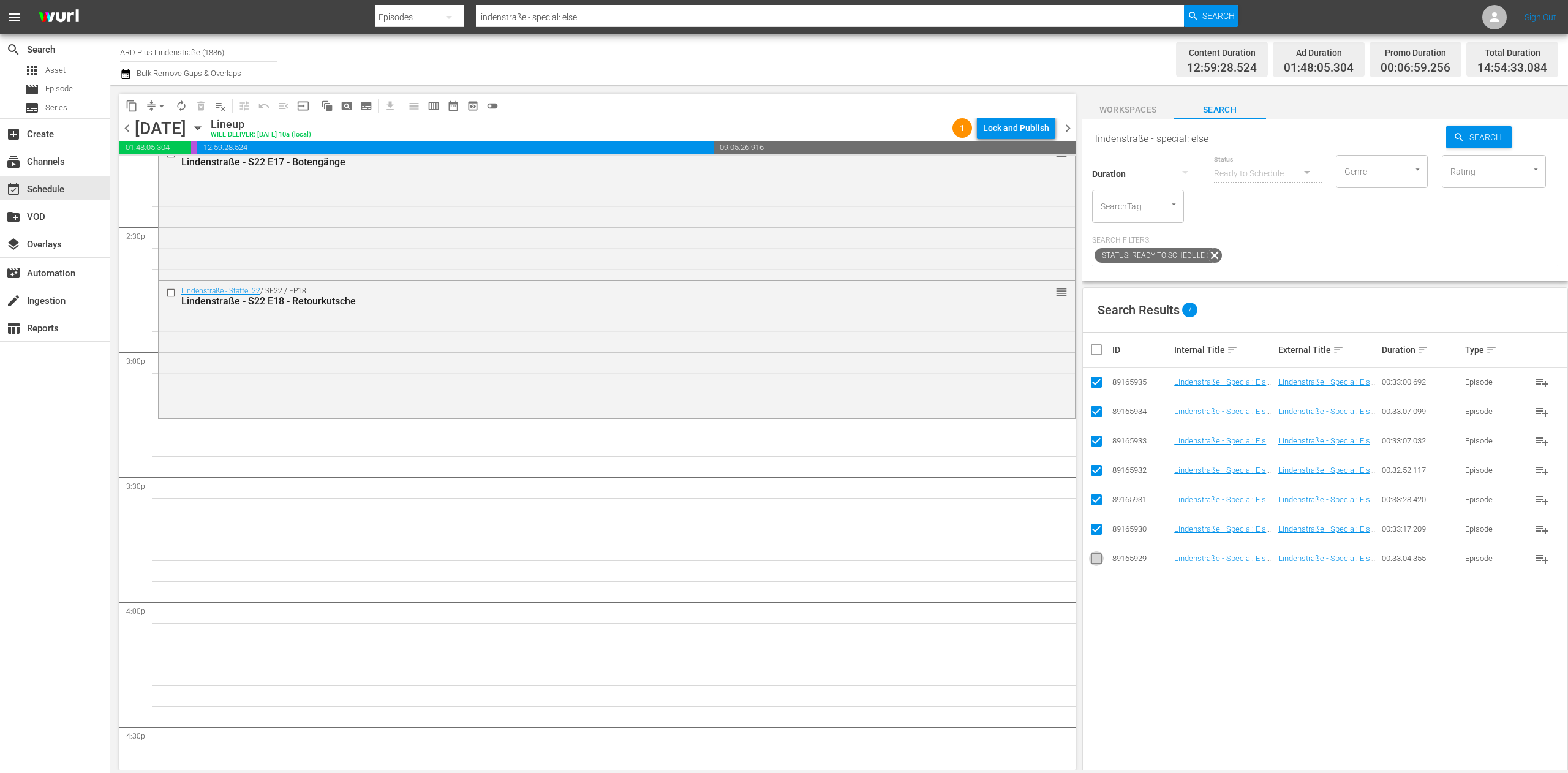
click at [1045, 516] on input "checkbox" at bounding box center [1096, 561] width 14 height 14
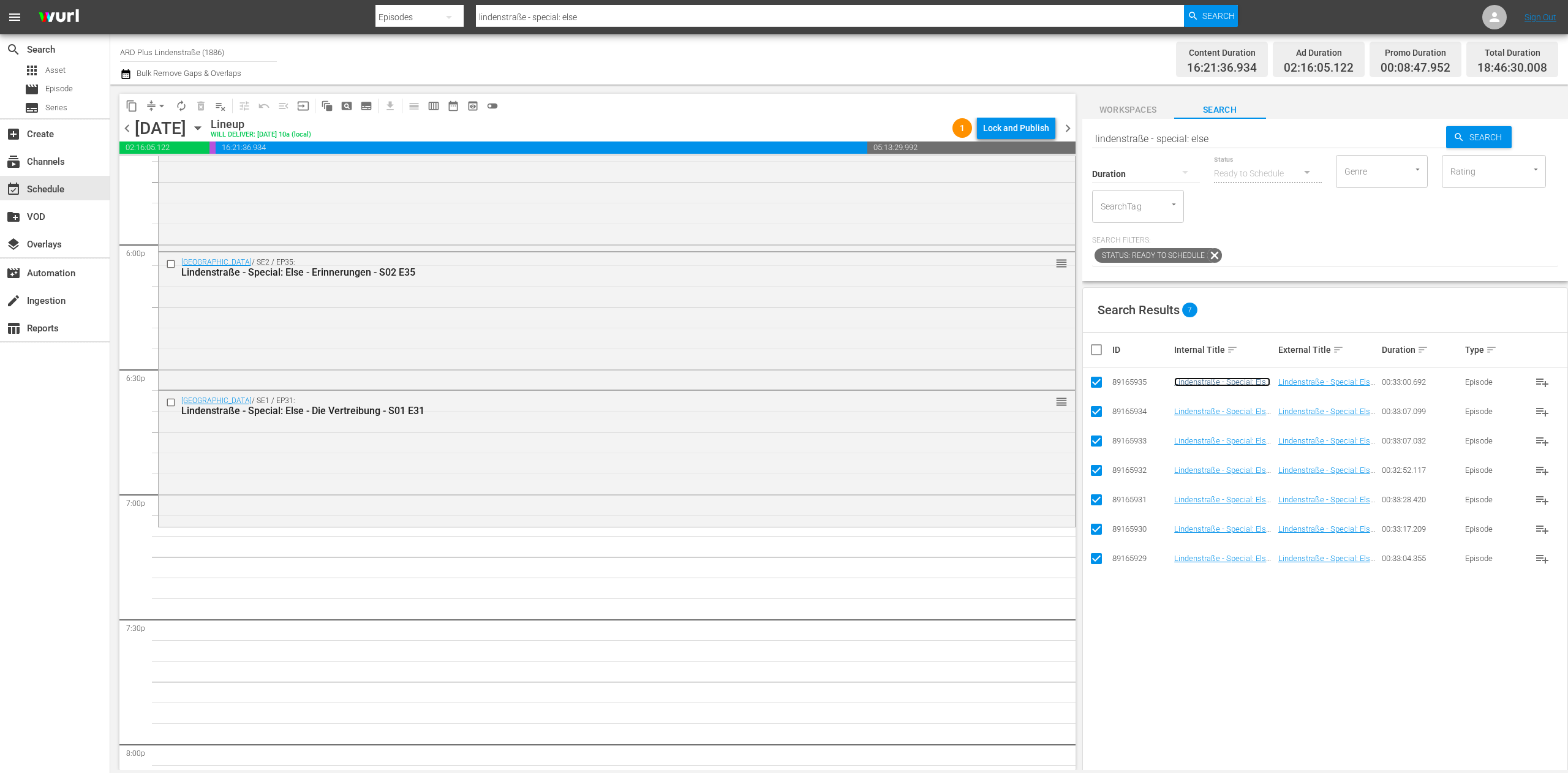
scroll to position [4534, 0]
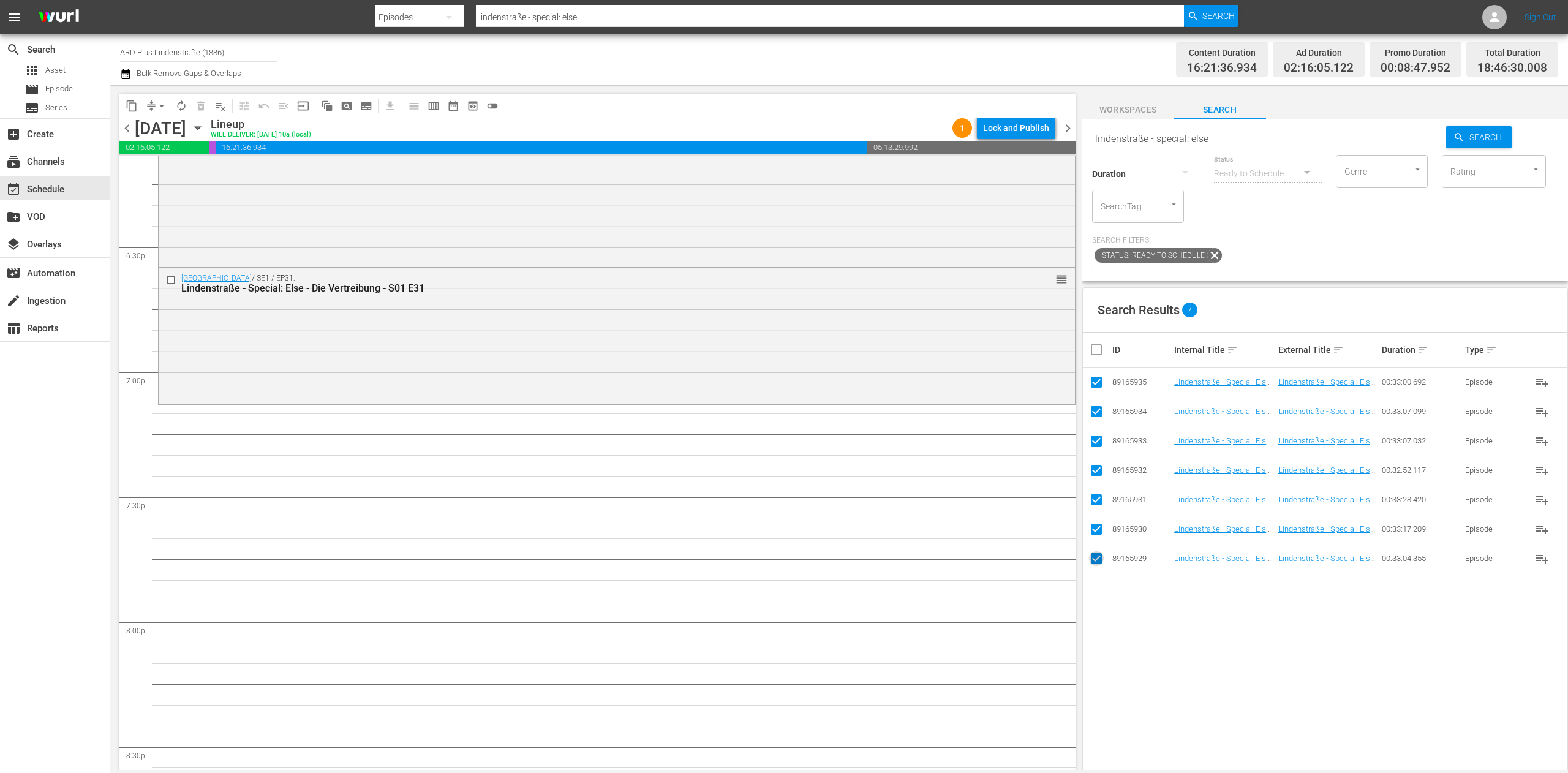
click at [1045, 516] on input "checkbox" at bounding box center [1096, 561] width 14 height 14
checkbox input "false"
click at [1045, 516] on input "checkbox" at bounding box center [1096, 531] width 14 height 14
checkbox input "false"
click at [1045, 505] on input "checkbox" at bounding box center [1096, 502] width 14 height 14
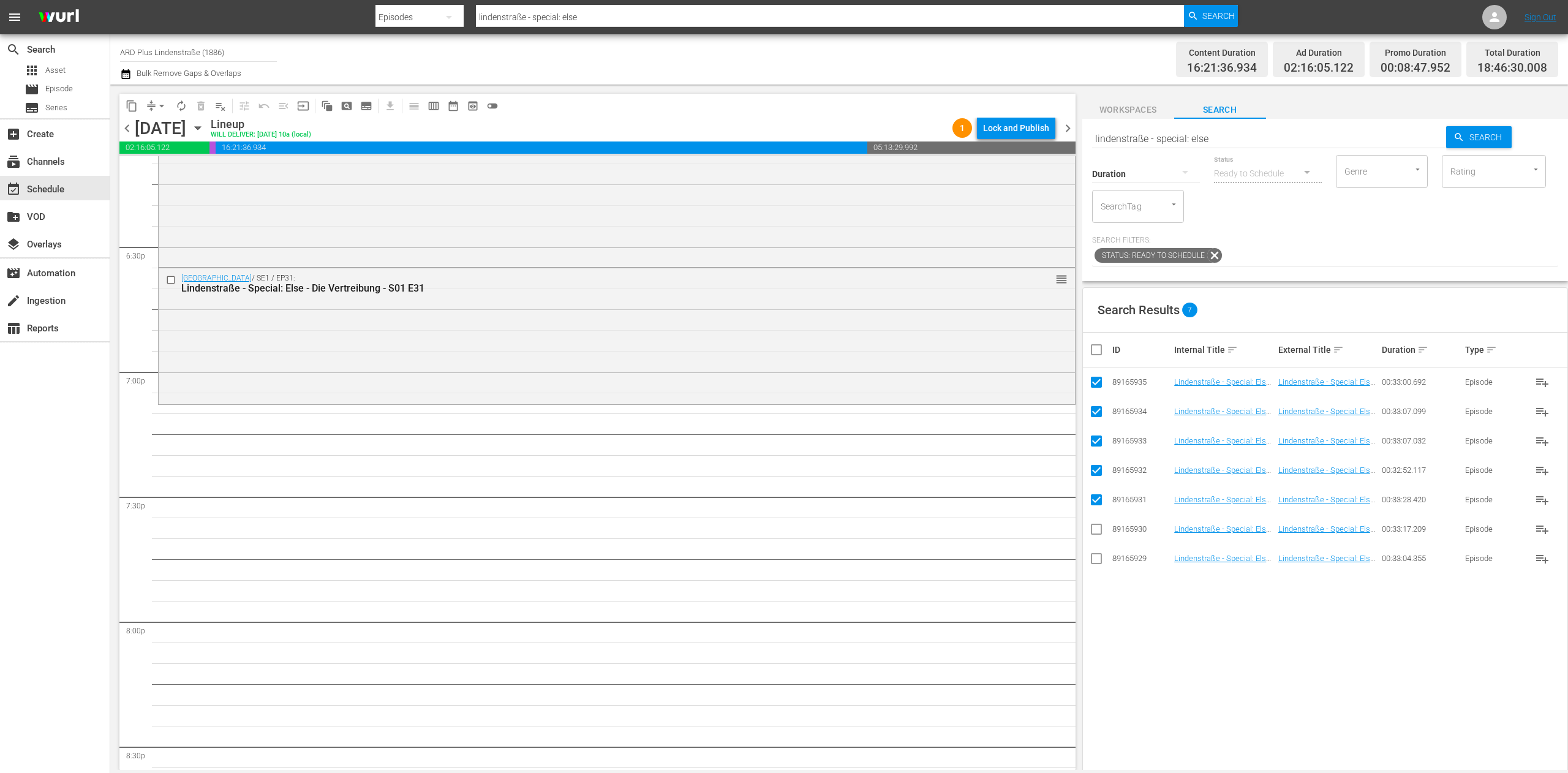
checkbox input "false"
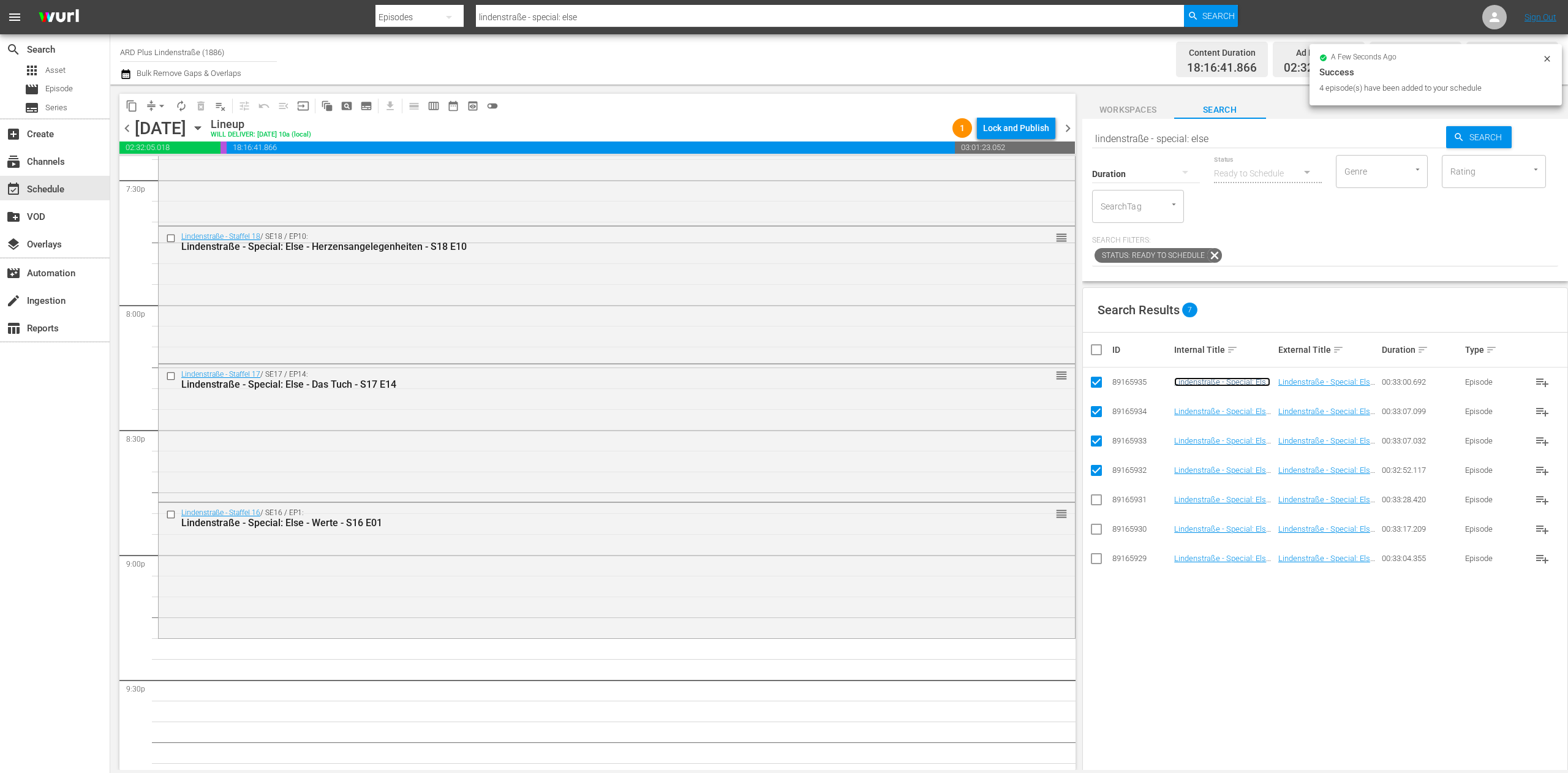
scroll to position [4901, 0]
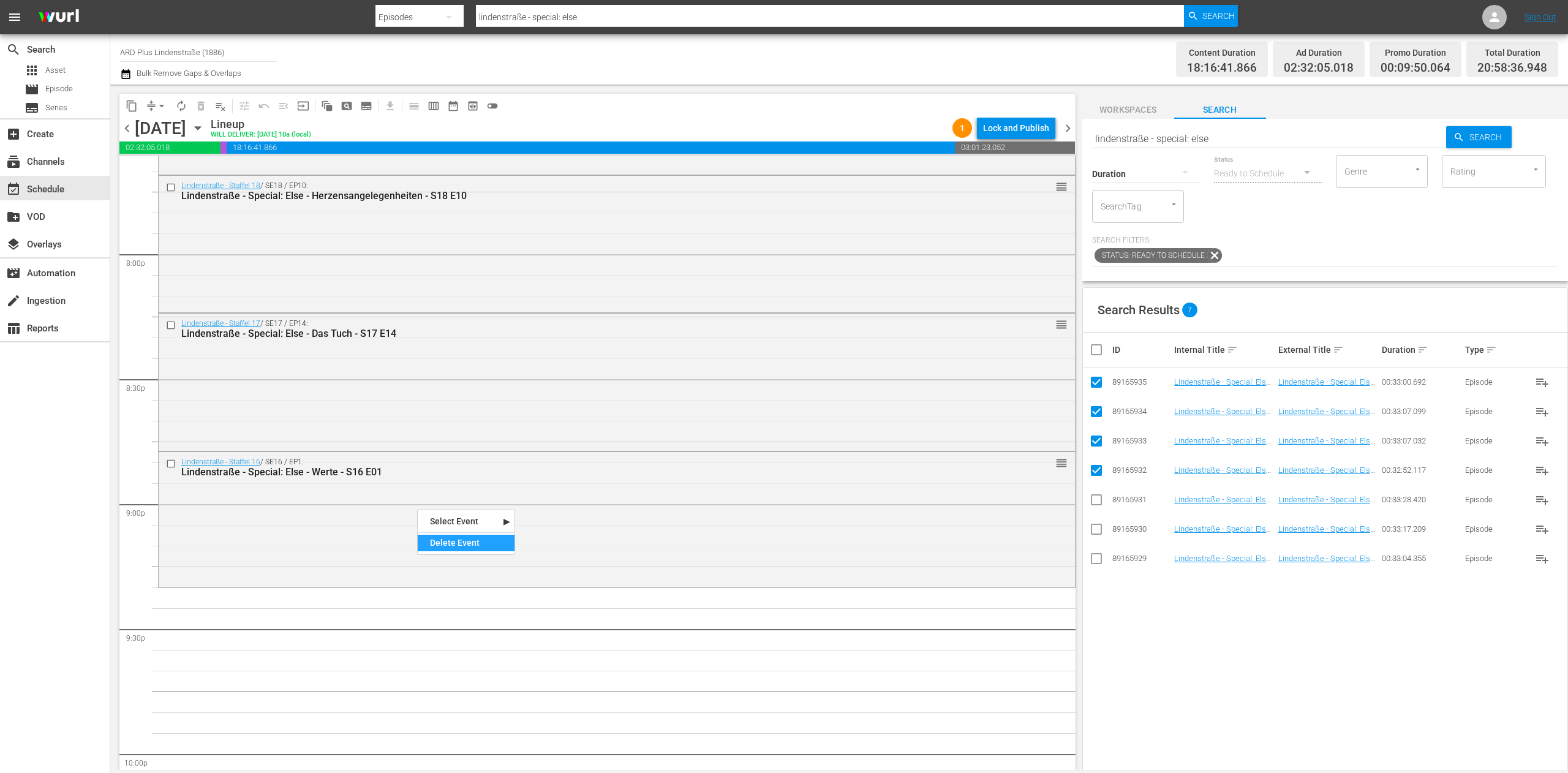
click at [476, 516] on div "Delete Event" at bounding box center [466, 543] width 97 height 16
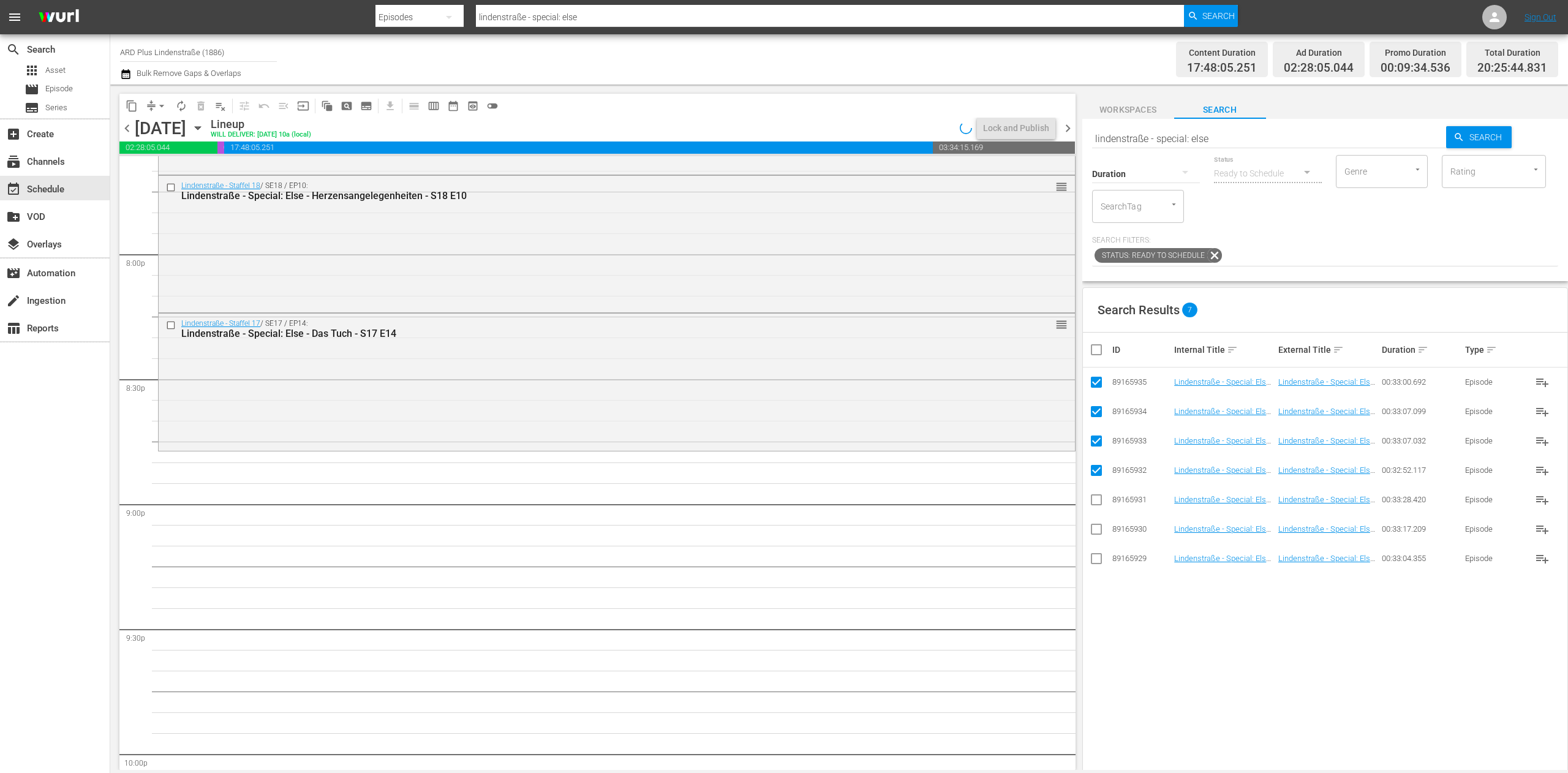
click at [1045, 353] on input "checkbox" at bounding box center [1101, 349] width 25 height 14
checkbox input "true"
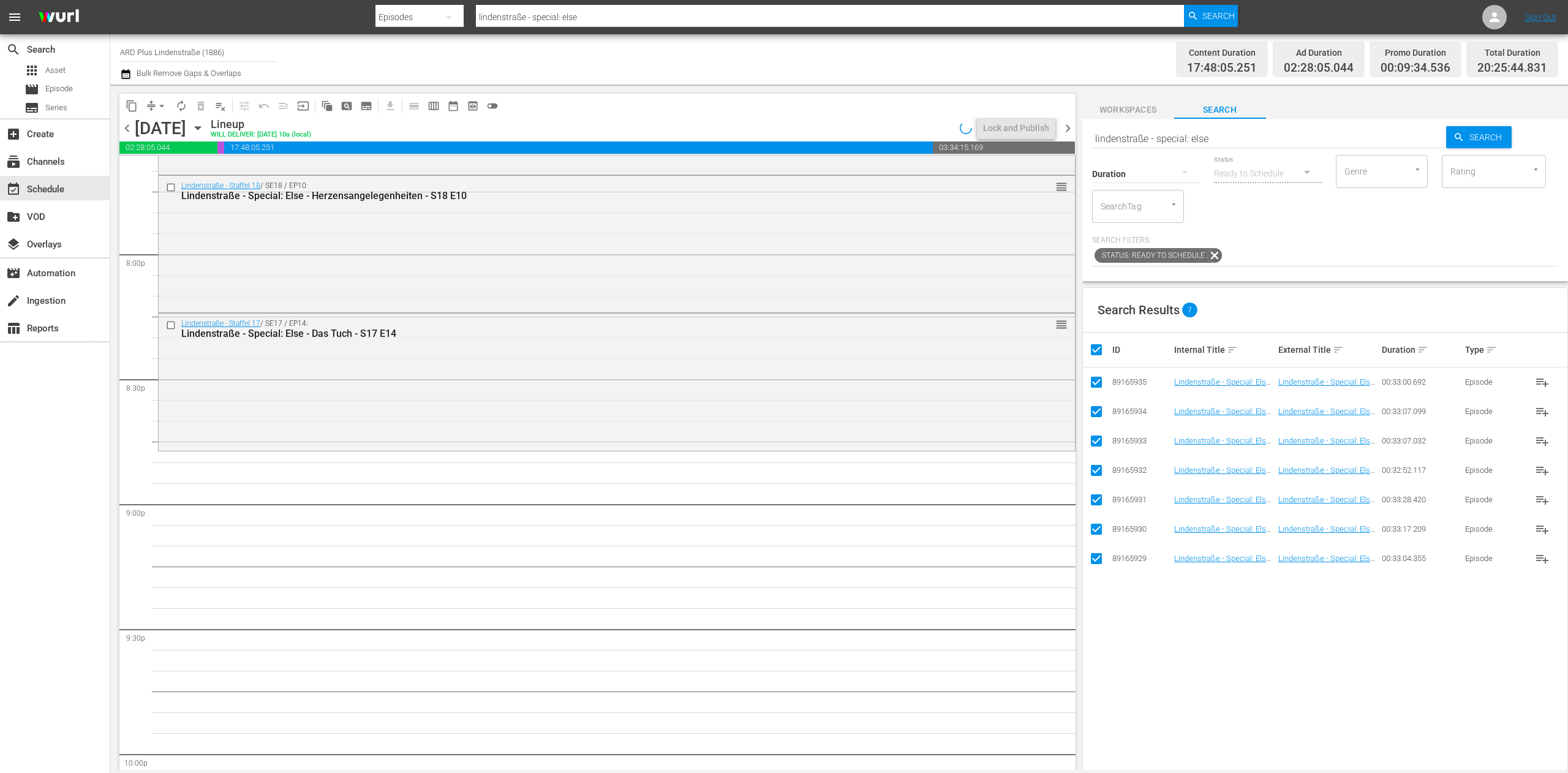
click at [1045, 353] on input "checkbox" at bounding box center [1101, 349] width 25 height 14
checkbox input "false"
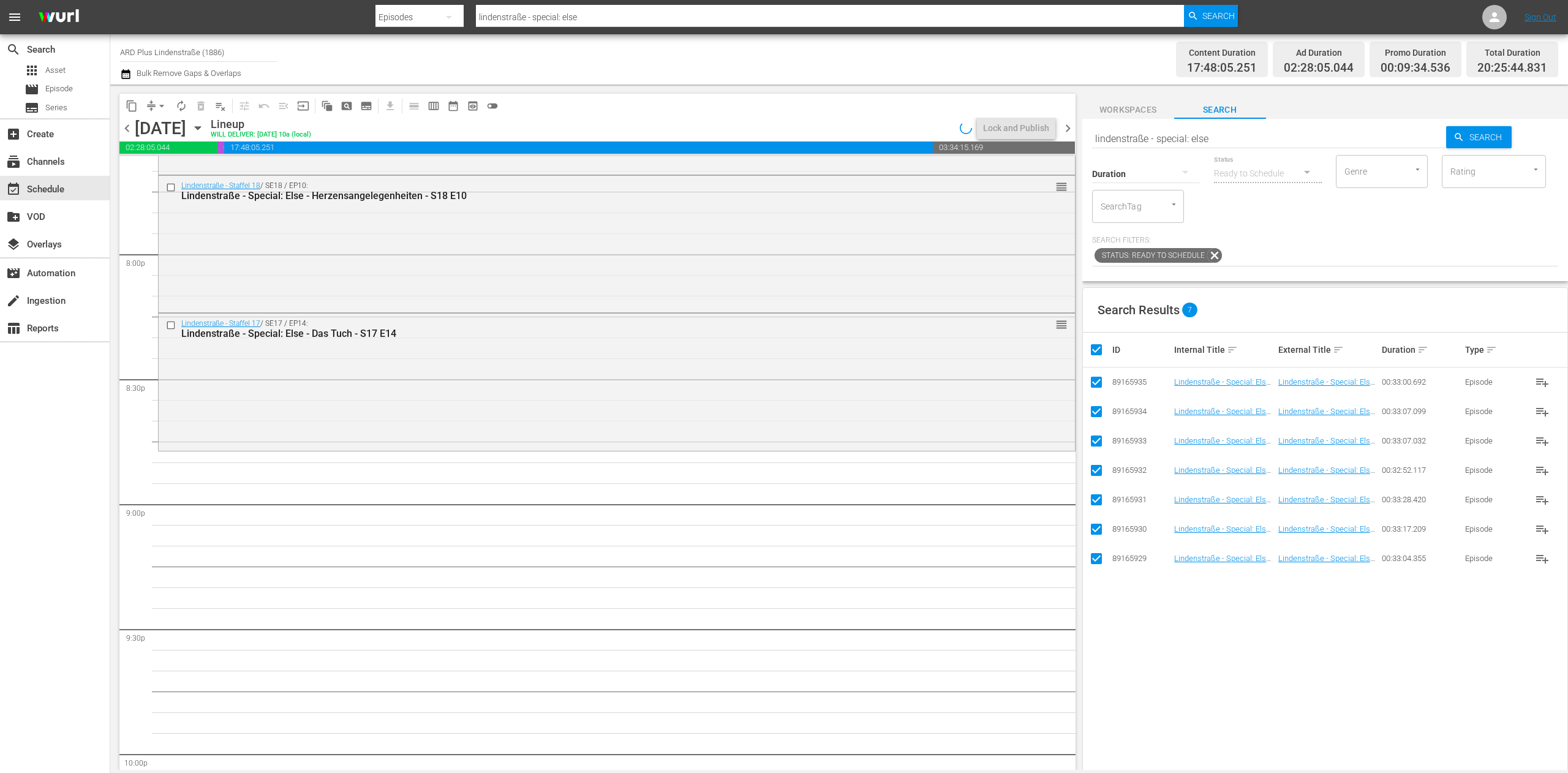
checkbox input "false"
